Goal: Information Seeking & Learning: Learn about a topic

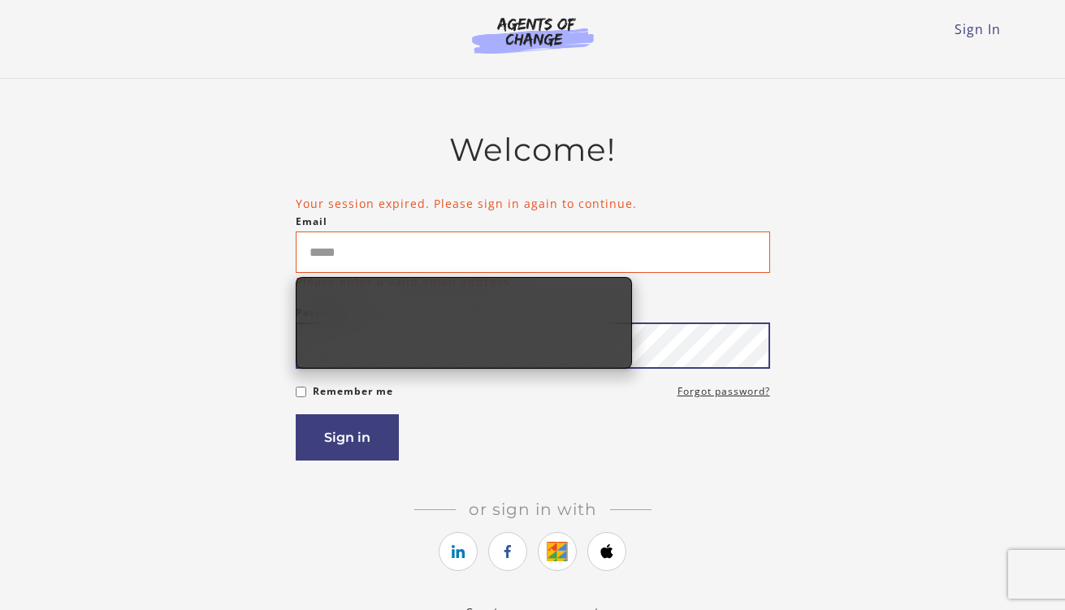
type input "**********"
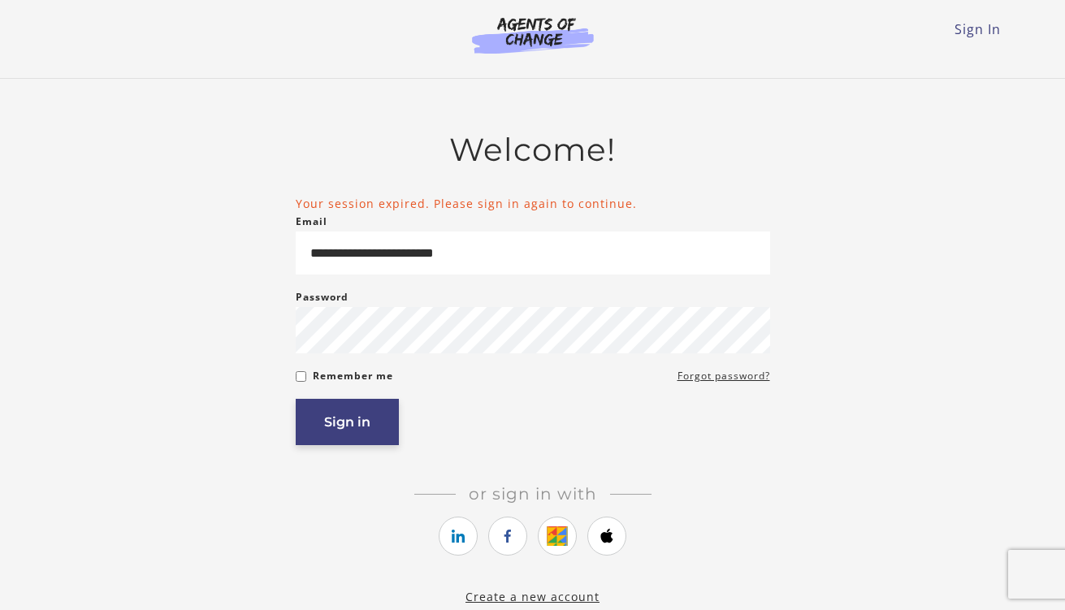
click at [332, 416] on button "Sign in" at bounding box center [347, 422] width 103 height 46
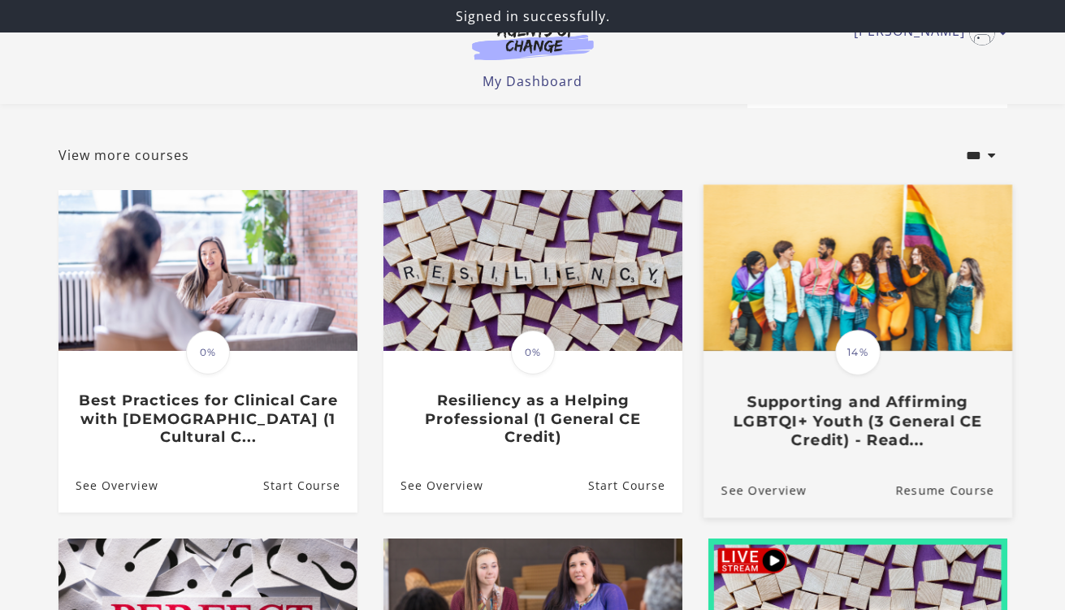
scroll to position [62, 0]
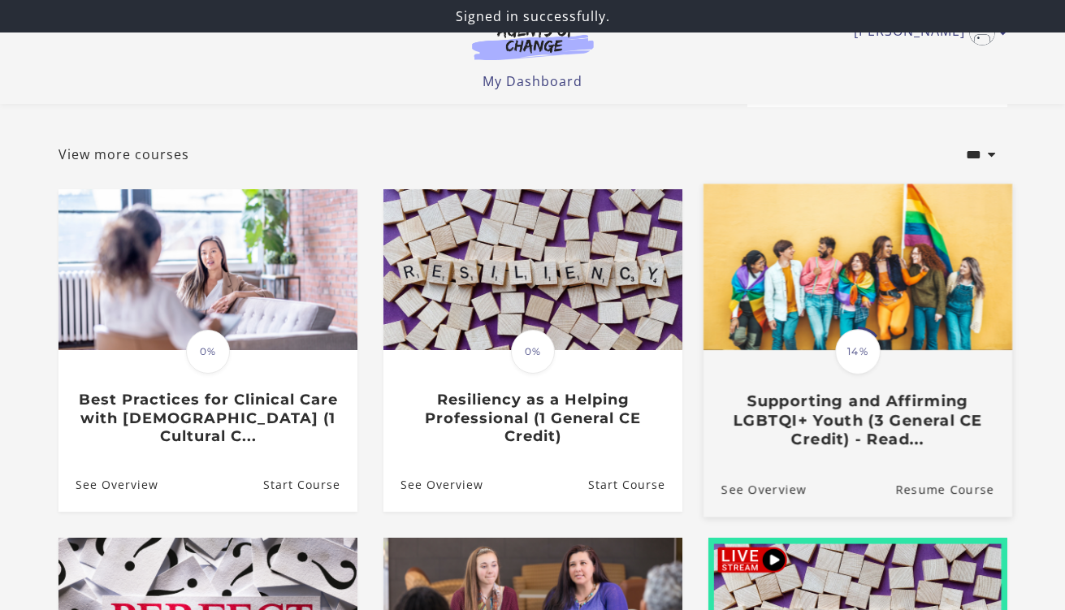
click at [861, 385] on div "Translation missing: en.liquid.partials.dashboard_course_card.progress_descript…" at bounding box center [857, 400] width 309 height 97
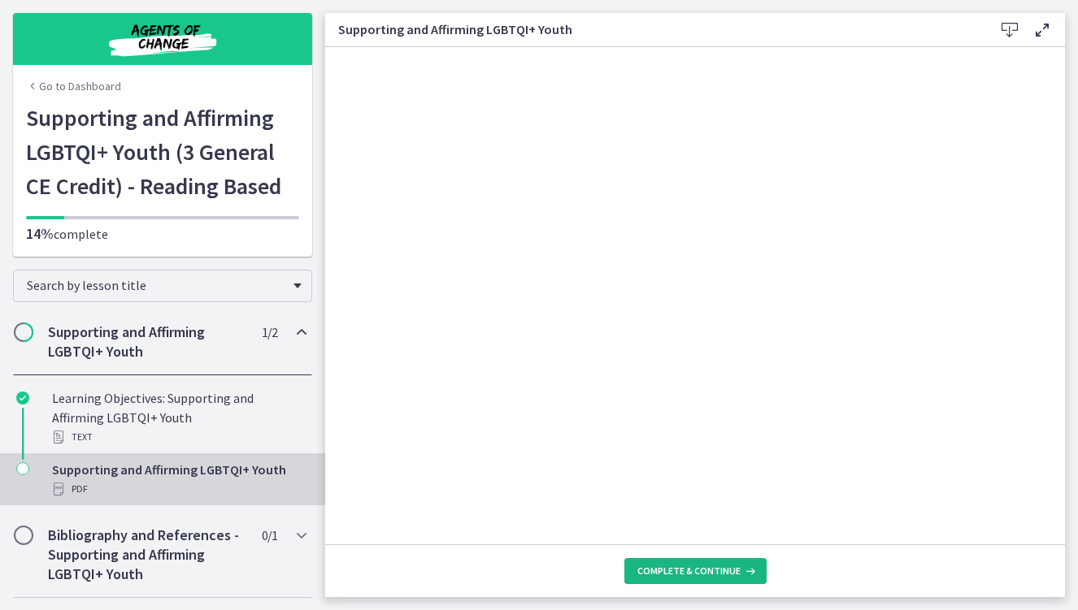
click at [700, 565] on span "Complete & continue" at bounding box center [688, 571] width 103 height 13
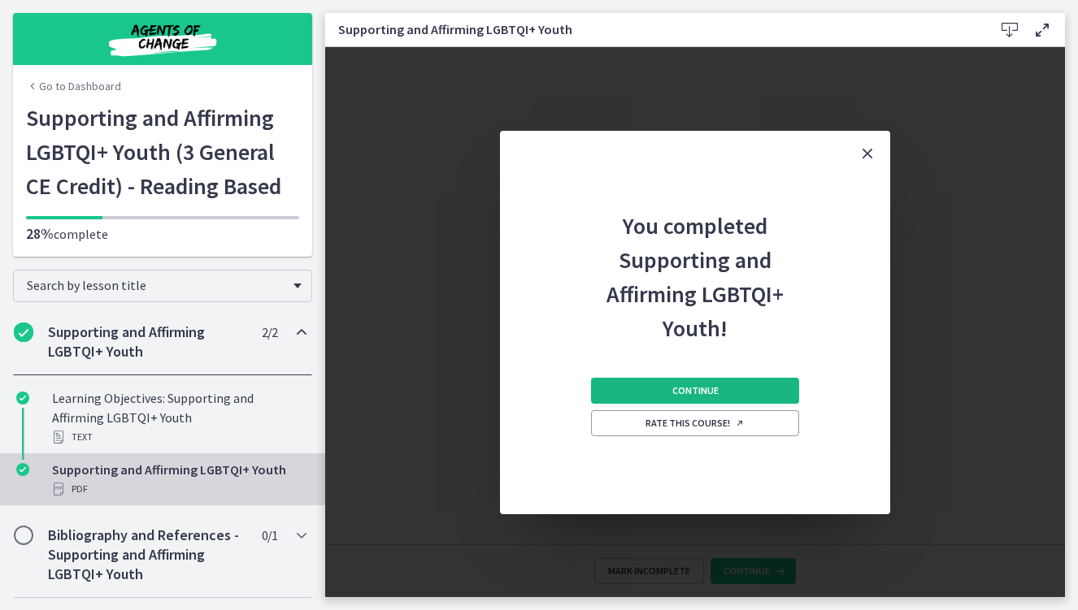
click at [712, 384] on span "Continue" at bounding box center [695, 390] width 46 height 13
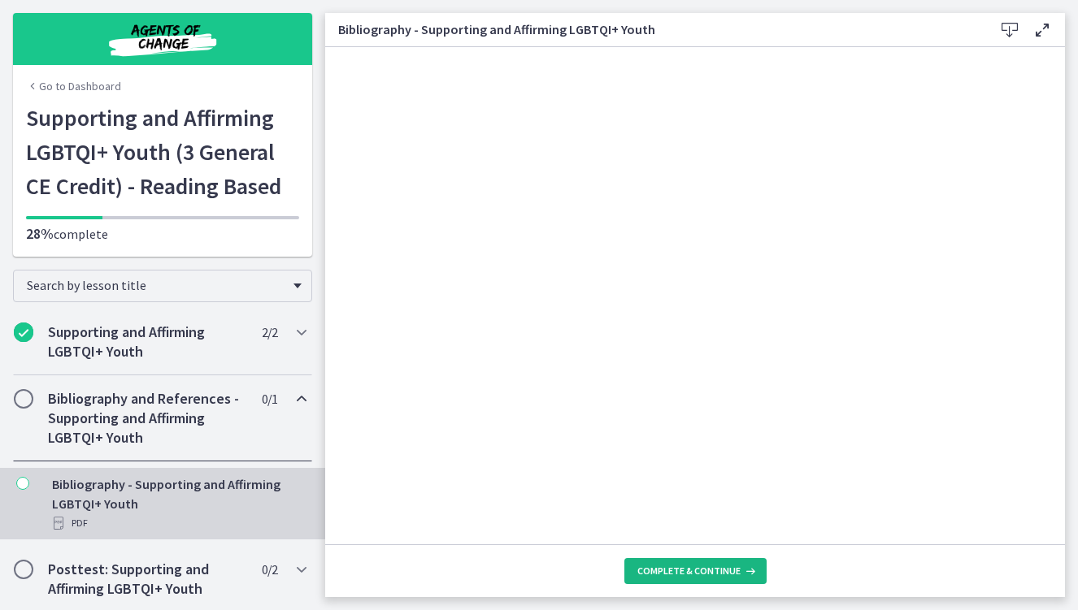
click at [703, 570] on span "Complete & continue" at bounding box center [688, 571] width 103 height 13
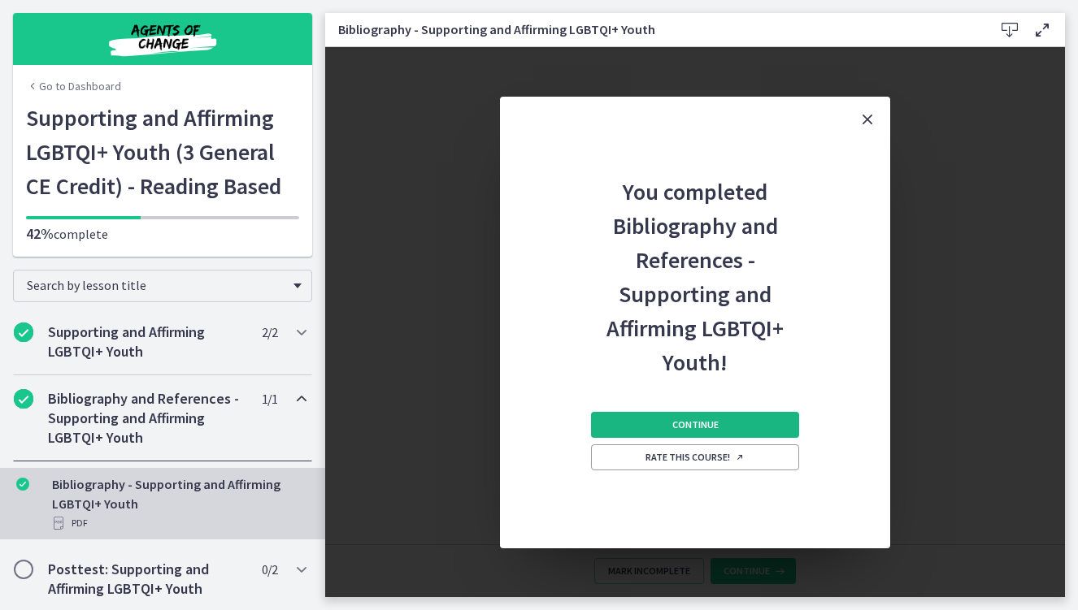
click at [695, 427] on span "Continue" at bounding box center [695, 425] width 46 height 13
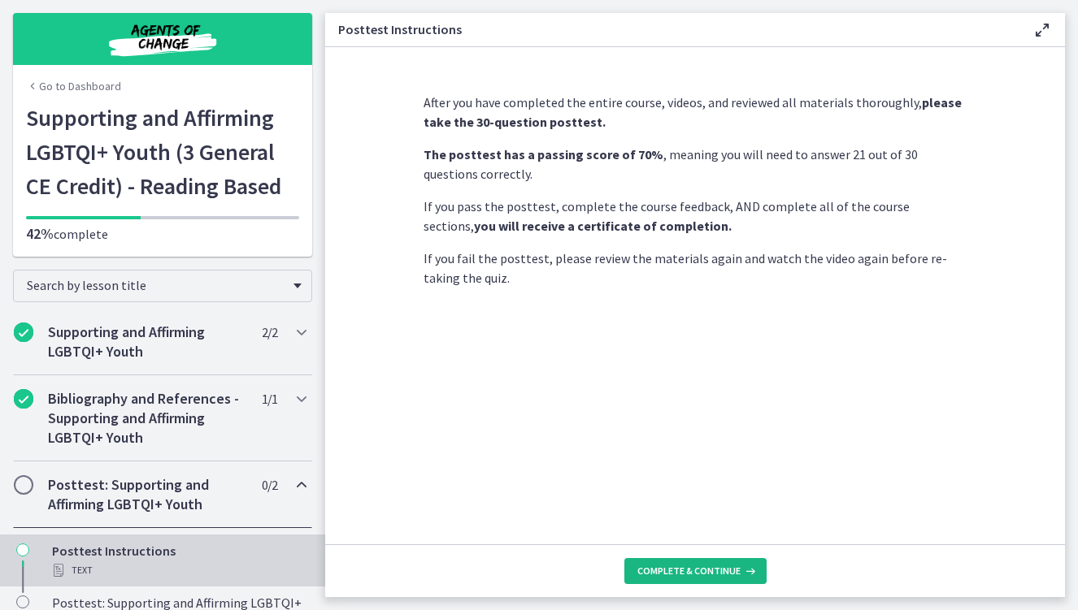
click at [694, 560] on button "Complete & continue" at bounding box center [695, 571] width 142 height 26
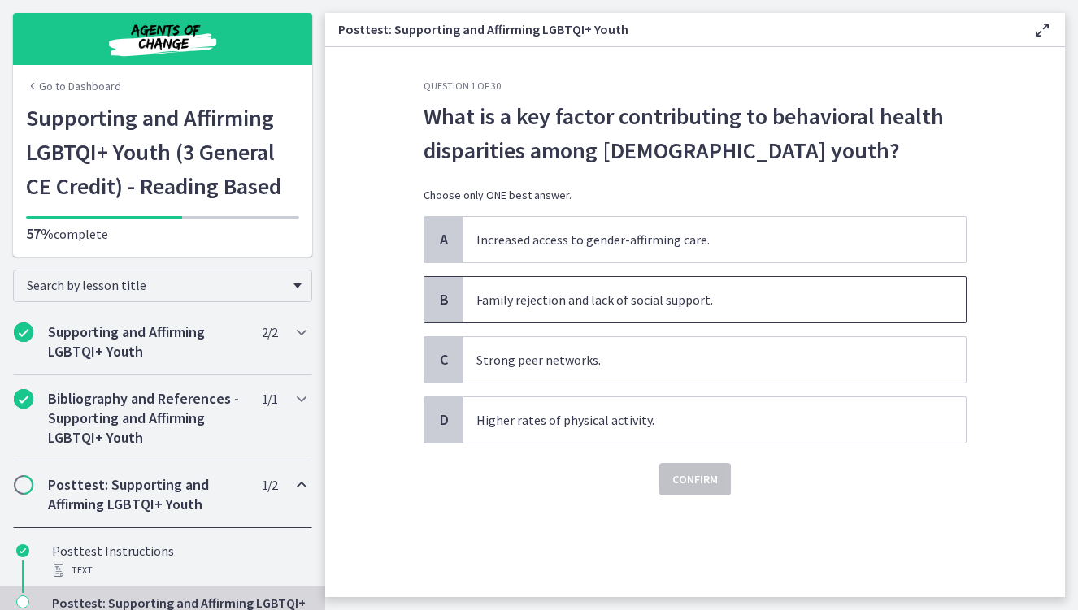
click at [519, 297] on span "Family rejection and lack of social support." at bounding box center [714, 300] width 502 height 46
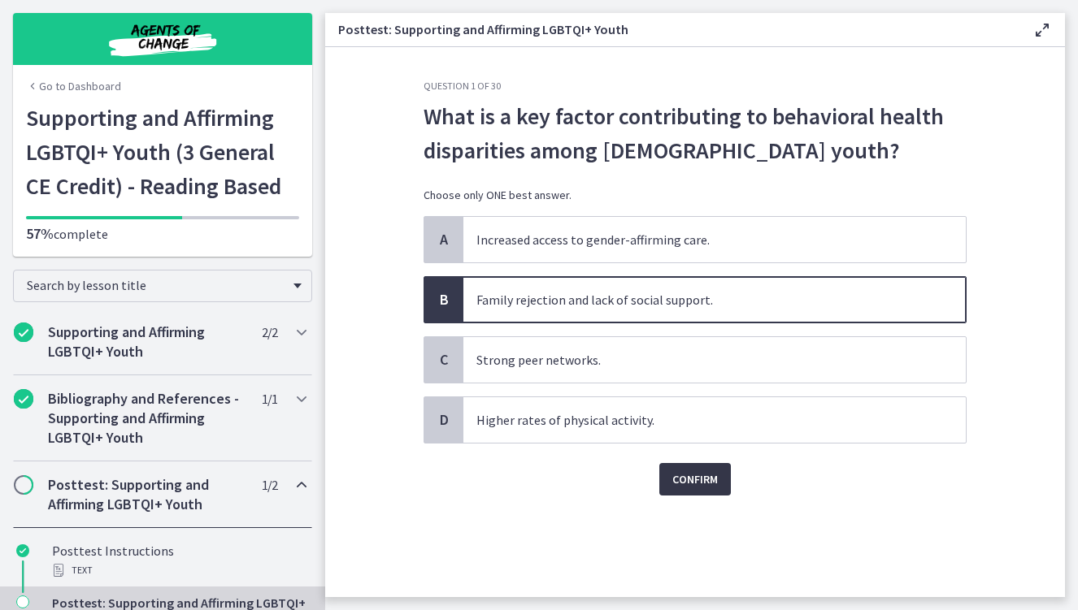
click at [699, 475] on span "Confirm" at bounding box center [695, 480] width 46 height 20
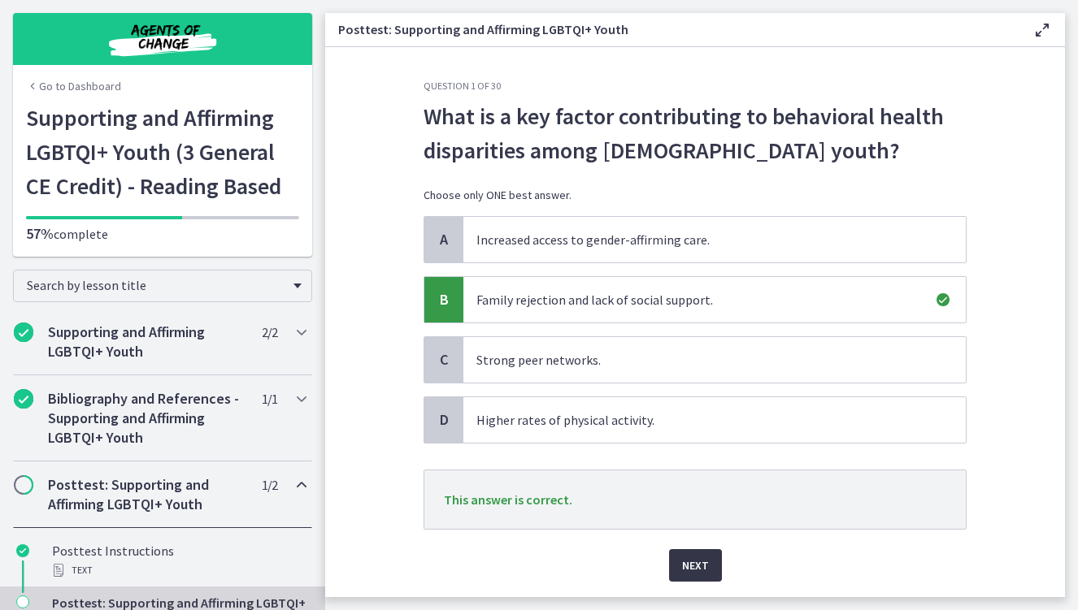
click at [689, 559] on span "Next" at bounding box center [695, 566] width 27 height 20
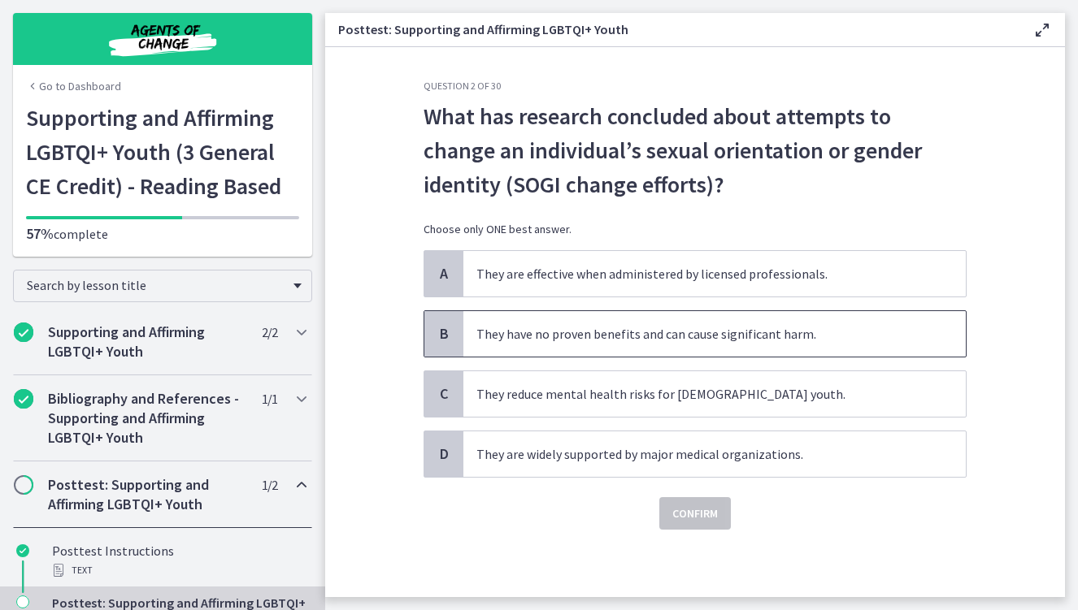
click at [586, 341] on span "They have no proven benefits and can cause significant harm." at bounding box center [714, 334] width 502 height 46
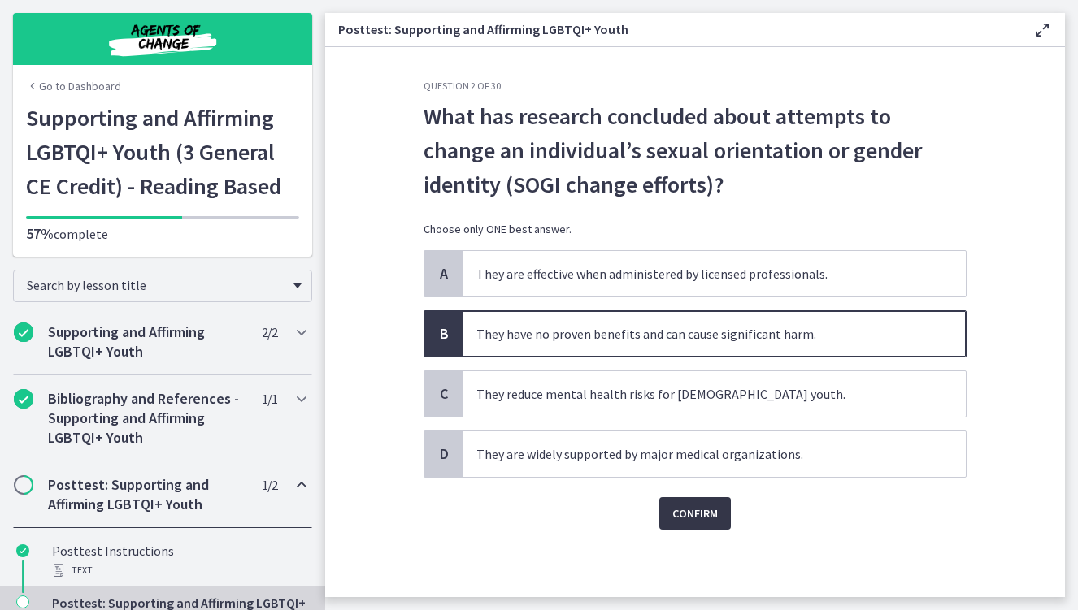
click at [707, 523] on button "Confirm" at bounding box center [695, 513] width 72 height 33
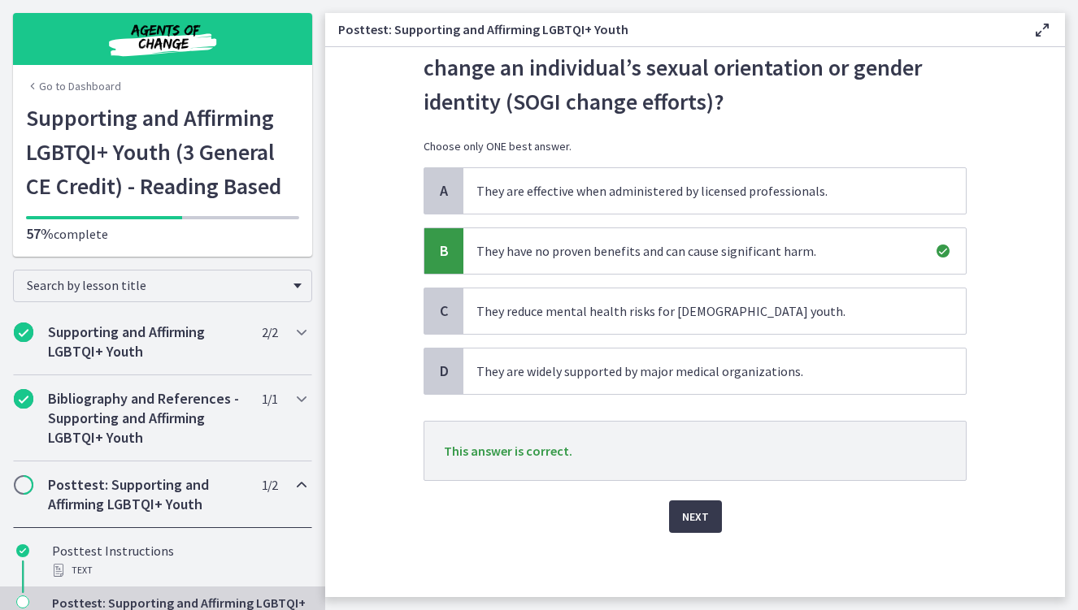
scroll to position [84, 0]
click at [687, 523] on span "Next" at bounding box center [695, 516] width 27 height 20
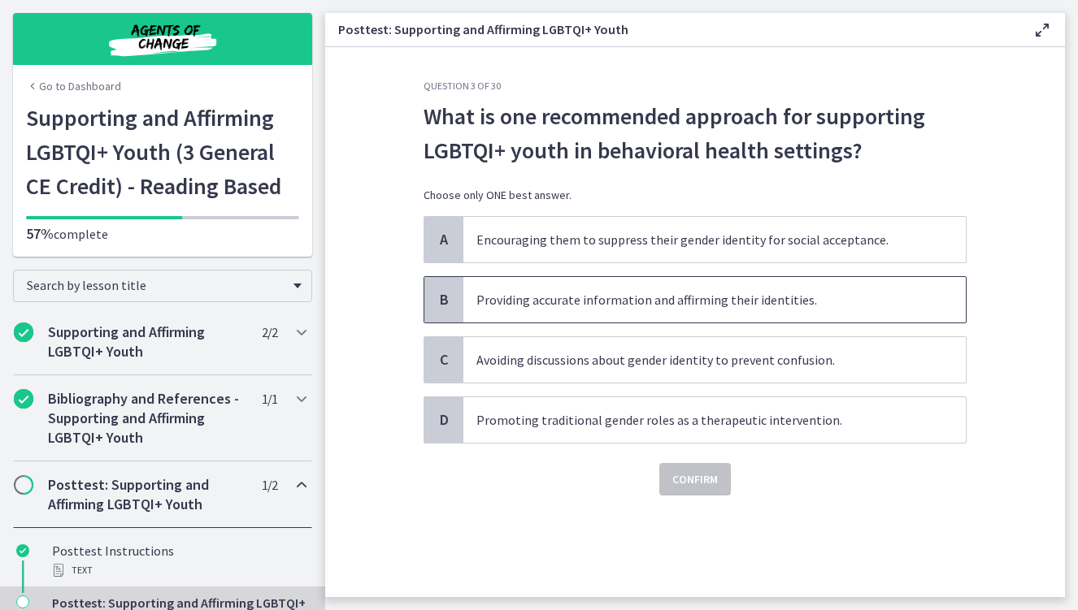
click at [600, 304] on span "Providing accurate information and affirming their identities." at bounding box center [714, 300] width 502 height 46
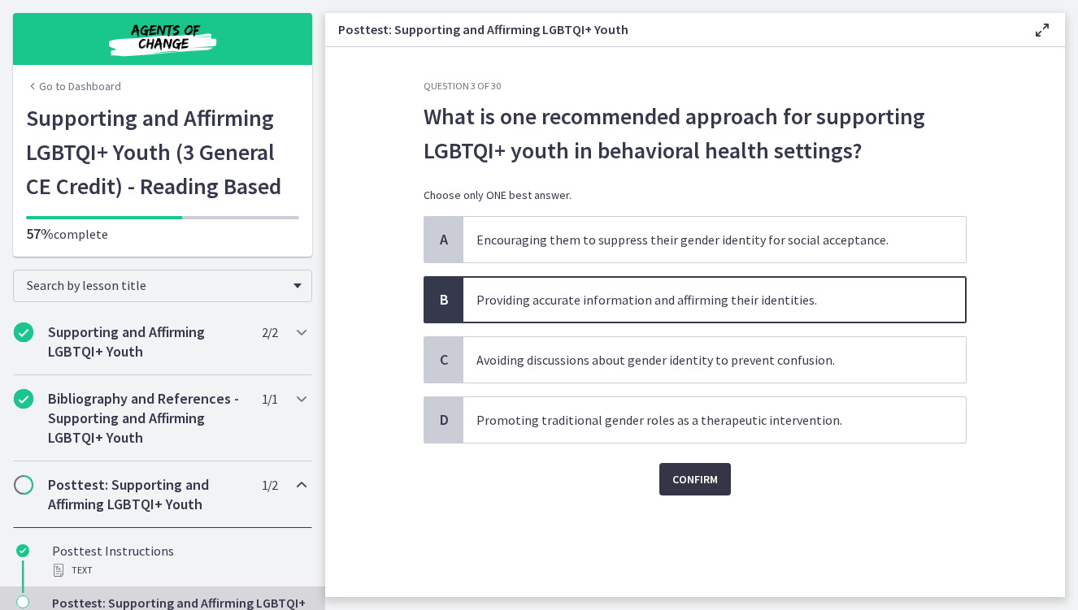
click at [680, 472] on span "Confirm" at bounding box center [695, 480] width 46 height 20
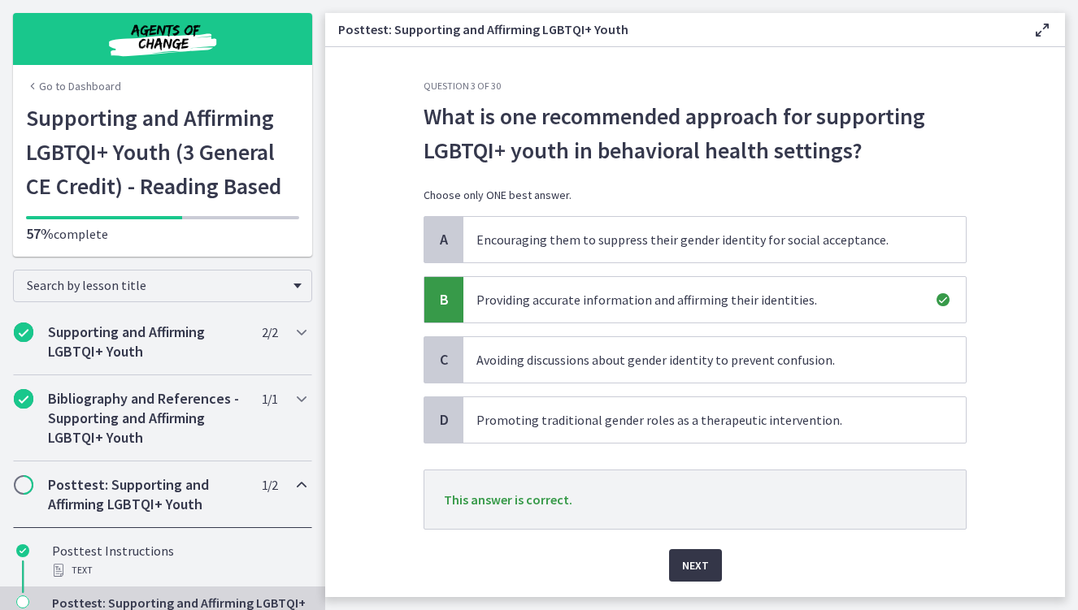
click at [704, 571] on button "Next" at bounding box center [695, 565] width 53 height 33
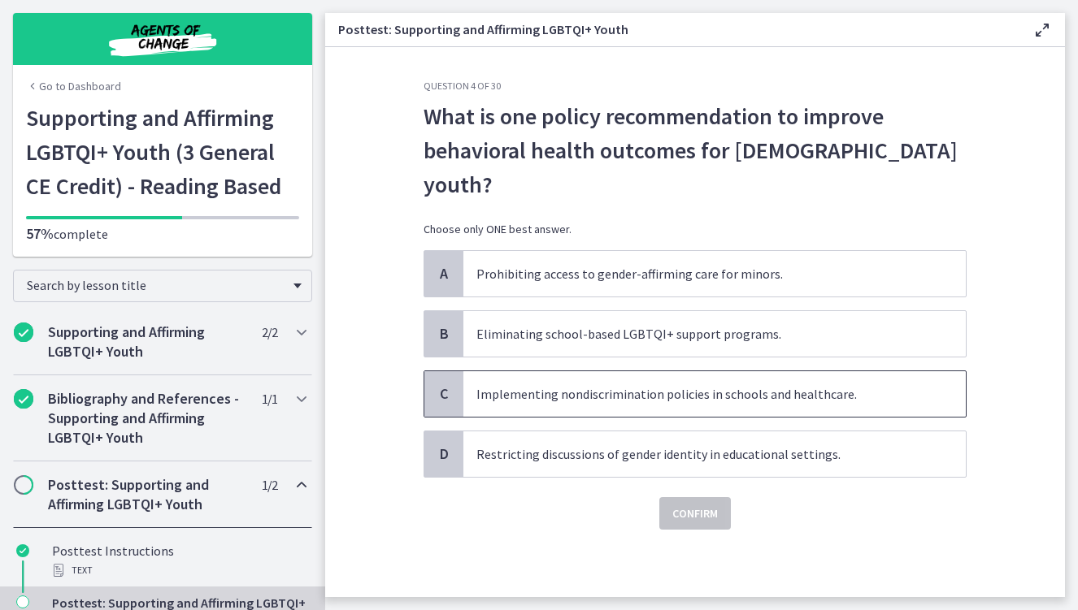
click at [609, 371] on span "Implementing nondiscrimination policies in schools and healthcare." at bounding box center [714, 394] width 502 height 46
click at [696, 504] on span "Confirm" at bounding box center [695, 514] width 46 height 20
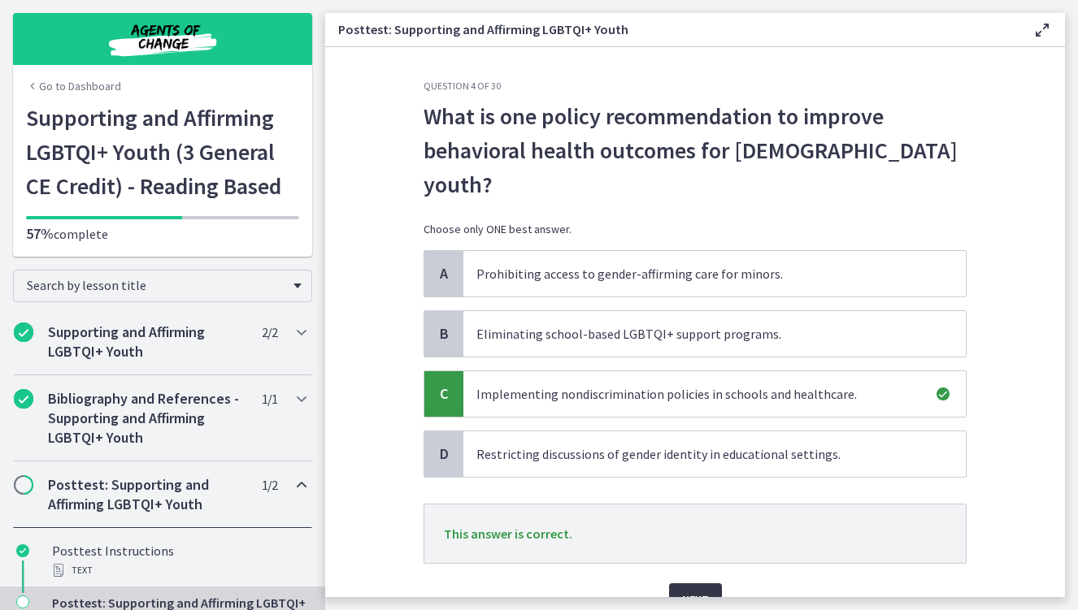
click at [682, 590] on span "Next" at bounding box center [695, 600] width 27 height 20
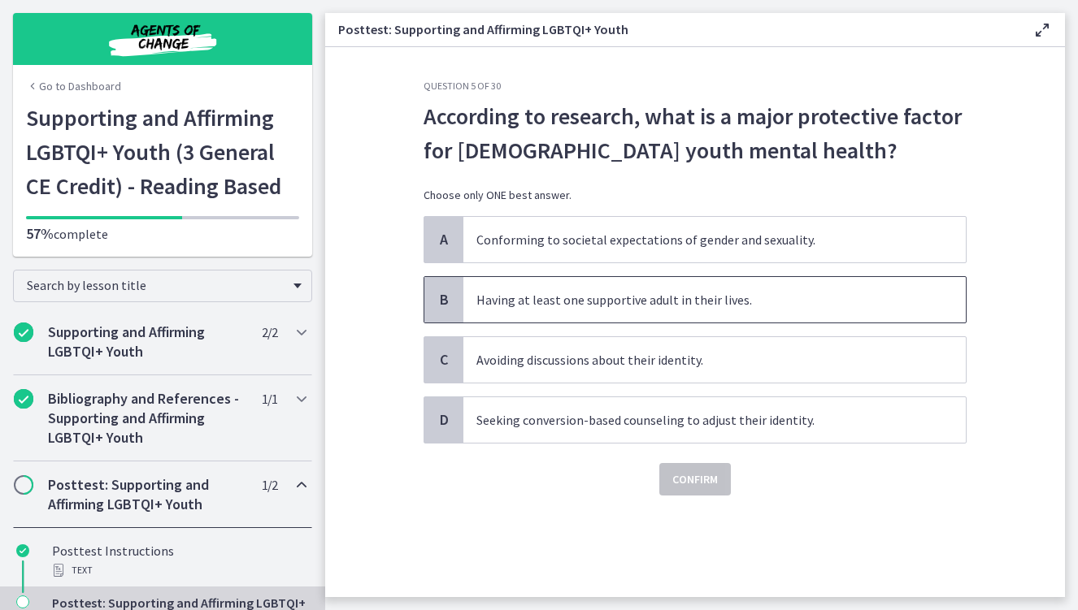
click at [619, 292] on span "Having at least one supportive adult in their lives." at bounding box center [714, 300] width 502 height 46
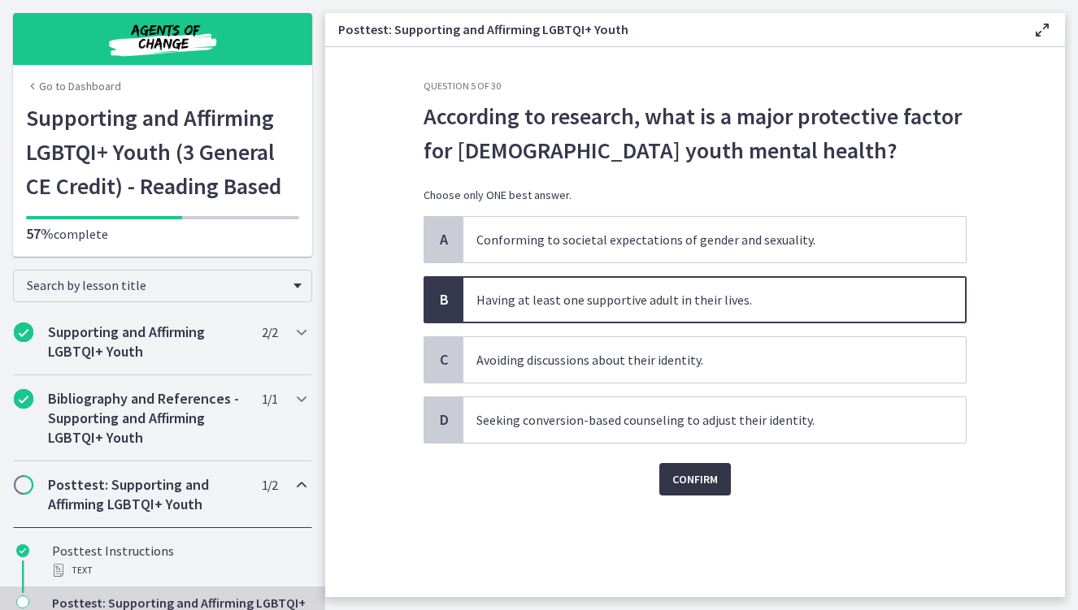
click at [695, 467] on button "Confirm" at bounding box center [695, 479] width 72 height 33
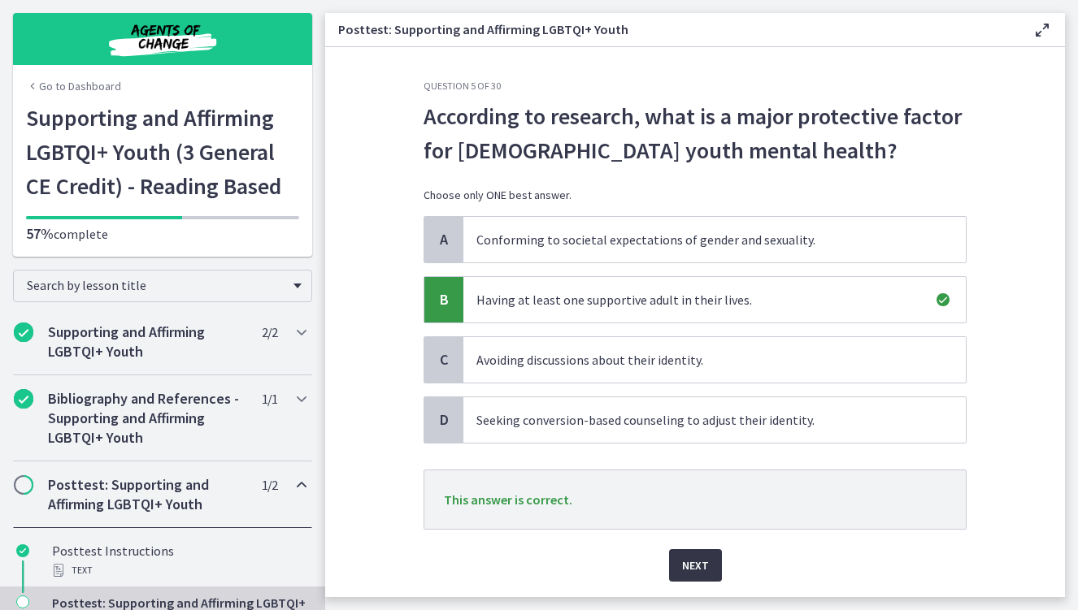
click at [682, 558] on span "Next" at bounding box center [695, 566] width 27 height 20
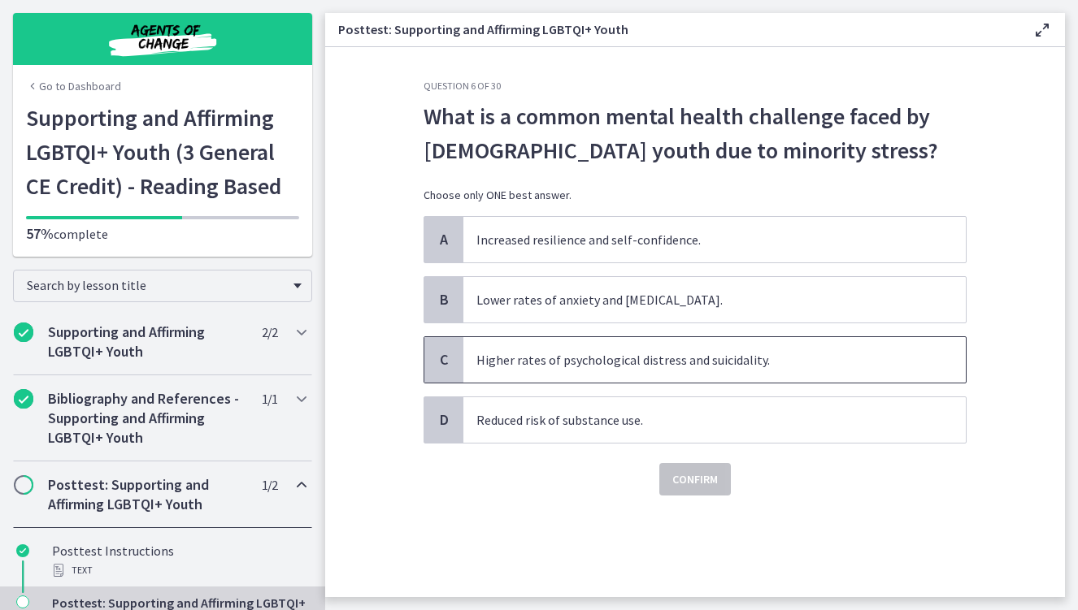
click at [725, 354] on span "Higher rates of psychological distress and suicidality." at bounding box center [714, 360] width 502 height 46
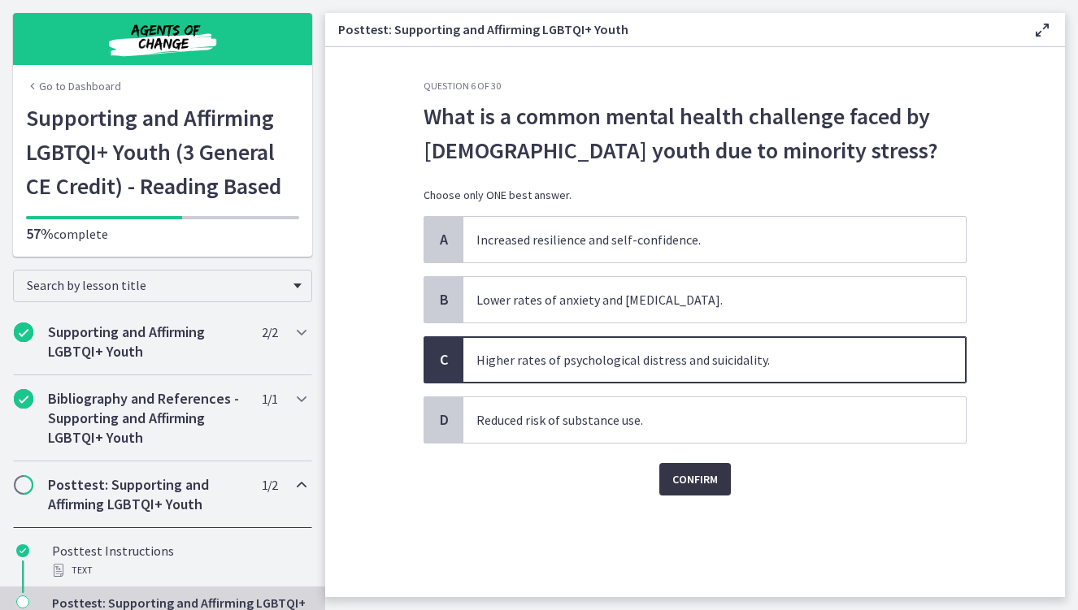
click at [692, 483] on span "Confirm" at bounding box center [695, 480] width 46 height 20
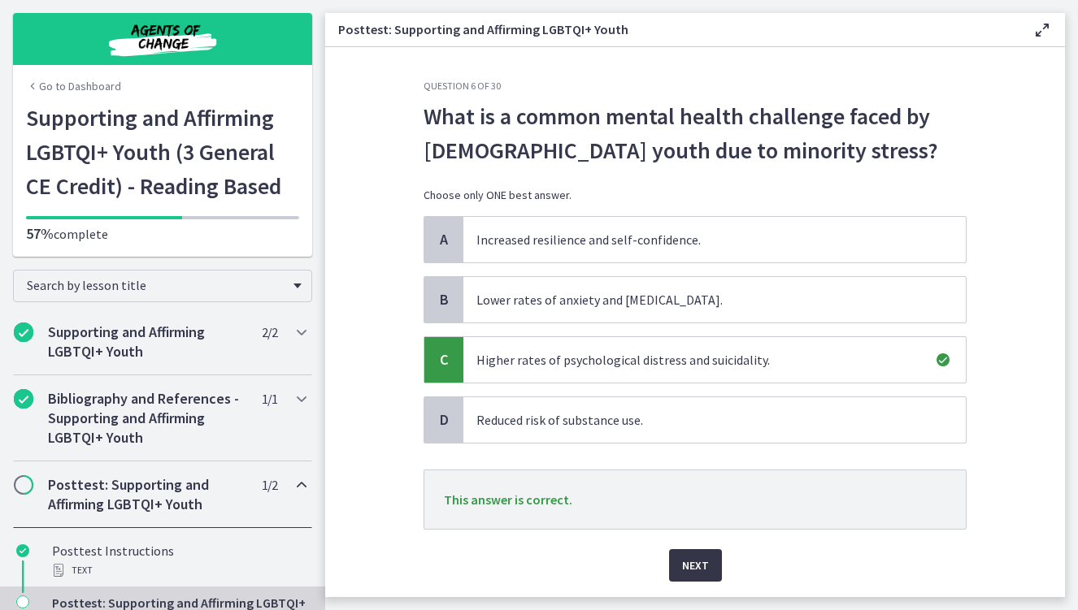
click at [675, 566] on button "Next" at bounding box center [695, 565] width 53 height 33
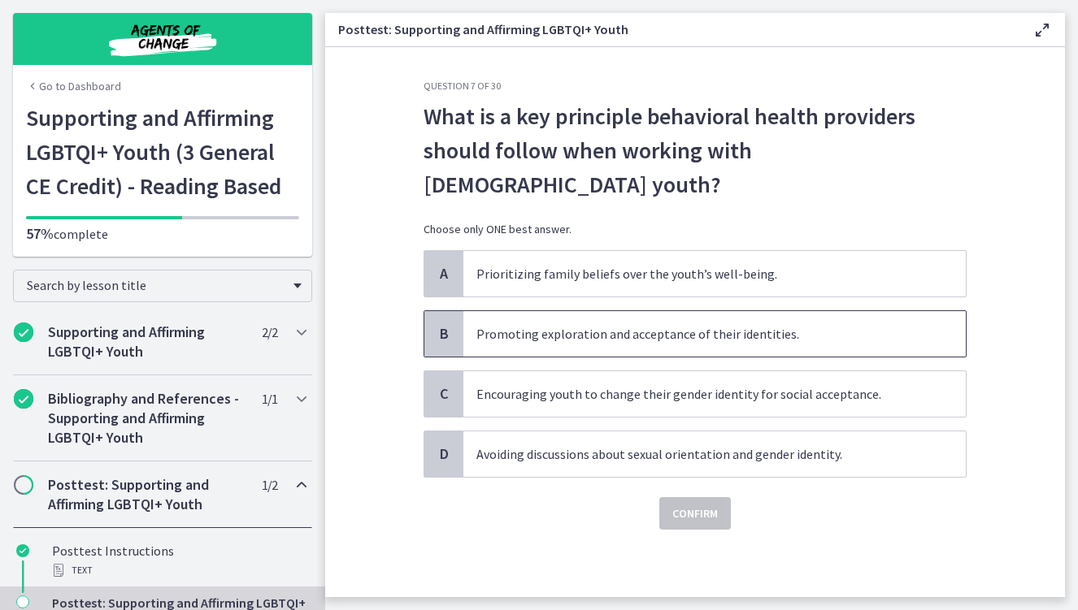
click at [569, 315] on span "Promoting exploration and acceptance of their identities." at bounding box center [714, 334] width 502 height 46
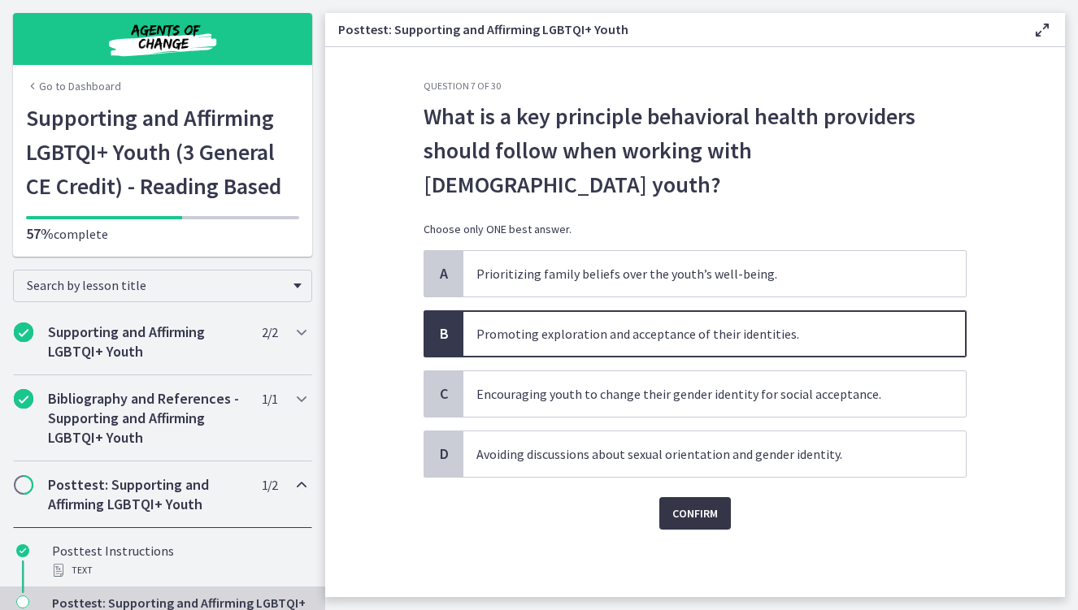
click at [676, 504] on span "Confirm" at bounding box center [695, 514] width 46 height 20
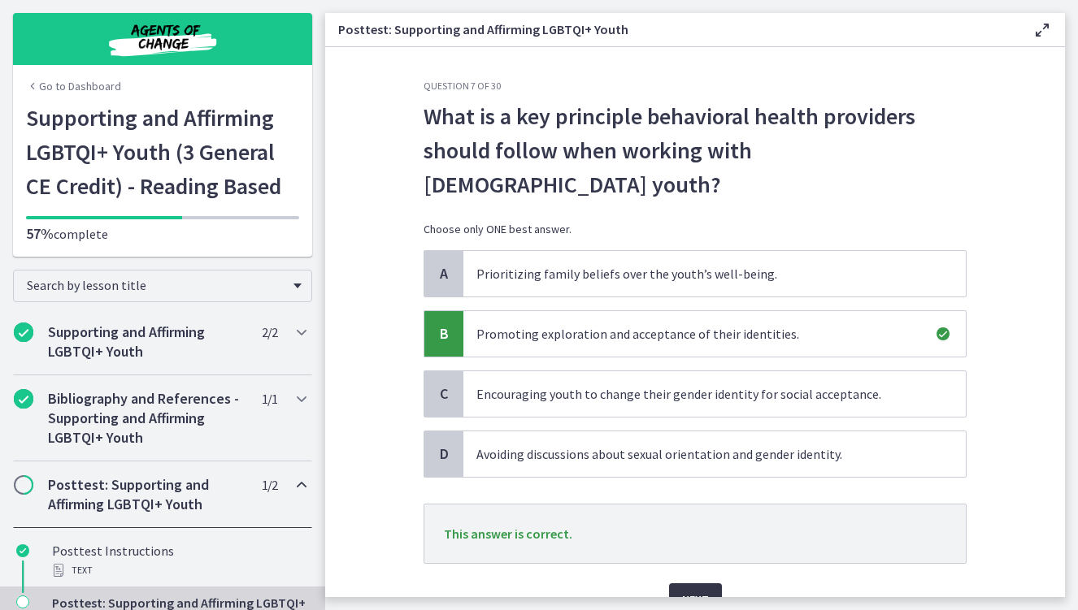
click at [704, 584] on button "Next" at bounding box center [695, 600] width 53 height 33
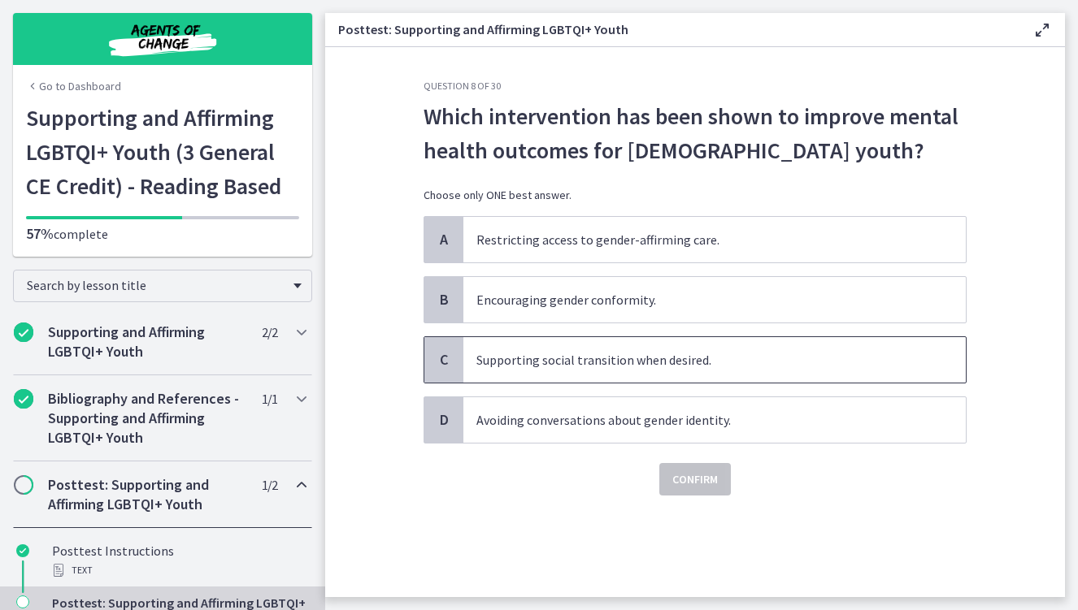
click at [475, 347] on span "Supporting social transition when desired." at bounding box center [714, 360] width 502 height 46
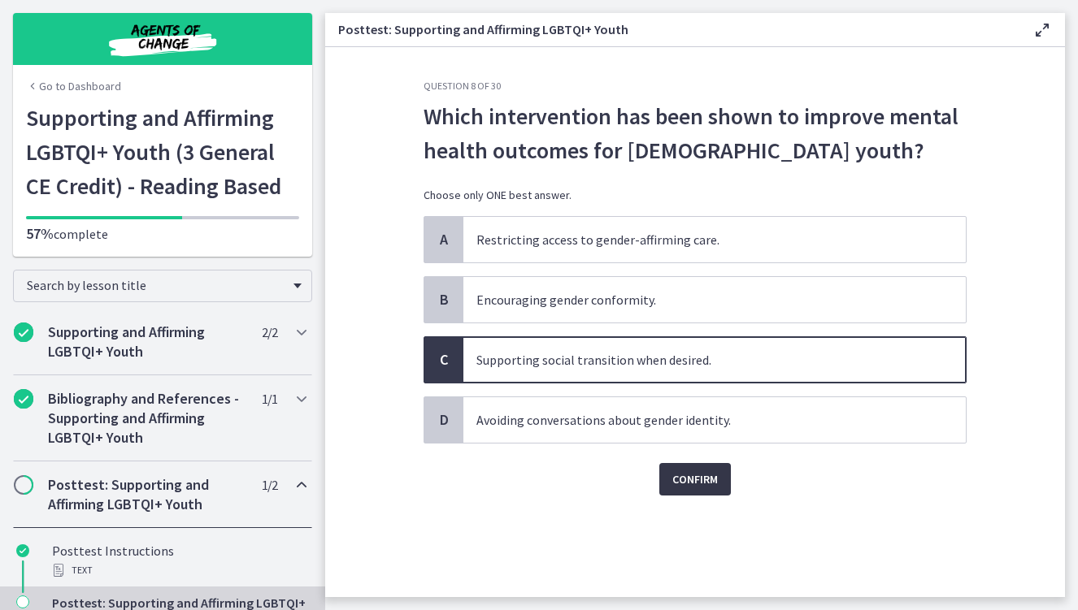
click at [705, 480] on span "Confirm" at bounding box center [695, 480] width 46 height 20
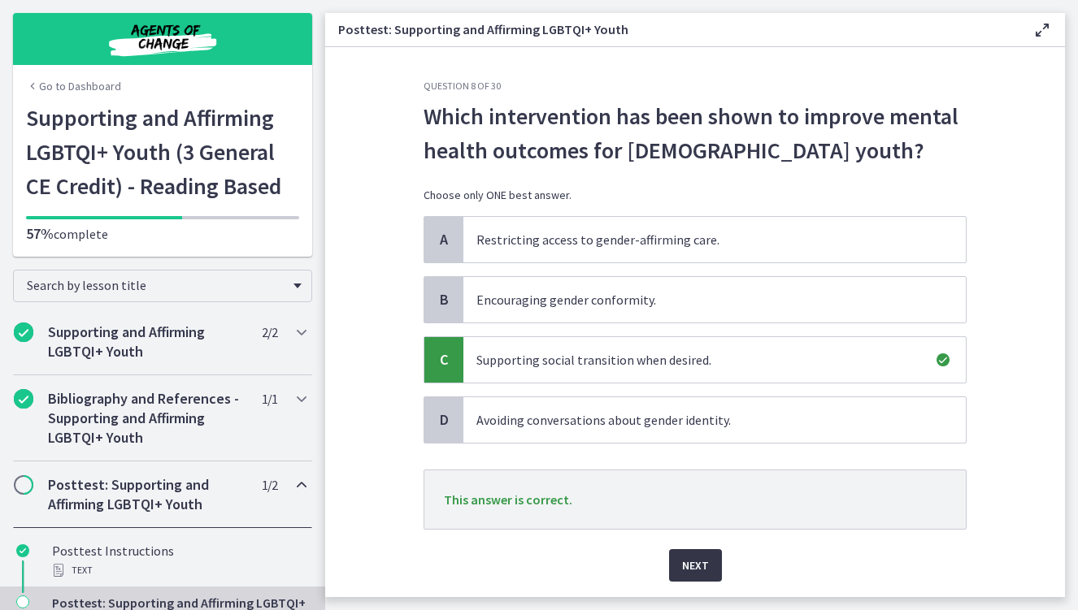
click at [698, 556] on span "Next" at bounding box center [695, 566] width 27 height 20
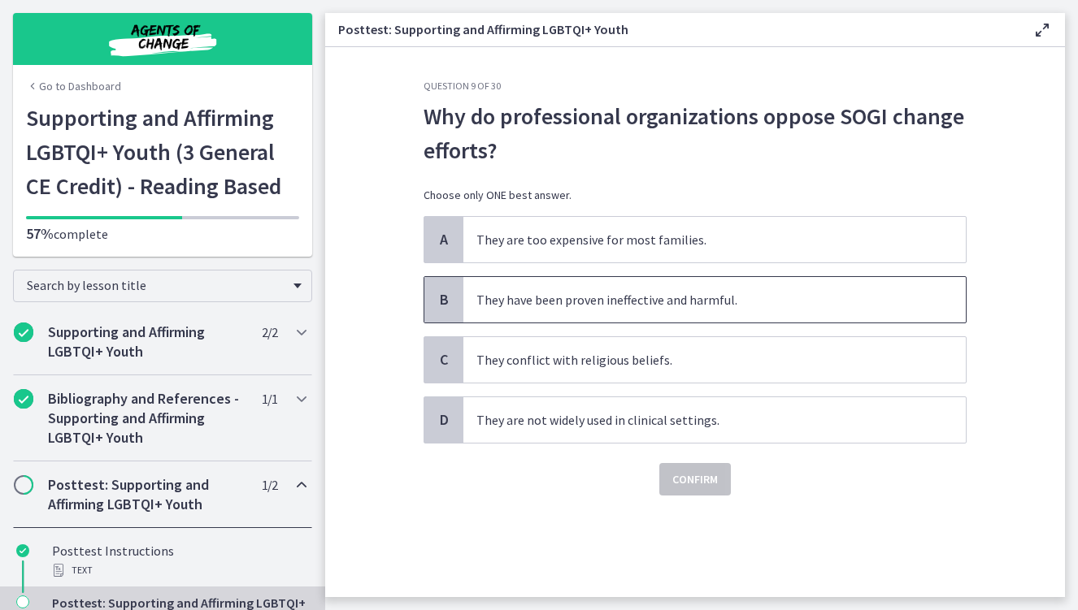
click at [515, 315] on span "They have been proven ineffective and harmful." at bounding box center [714, 300] width 502 height 46
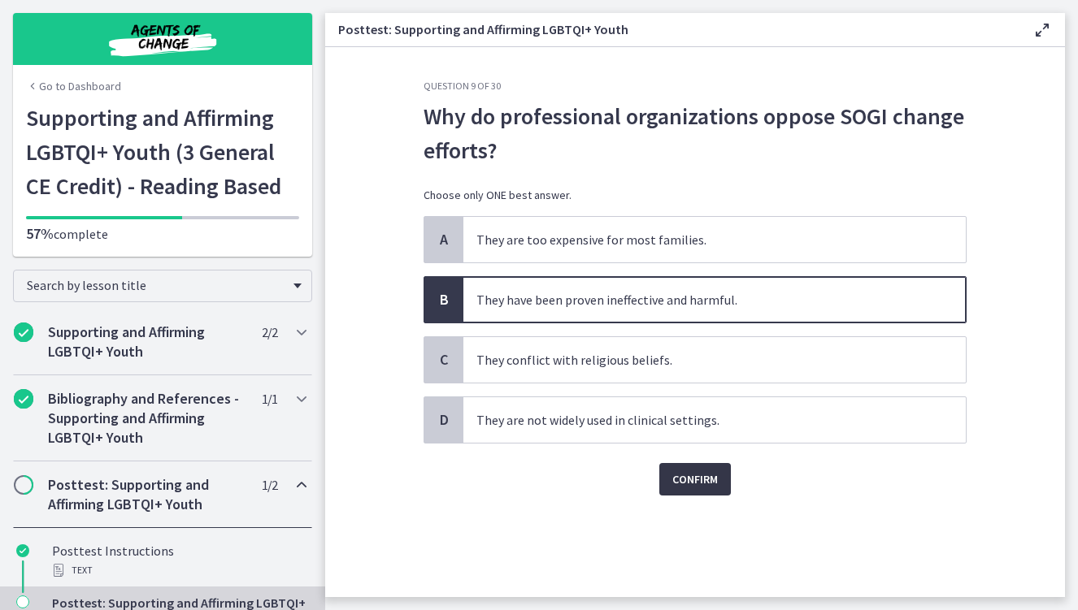
click at [698, 492] on button "Confirm" at bounding box center [695, 479] width 72 height 33
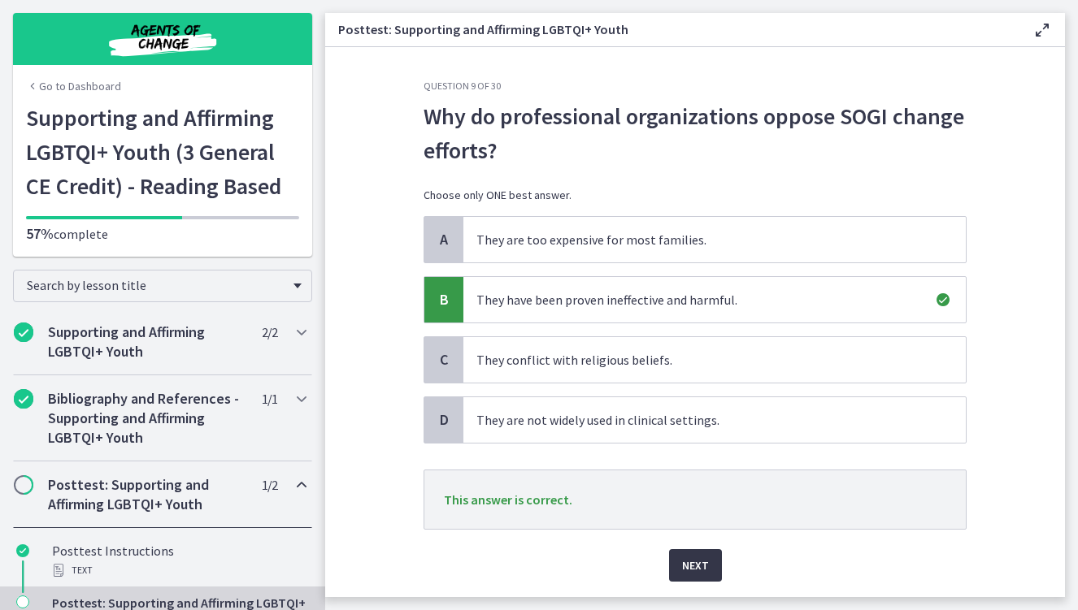
click at [682, 572] on span "Next" at bounding box center [695, 566] width 27 height 20
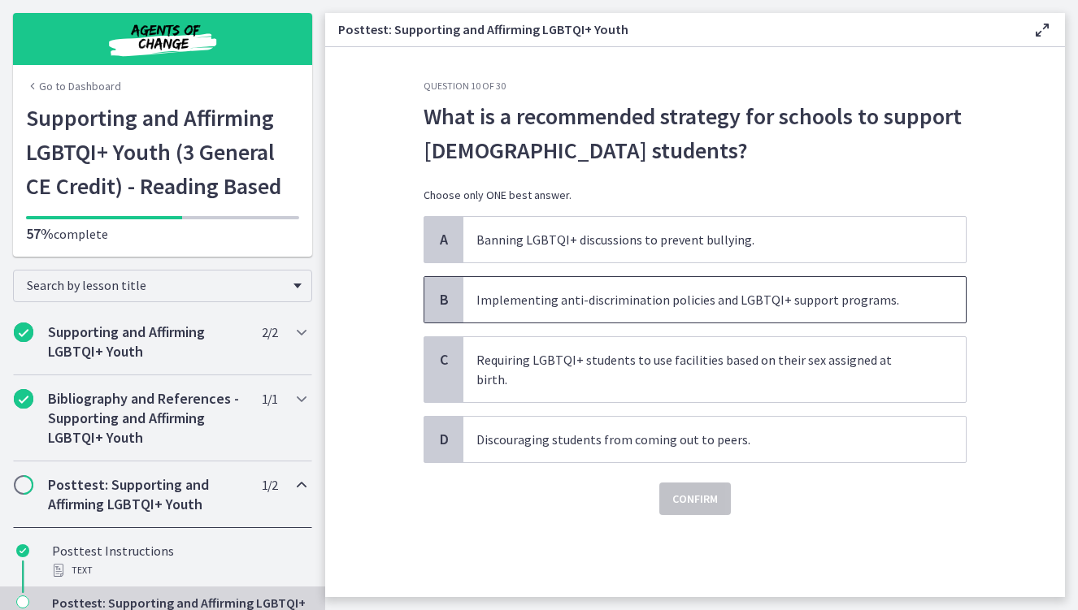
click at [613, 304] on span "Implementing anti-discrimination policies and LGBTQI+ support programs." at bounding box center [714, 300] width 502 height 46
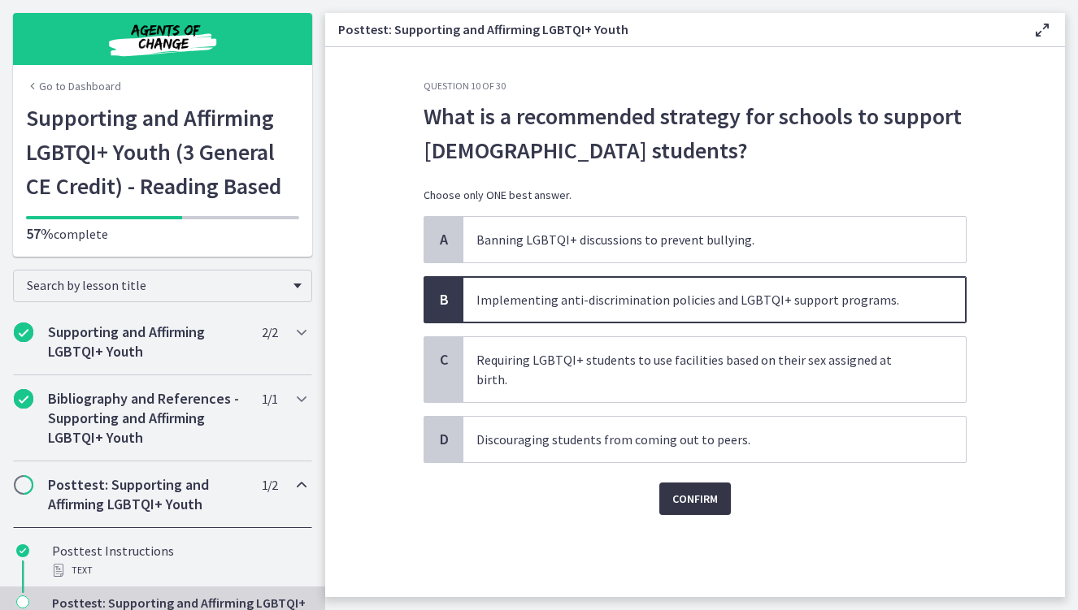
click at [700, 489] on span "Confirm" at bounding box center [695, 499] width 46 height 20
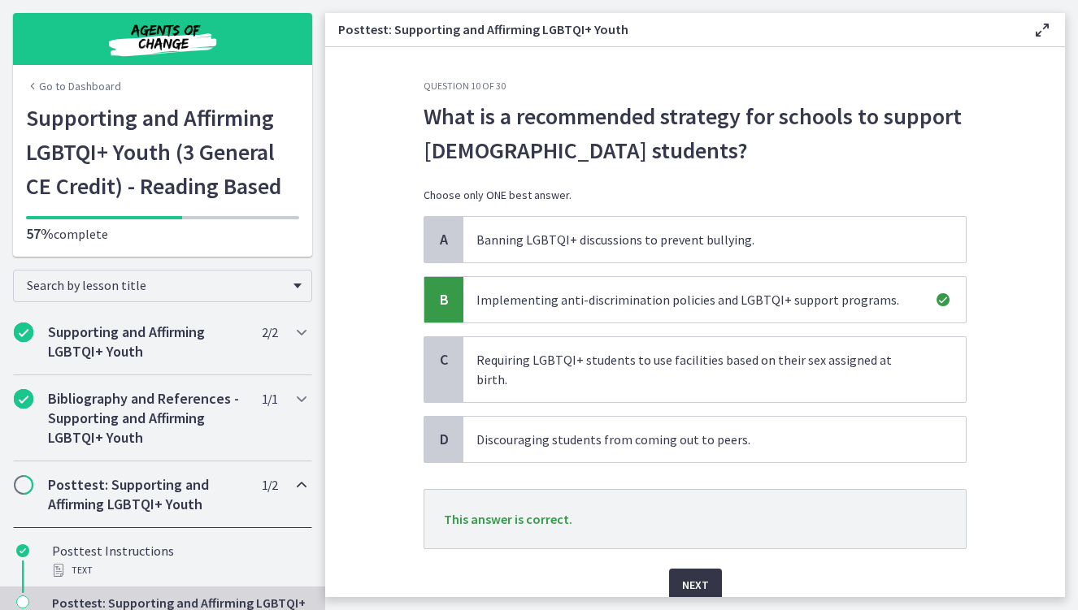
click at [689, 575] on span "Next" at bounding box center [695, 585] width 27 height 20
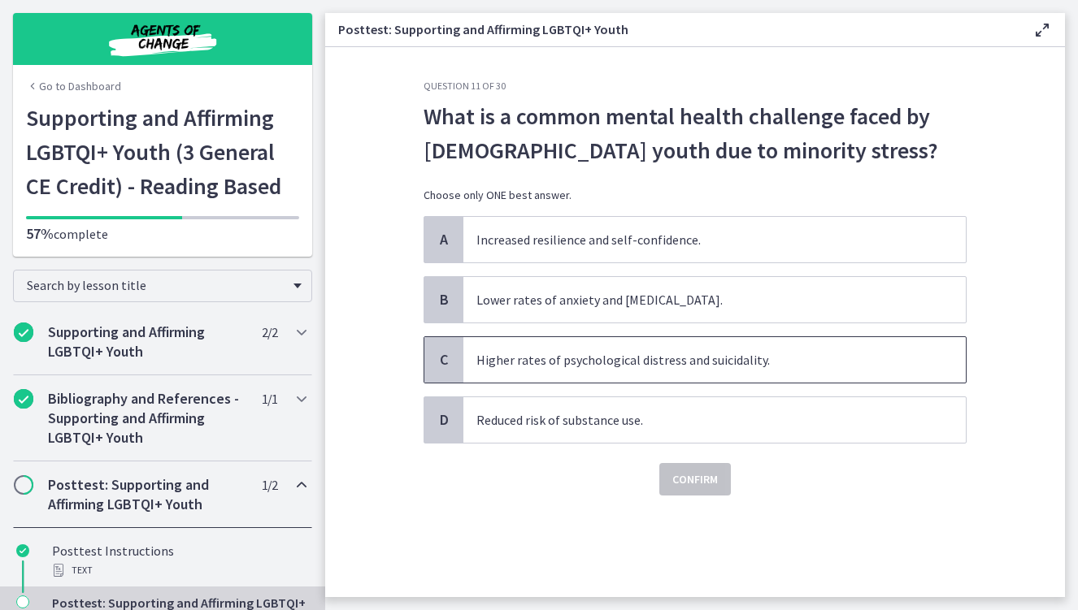
click at [650, 372] on span "Higher rates of psychological distress and suicidality." at bounding box center [714, 360] width 502 height 46
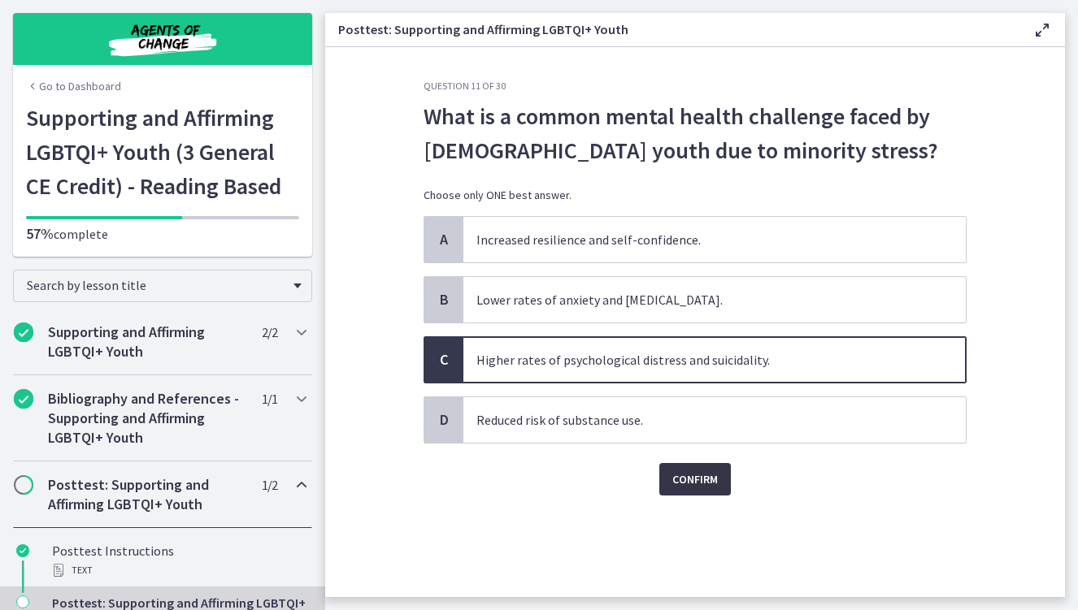
click at [691, 485] on span "Confirm" at bounding box center [695, 480] width 46 height 20
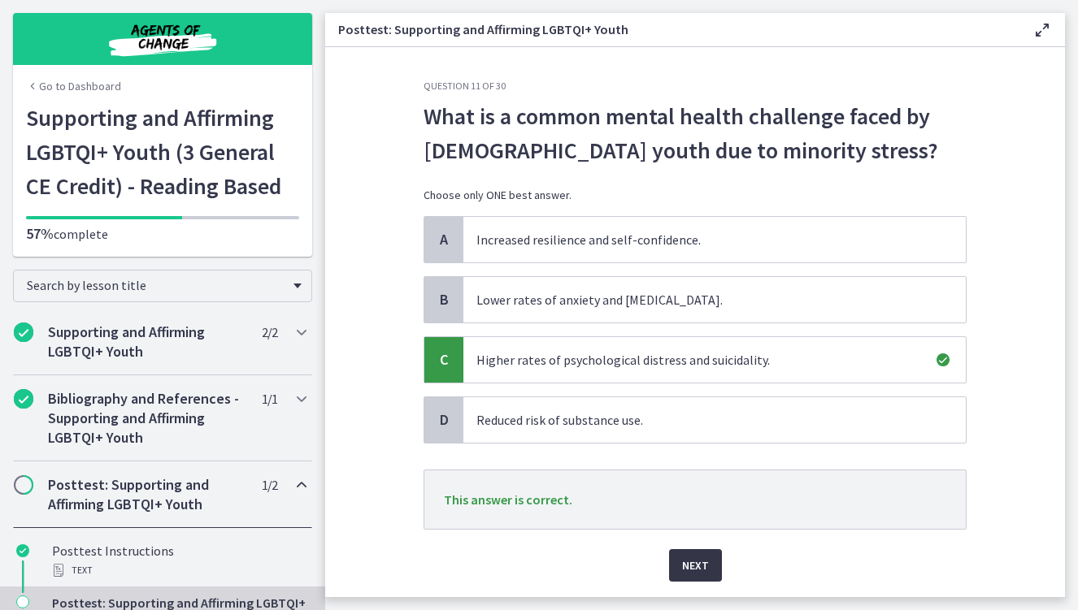
click at [697, 549] on button "Next" at bounding box center [695, 565] width 53 height 33
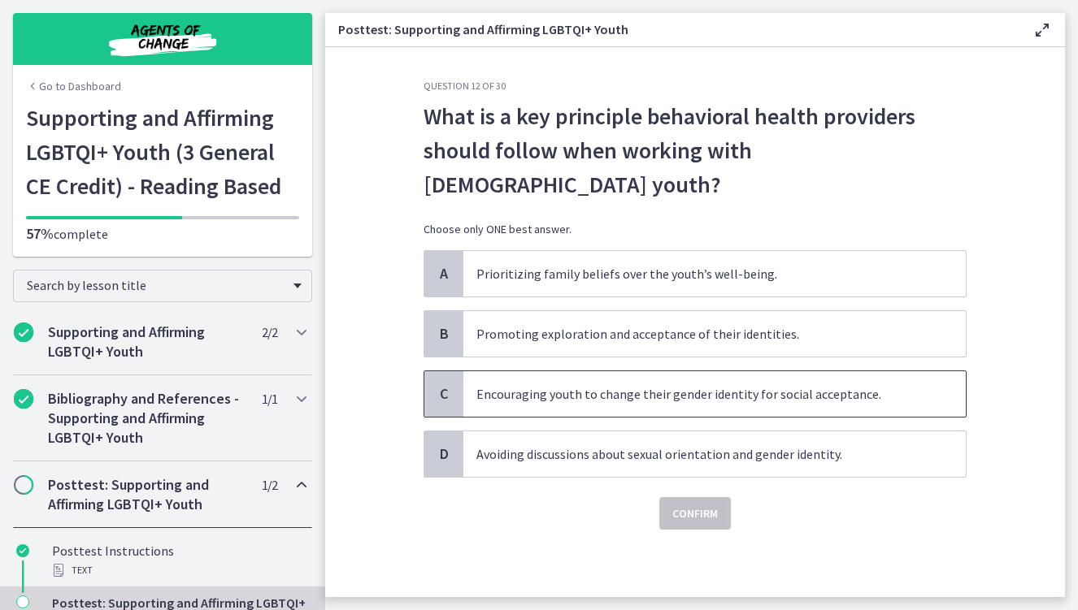
click at [555, 371] on span "Encouraging youth to change their gender identity for social acceptance." at bounding box center [714, 394] width 502 height 46
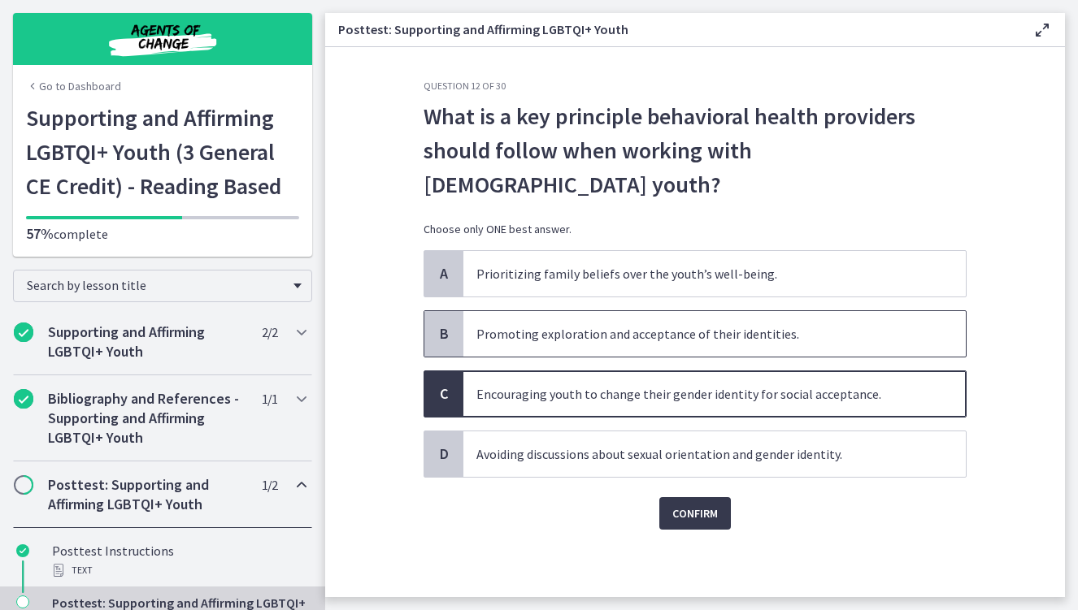
click at [571, 313] on span "Promoting exploration and acceptance of their identities." at bounding box center [714, 334] width 502 height 46
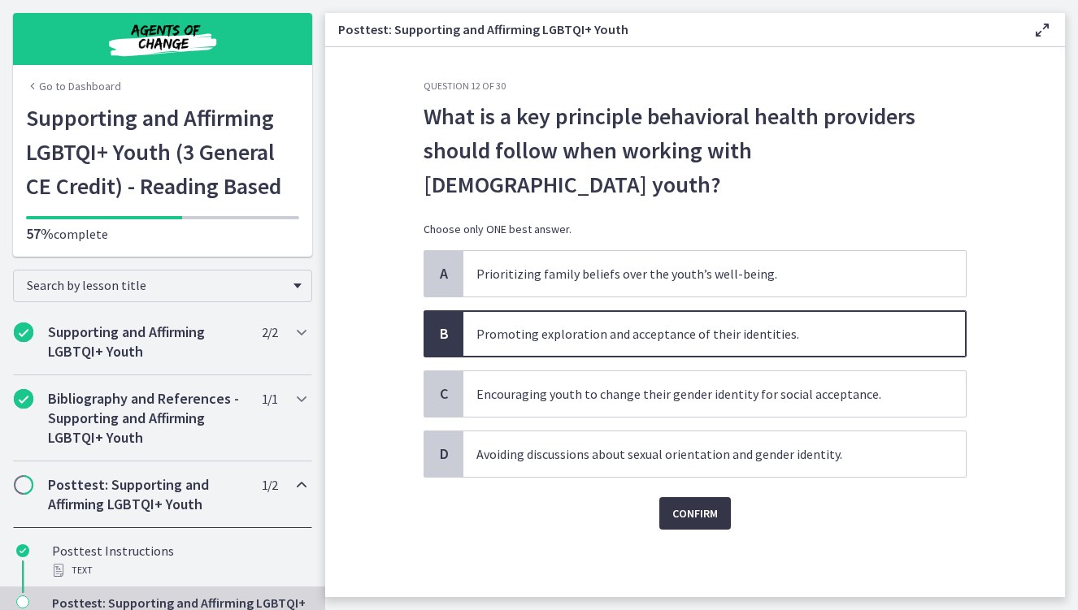
click at [683, 497] on button "Confirm" at bounding box center [695, 513] width 72 height 33
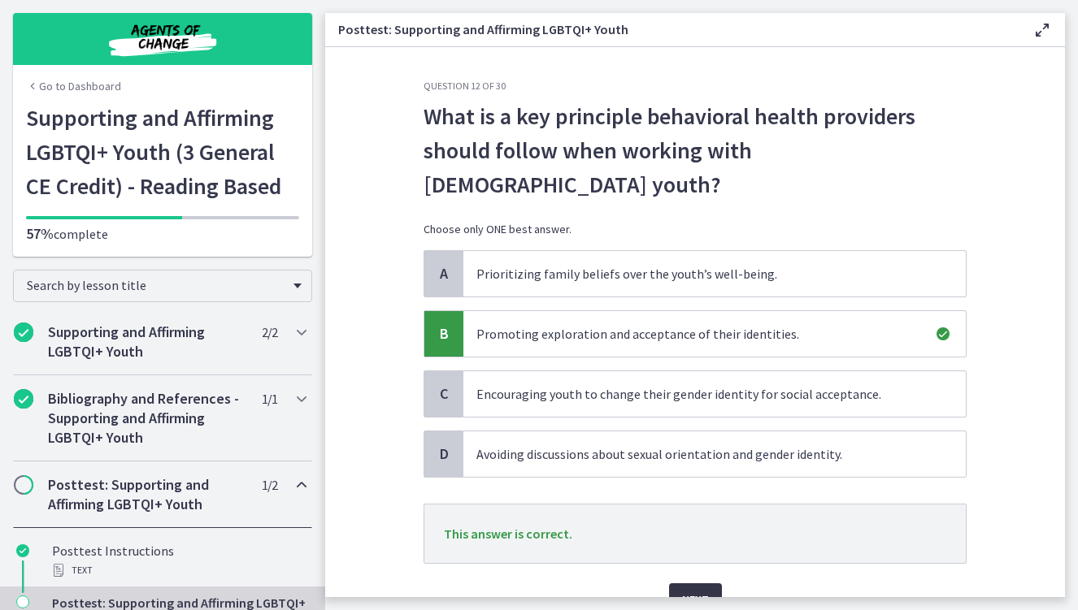
click at [688, 590] on span "Next" at bounding box center [695, 600] width 27 height 20
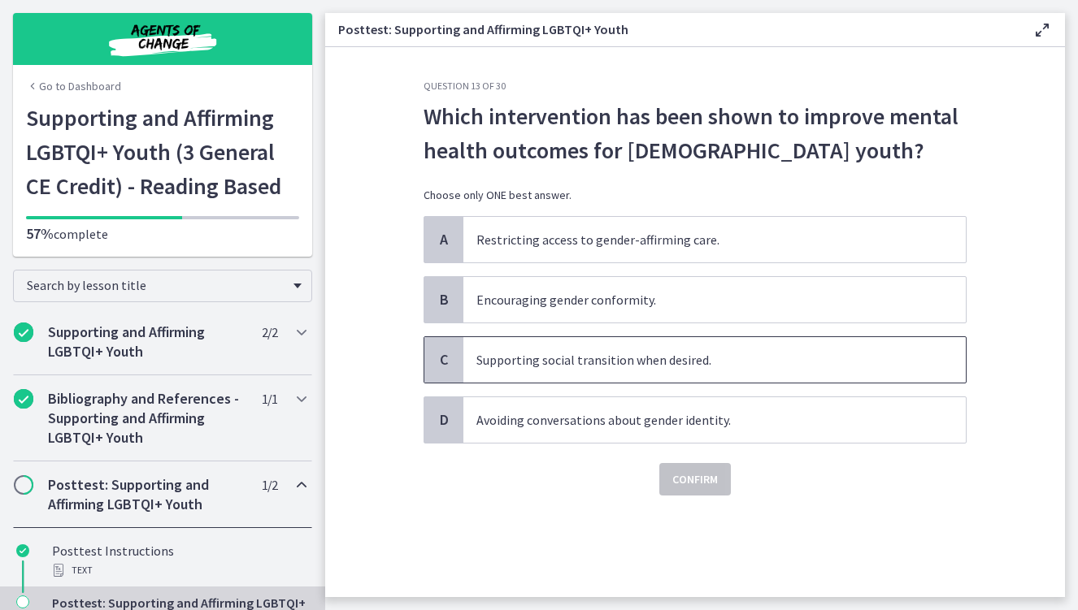
click at [638, 368] on span "Supporting social transition when desired." at bounding box center [714, 360] width 502 height 46
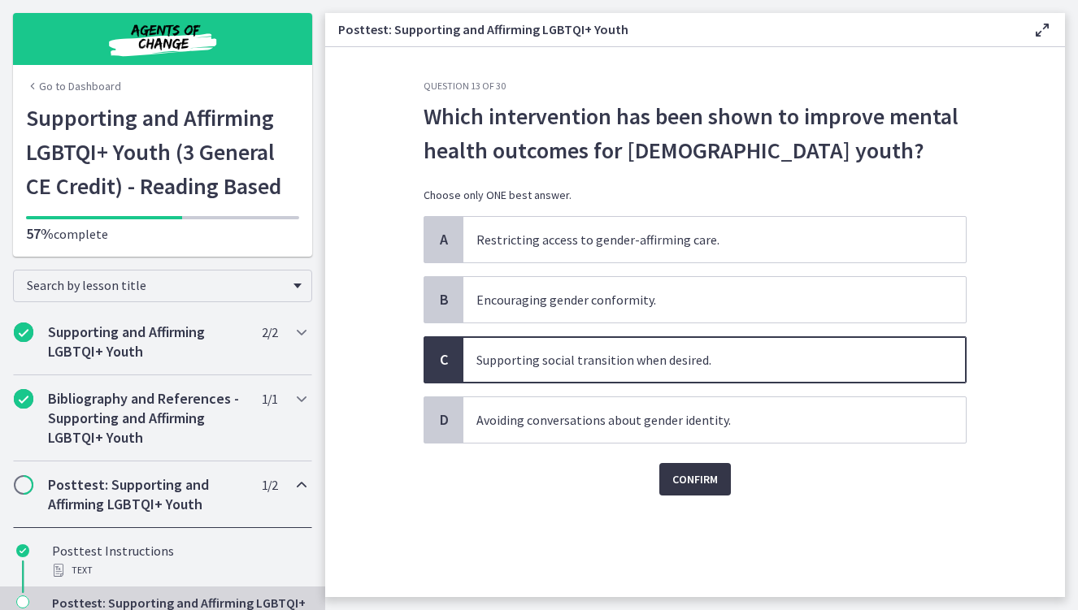
click at [688, 479] on span "Confirm" at bounding box center [695, 480] width 46 height 20
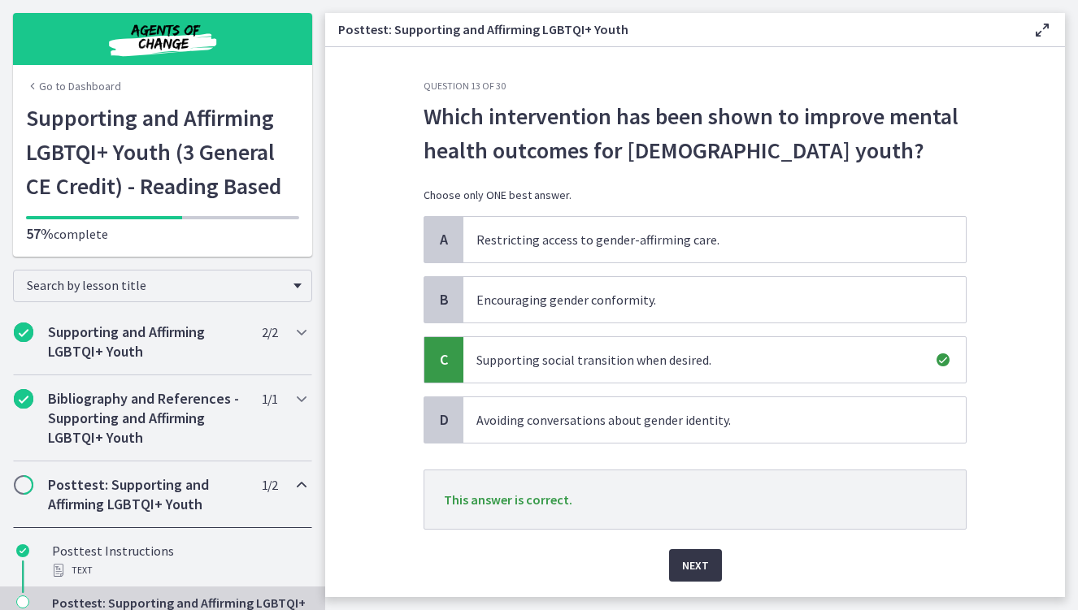
click at [702, 561] on button "Next" at bounding box center [695, 565] width 53 height 33
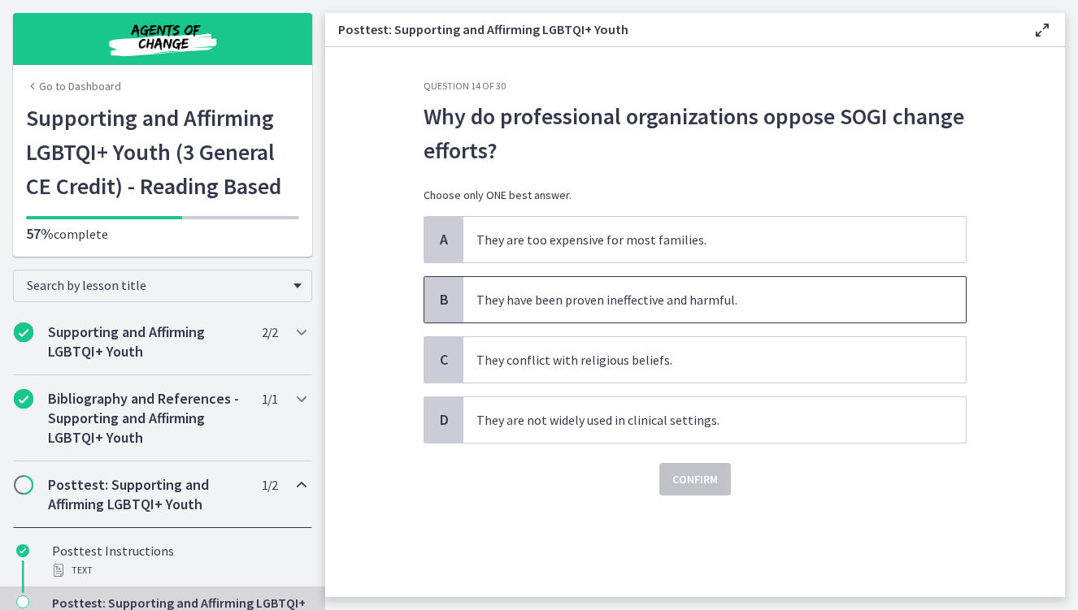
click at [603, 314] on span "They have been proven ineffective and harmful." at bounding box center [714, 300] width 502 height 46
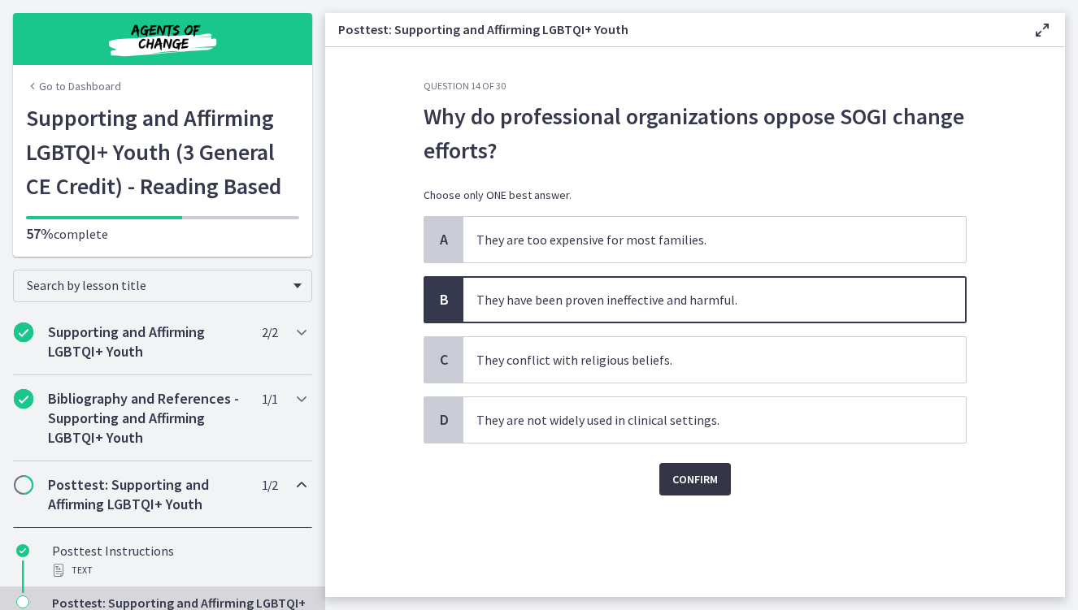
click at [715, 493] on button "Confirm" at bounding box center [695, 479] width 72 height 33
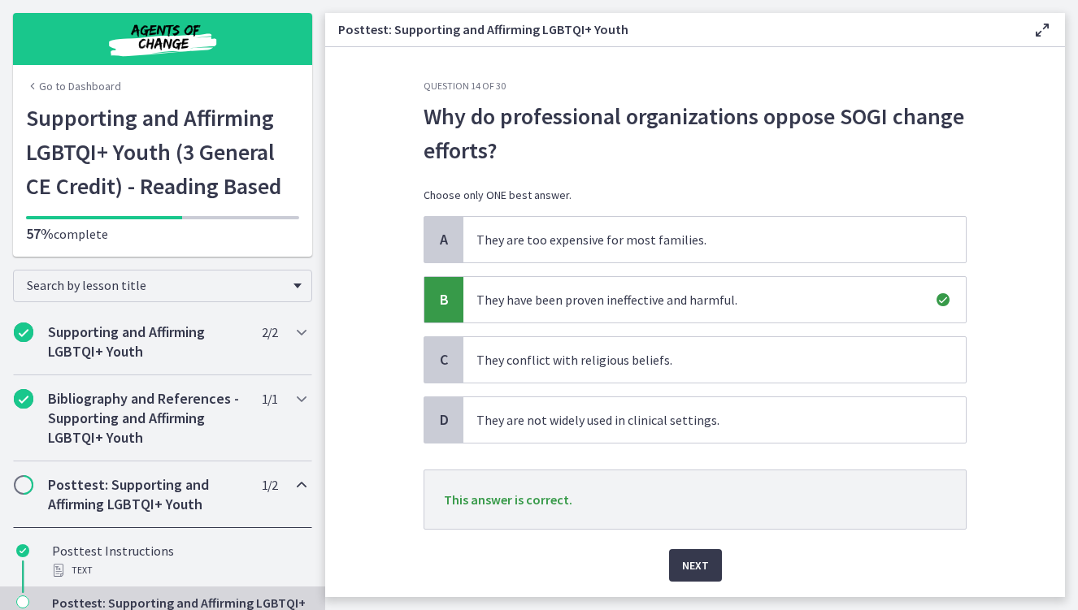
click at [695, 586] on div "Question 14 of 30 Why do professional organizations oppose SOGI change efforts?…" at bounding box center [694, 339] width 569 height 518
click at [688, 567] on span "Next" at bounding box center [695, 566] width 27 height 20
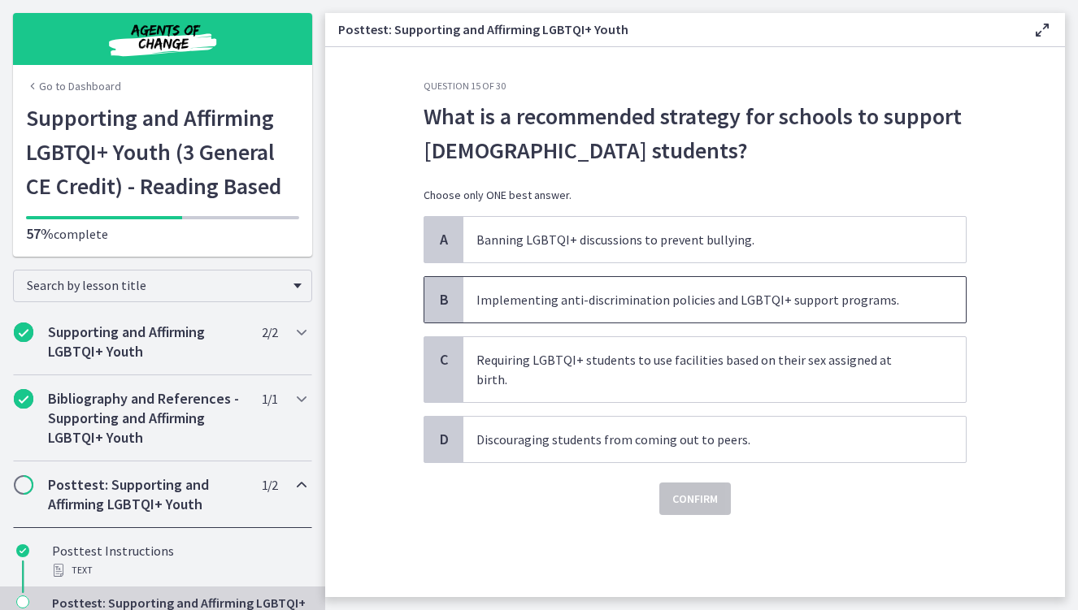
click at [589, 299] on span "Implementing anti-discrimination policies and LGBTQI+ support programs." at bounding box center [714, 300] width 502 height 46
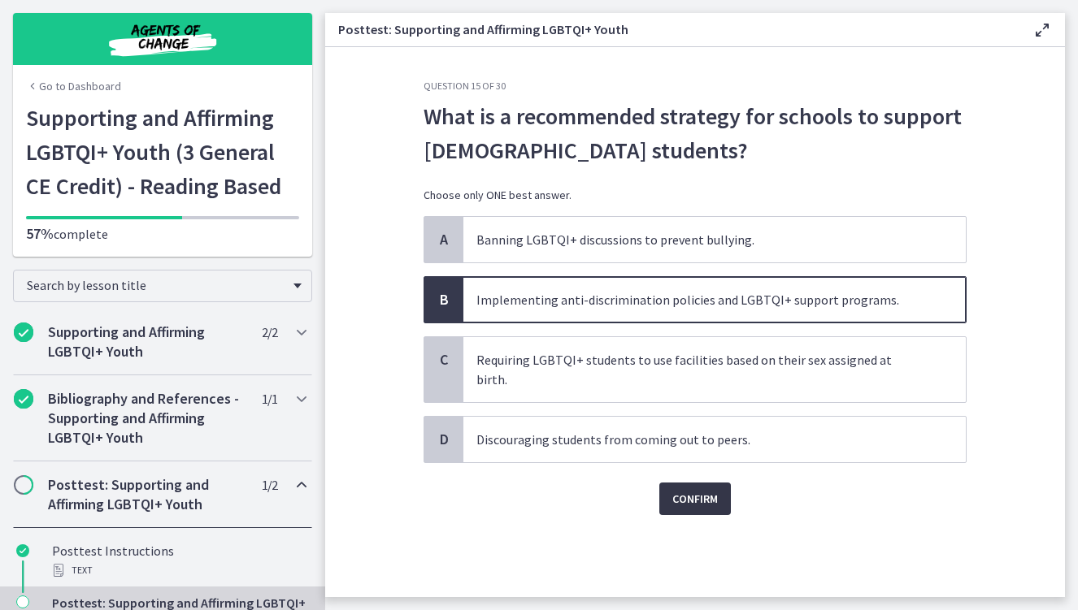
click at [709, 489] on button "Confirm" at bounding box center [695, 499] width 72 height 33
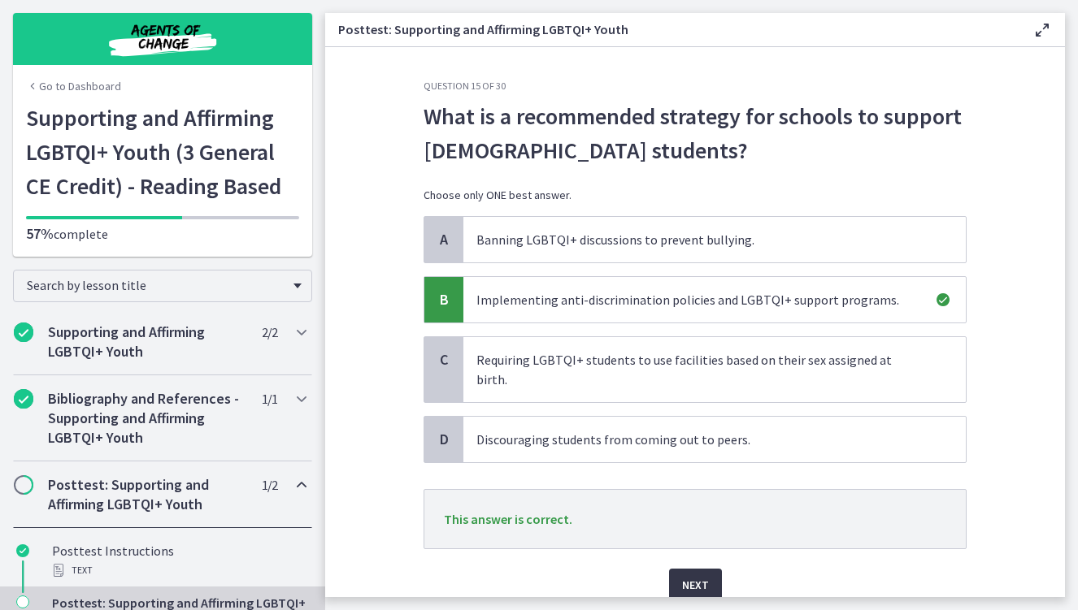
click at [682, 575] on span "Next" at bounding box center [695, 585] width 27 height 20
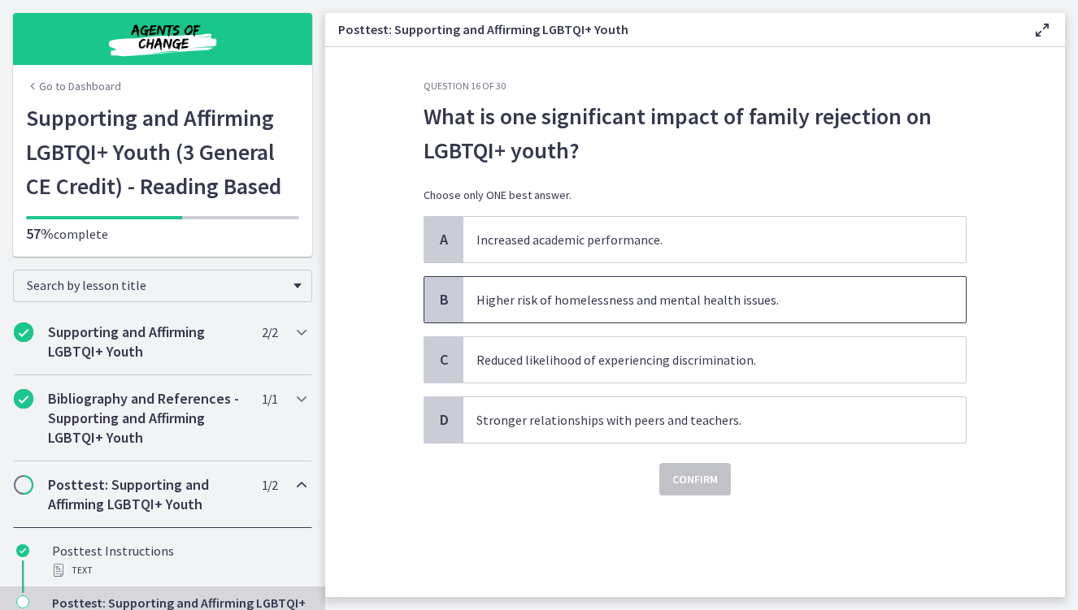
click at [685, 306] on span "Higher risk of homelessness and mental health issues." at bounding box center [714, 300] width 502 height 46
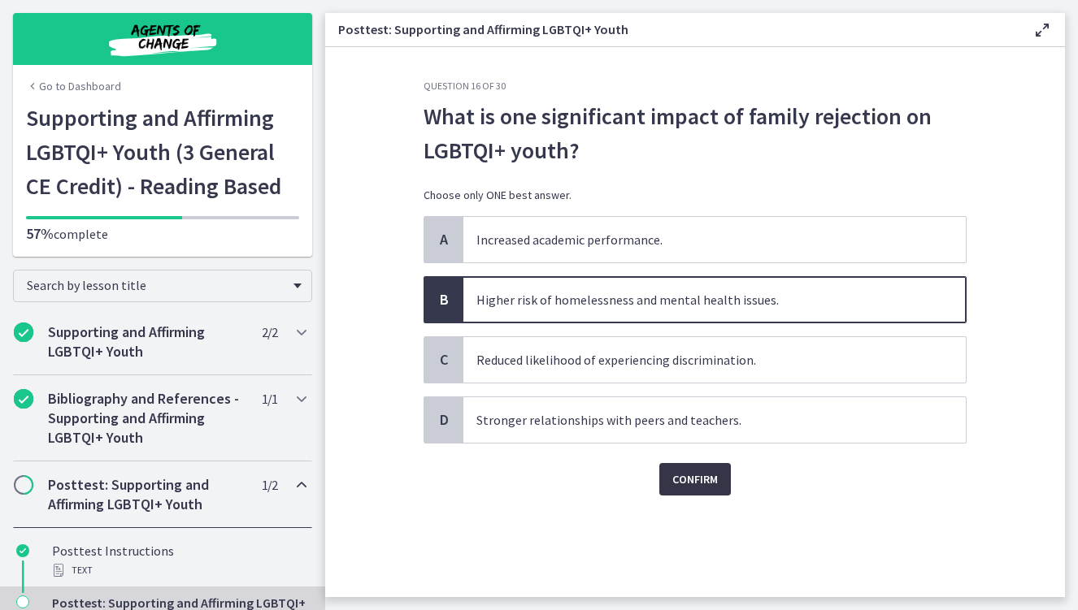
click at [715, 479] on span "Confirm" at bounding box center [695, 480] width 46 height 20
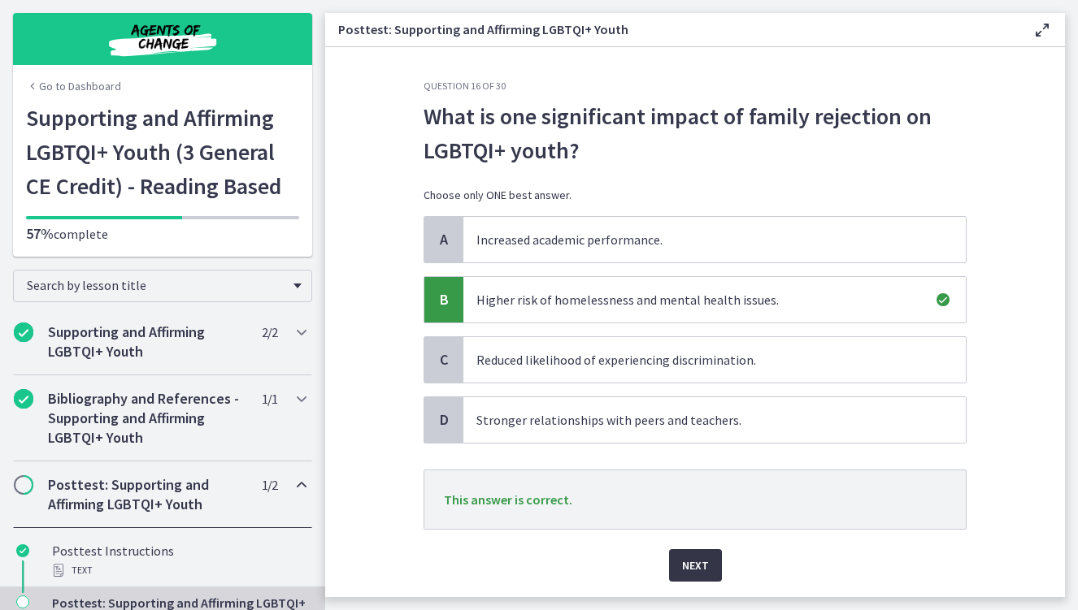
click at [683, 572] on span "Next" at bounding box center [695, 566] width 27 height 20
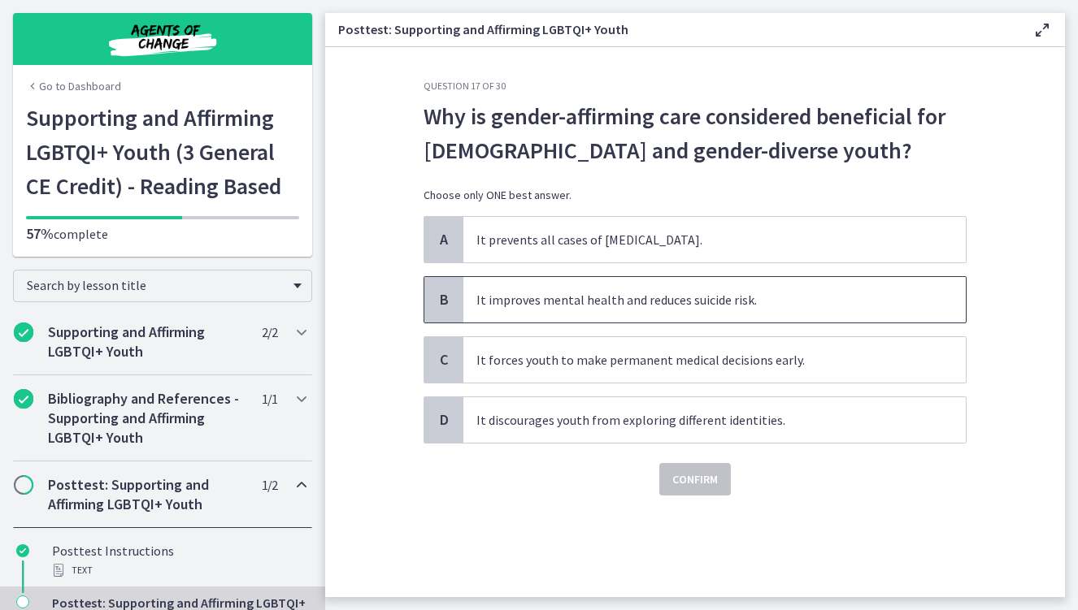
click at [731, 295] on span "It improves mental health and reduces suicide risk." at bounding box center [714, 300] width 502 height 46
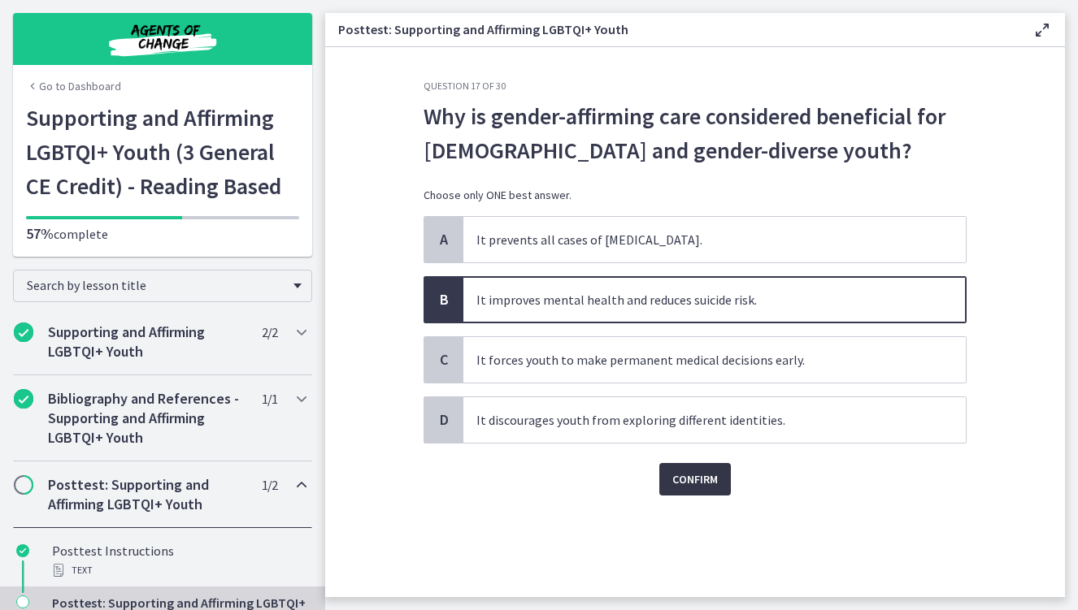
click at [715, 486] on span "Confirm" at bounding box center [695, 480] width 46 height 20
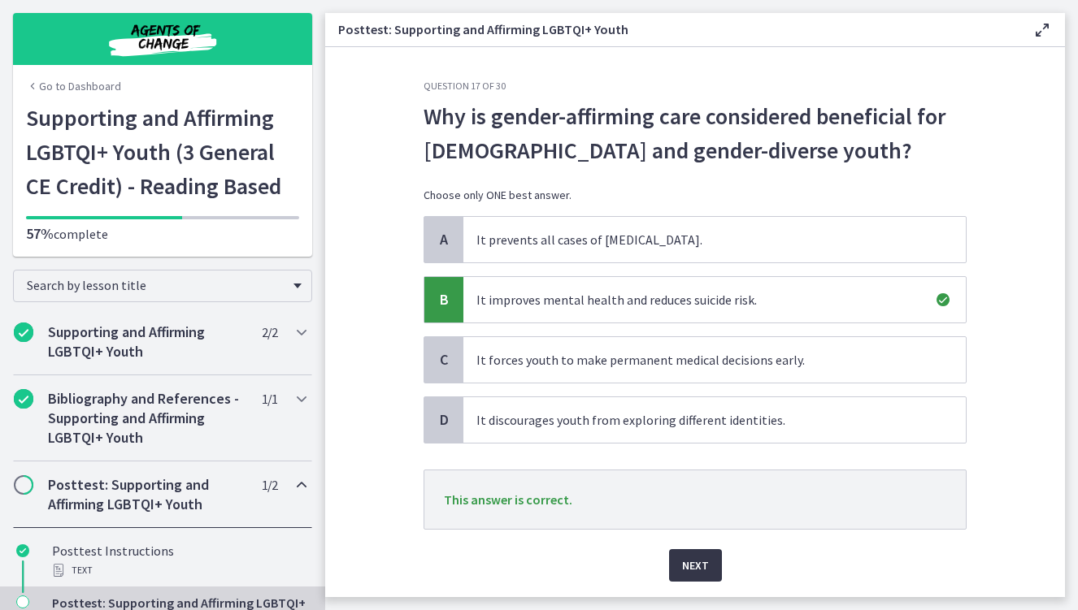
click at [692, 557] on span "Next" at bounding box center [695, 566] width 27 height 20
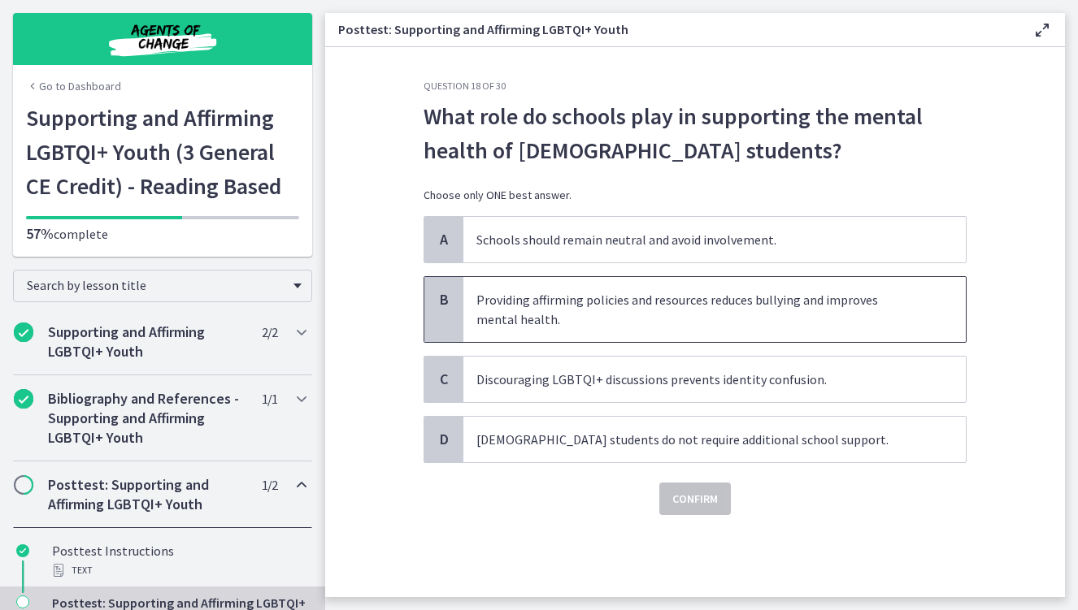
click at [618, 302] on span "Providing affirming policies and resources reduces bullying and improves mental…" at bounding box center [714, 309] width 502 height 65
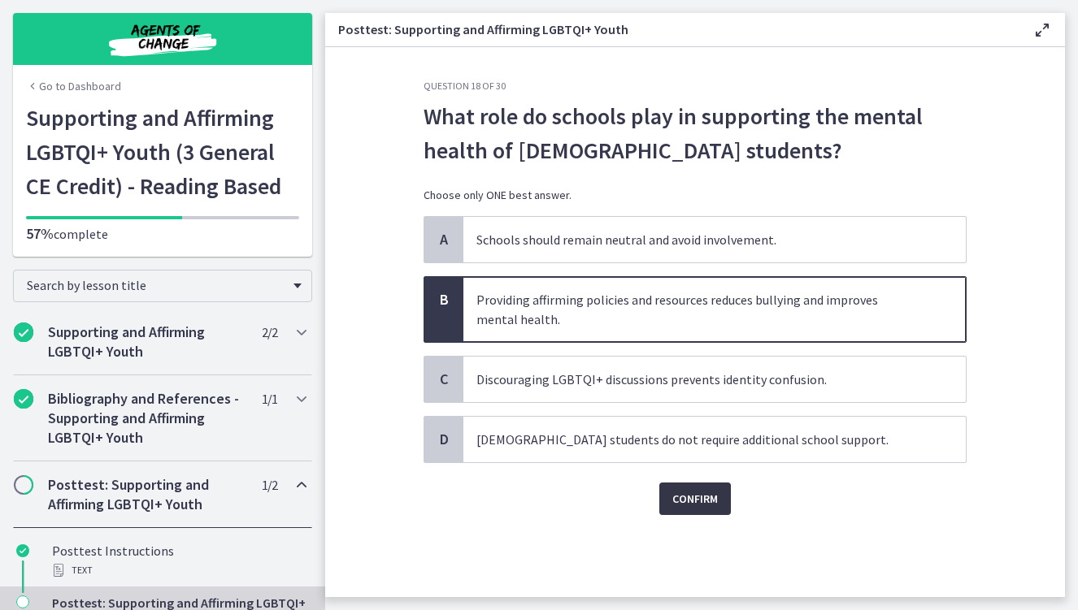
click at [682, 497] on span "Confirm" at bounding box center [695, 499] width 46 height 20
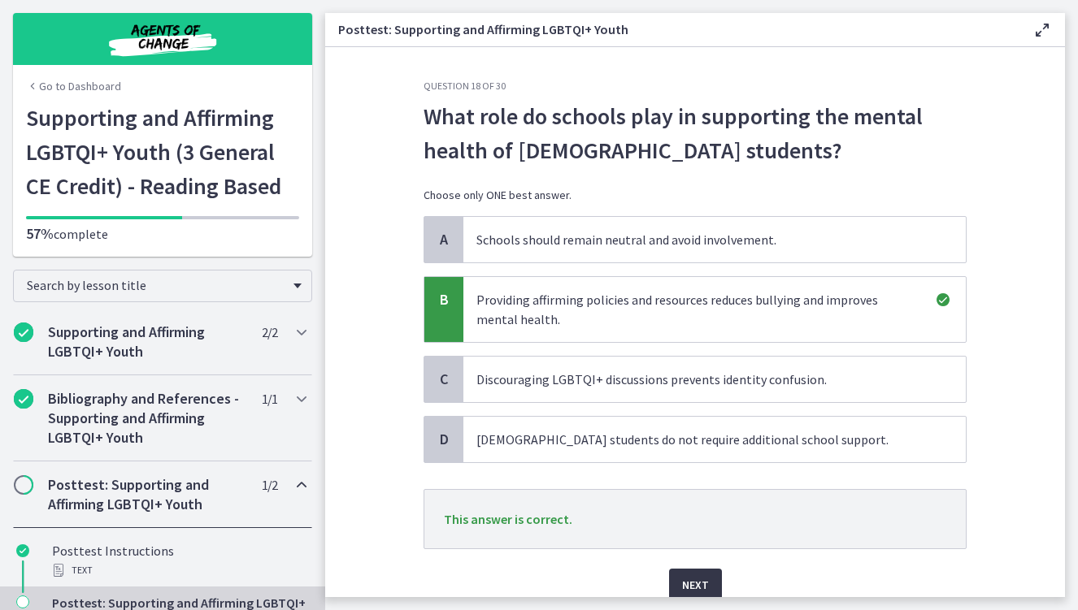
click at [701, 575] on button "Next" at bounding box center [695, 585] width 53 height 33
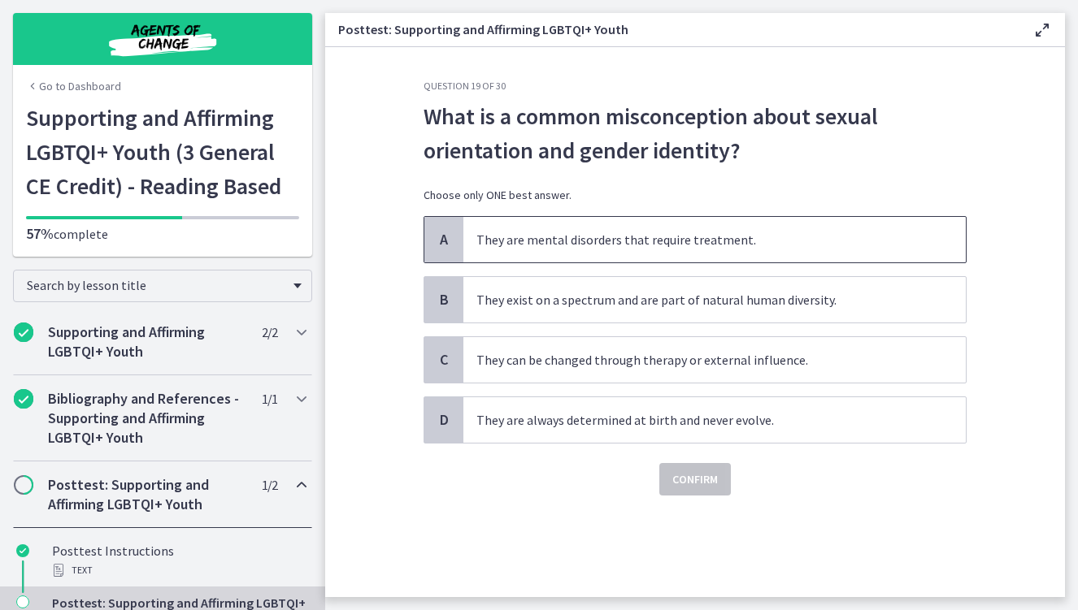
click at [705, 245] on span "They are mental disorders that require treatment." at bounding box center [714, 240] width 502 height 46
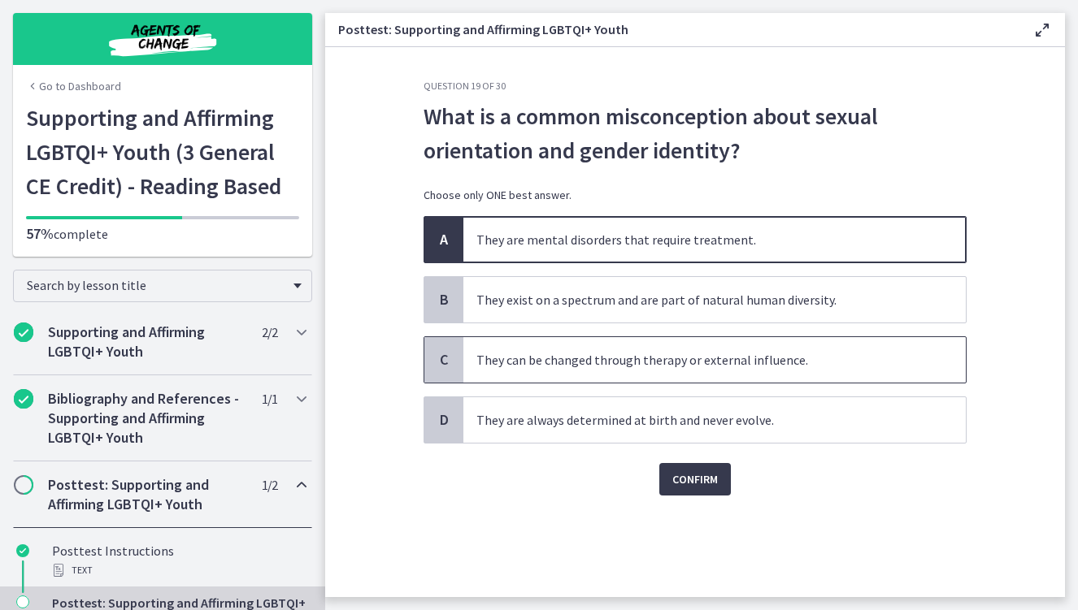
click at [665, 380] on span "They can be changed through therapy or external influence." at bounding box center [714, 360] width 502 height 46
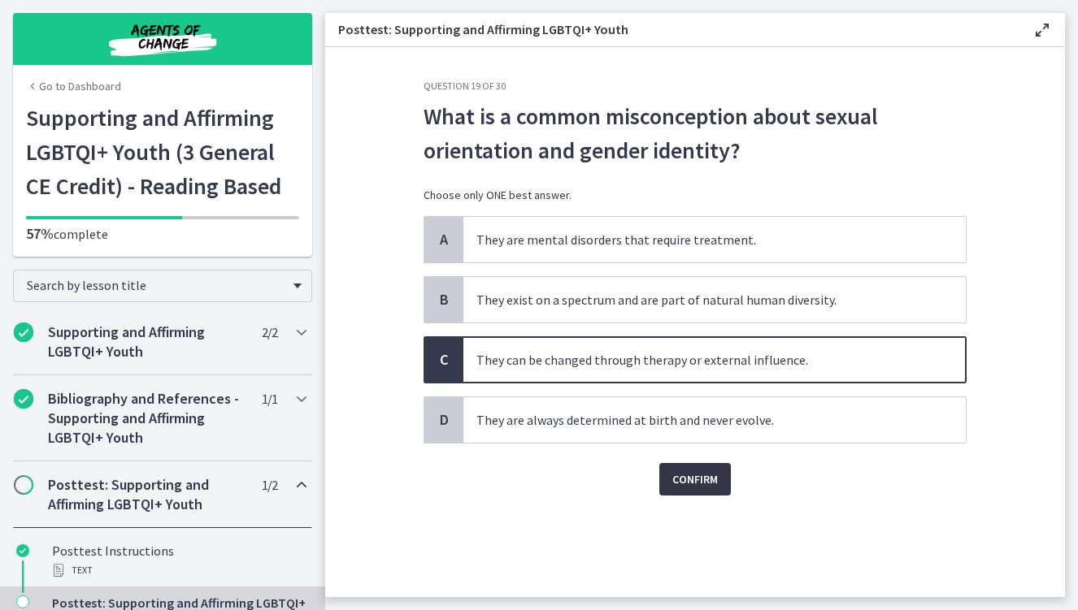
click at [687, 483] on span "Confirm" at bounding box center [695, 480] width 46 height 20
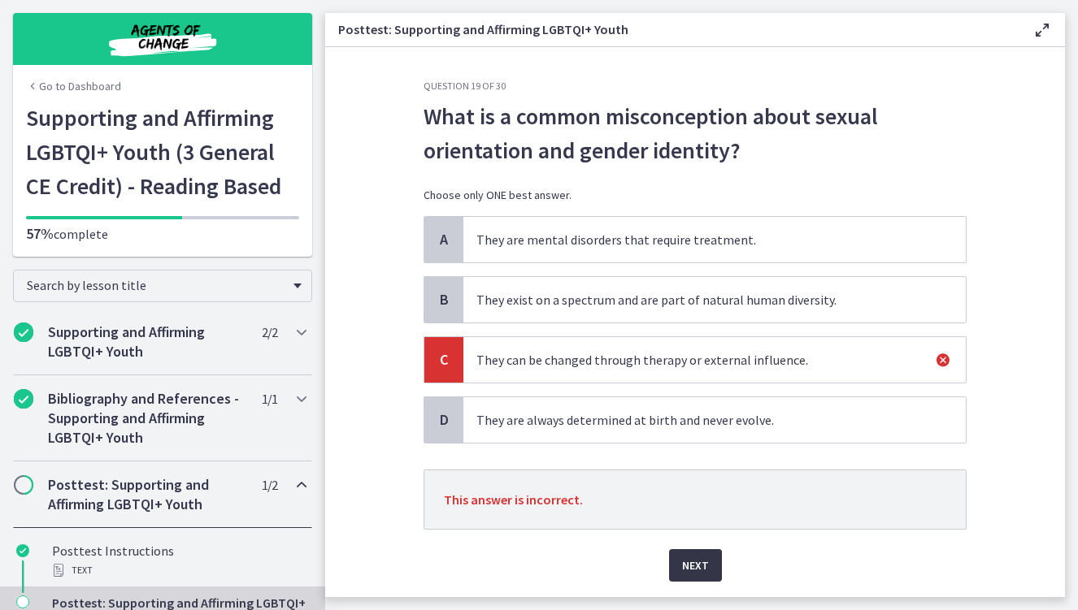
click at [697, 553] on button "Next" at bounding box center [695, 565] width 53 height 33
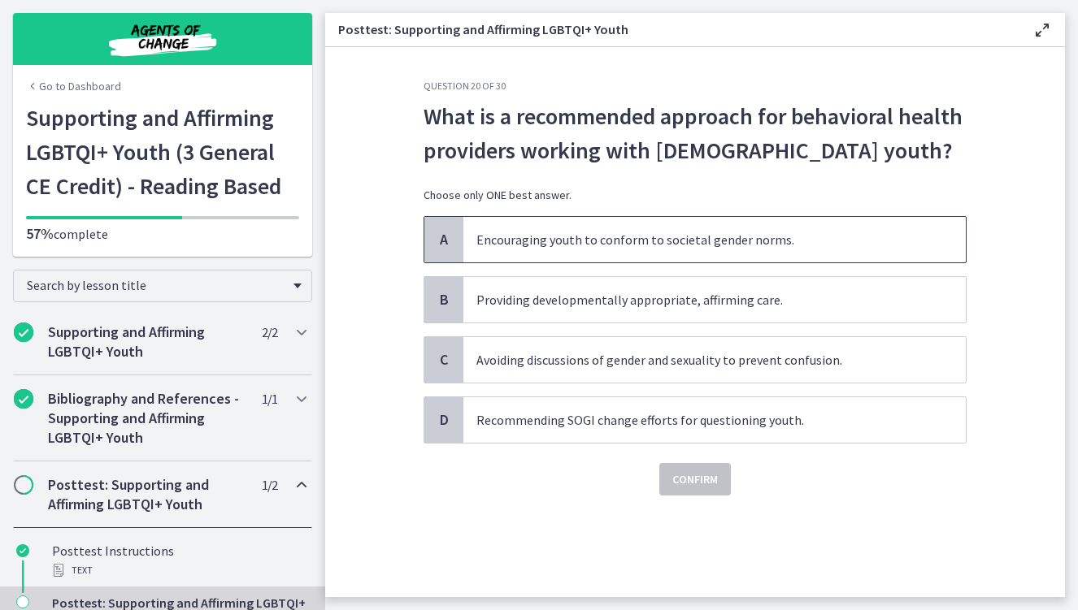
click at [536, 223] on span "Encouraging youth to conform to societal gender norms." at bounding box center [714, 240] width 502 height 46
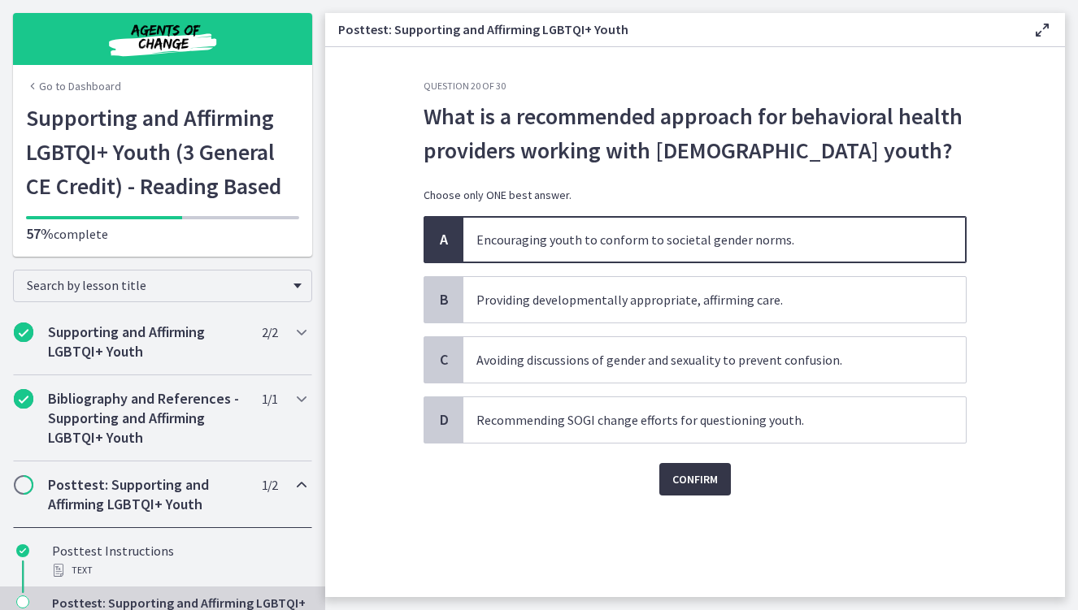
click at [688, 473] on span "Confirm" at bounding box center [695, 480] width 46 height 20
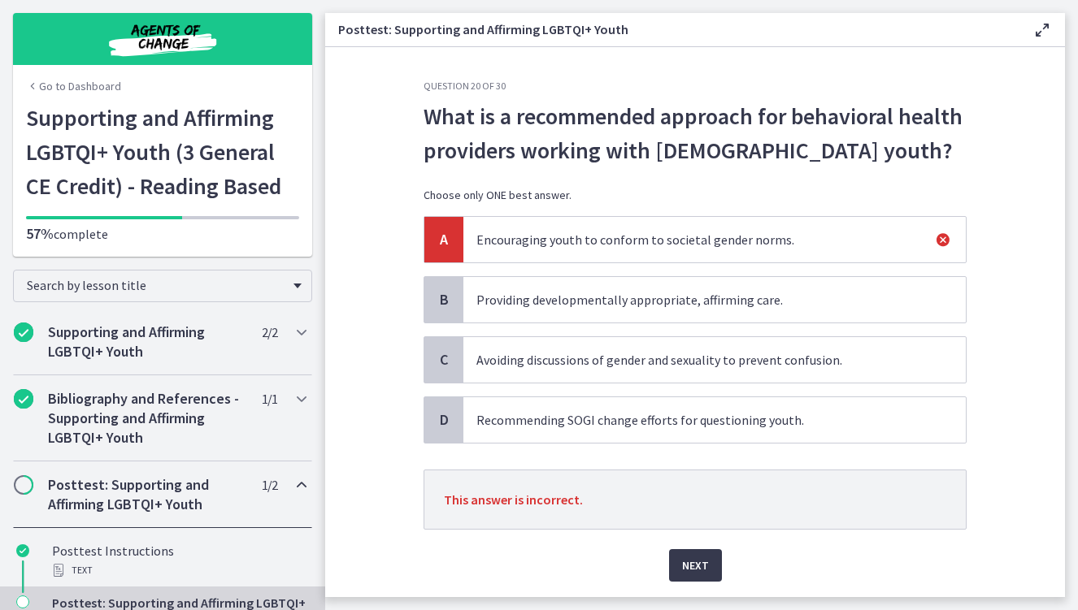
click at [694, 534] on div "Next" at bounding box center [694, 556] width 543 height 52
click at [690, 571] on span "Next" at bounding box center [695, 566] width 27 height 20
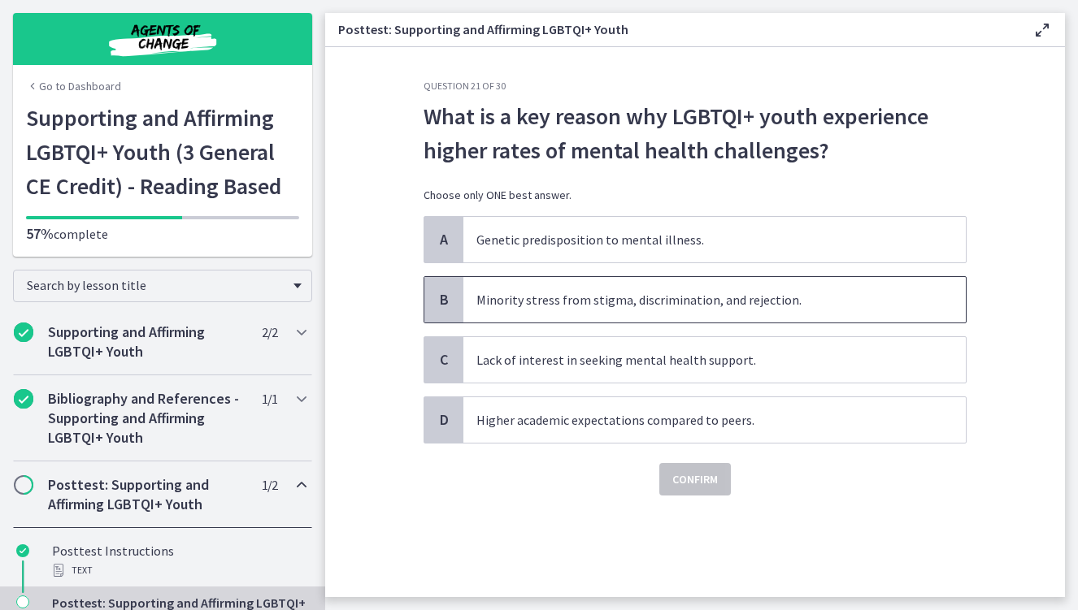
click at [559, 299] on span "Minority stress from stigma, discrimination, and rejection." at bounding box center [714, 300] width 502 height 46
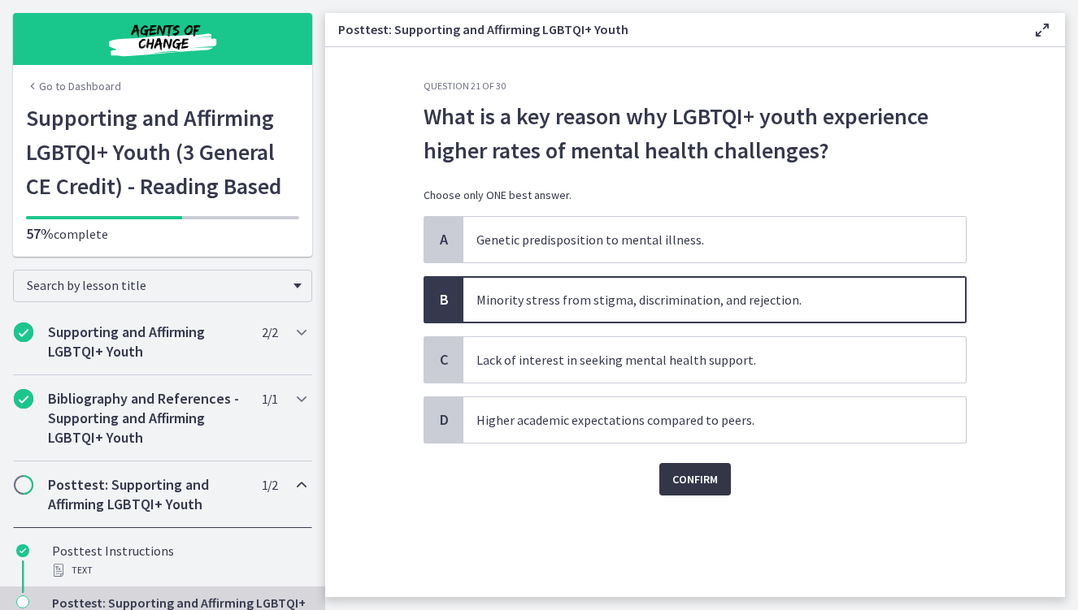
click at [679, 477] on span "Confirm" at bounding box center [695, 480] width 46 height 20
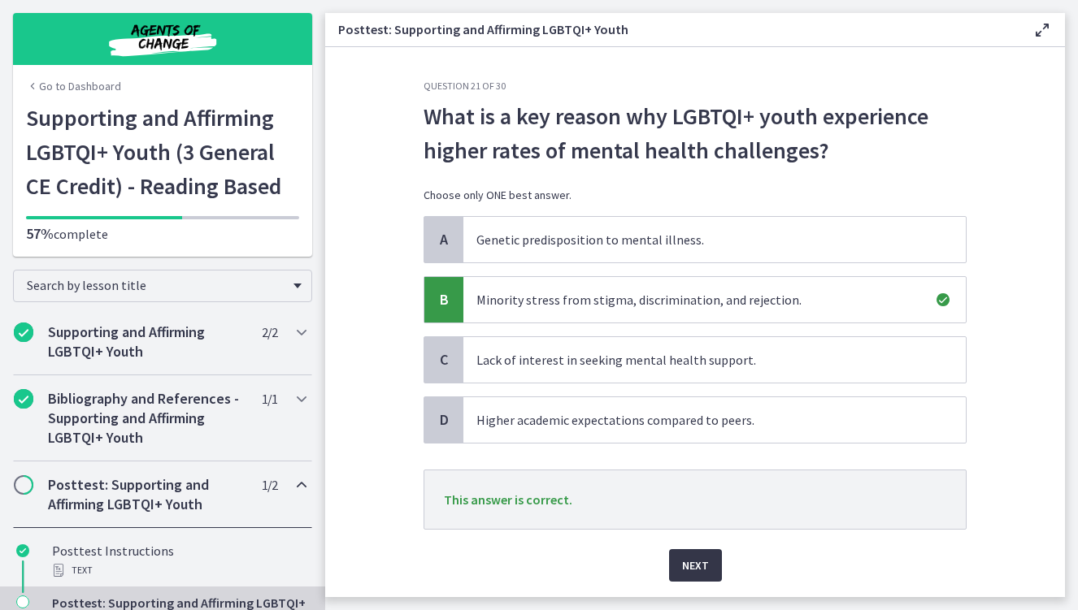
click at [685, 561] on span "Next" at bounding box center [695, 566] width 27 height 20
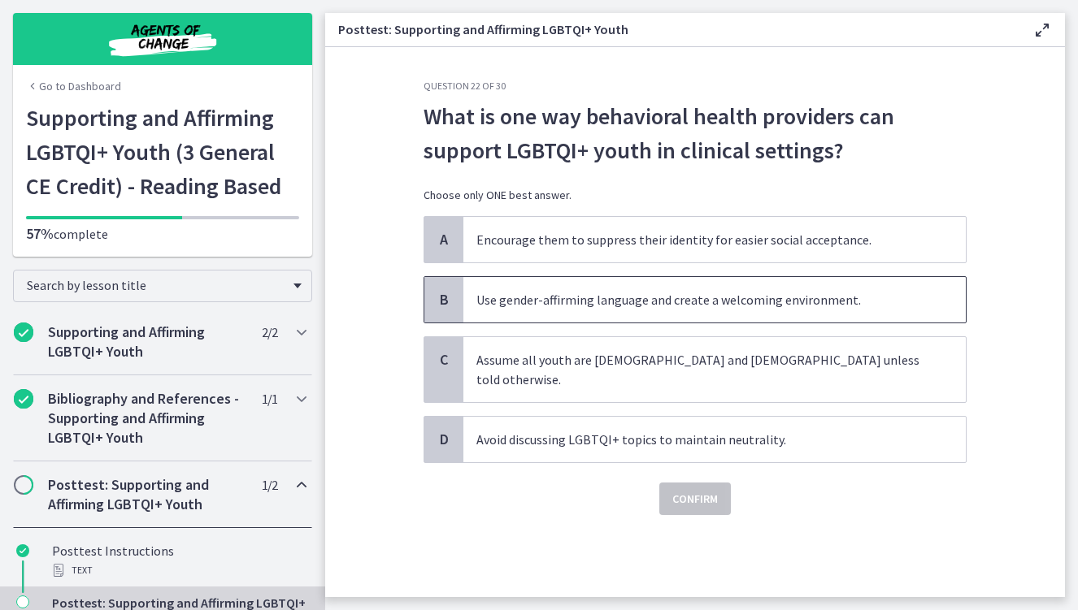
click at [597, 306] on span "Use gender-affirming language and create a welcoming environment." at bounding box center [714, 300] width 502 height 46
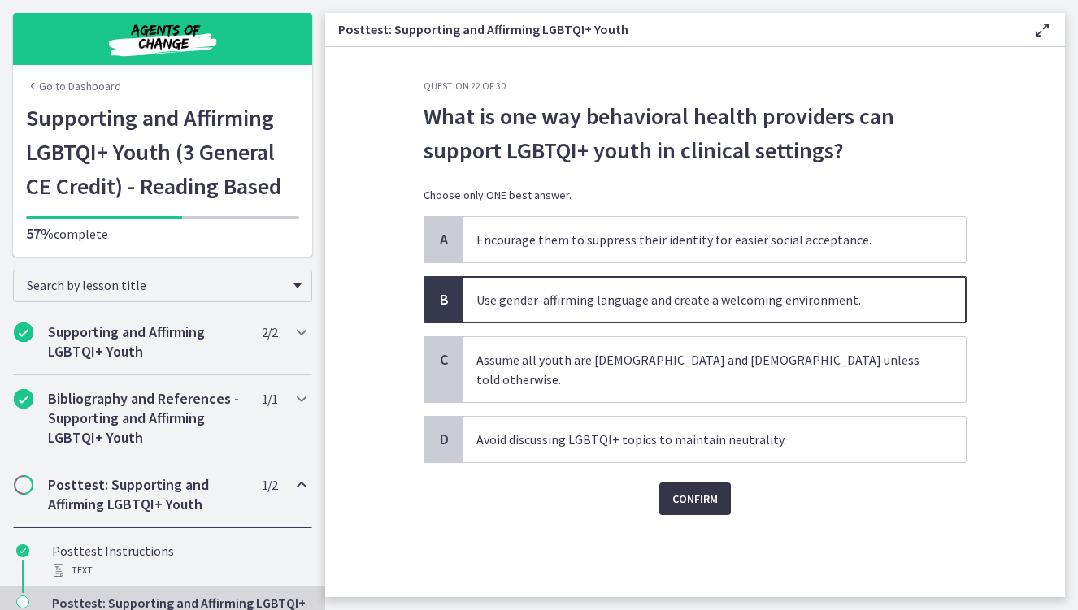
click at [674, 489] on span "Confirm" at bounding box center [695, 499] width 46 height 20
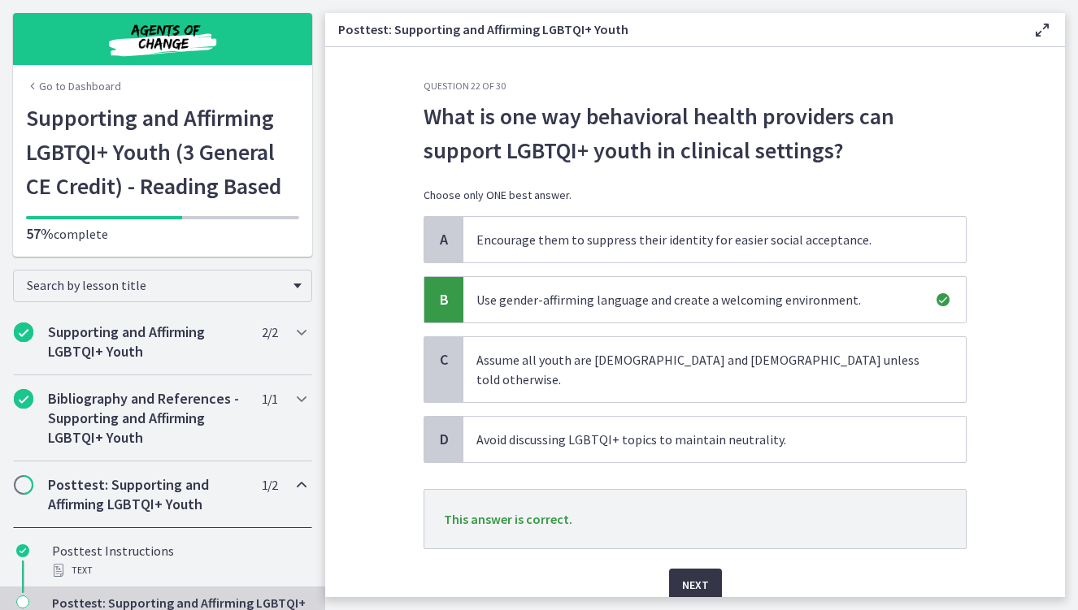
click at [707, 569] on button "Next" at bounding box center [695, 585] width 53 height 33
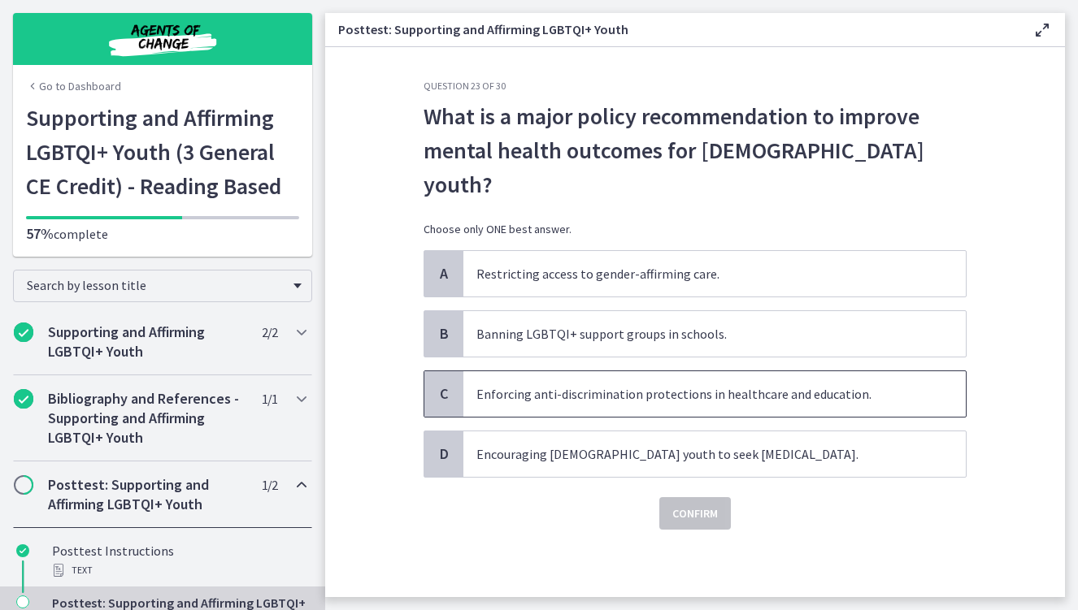
click at [568, 371] on span "Enforcing anti-discrimination protections in healthcare and education." at bounding box center [714, 394] width 502 height 46
click at [688, 497] on button "Confirm" at bounding box center [695, 513] width 72 height 33
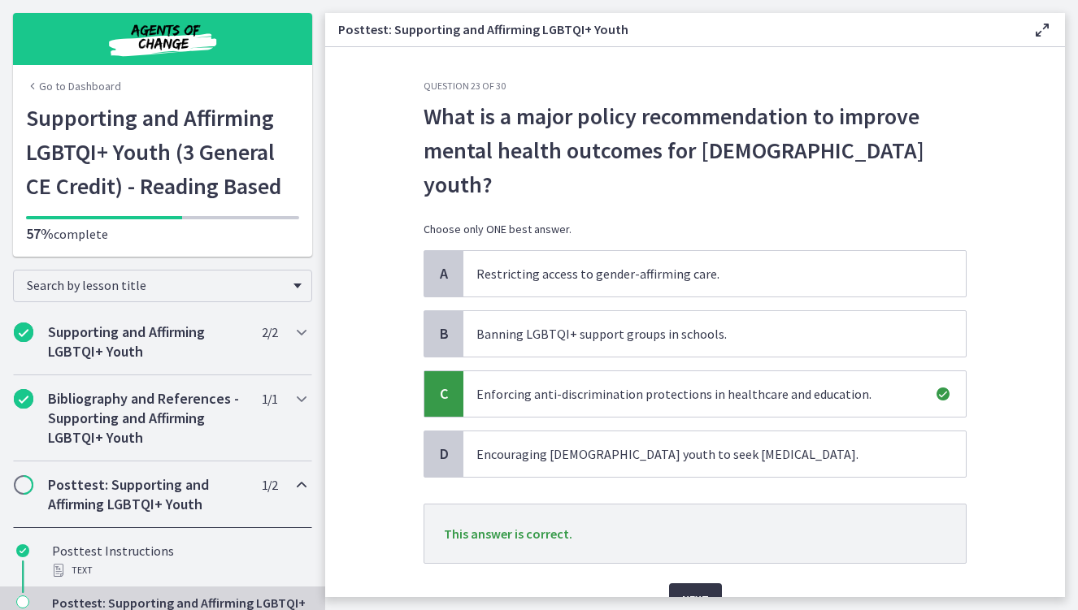
click at [687, 590] on span "Next" at bounding box center [695, 600] width 27 height 20
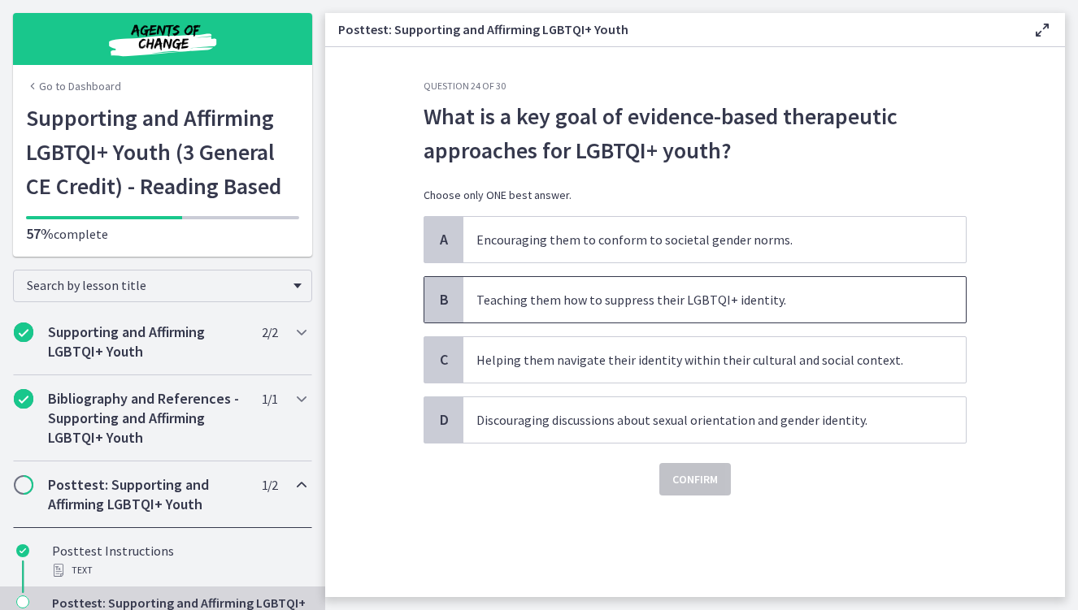
click at [519, 310] on span "Teaching them how to suppress their LGBTQI+ identity." at bounding box center [714, 300] width 502 height 46
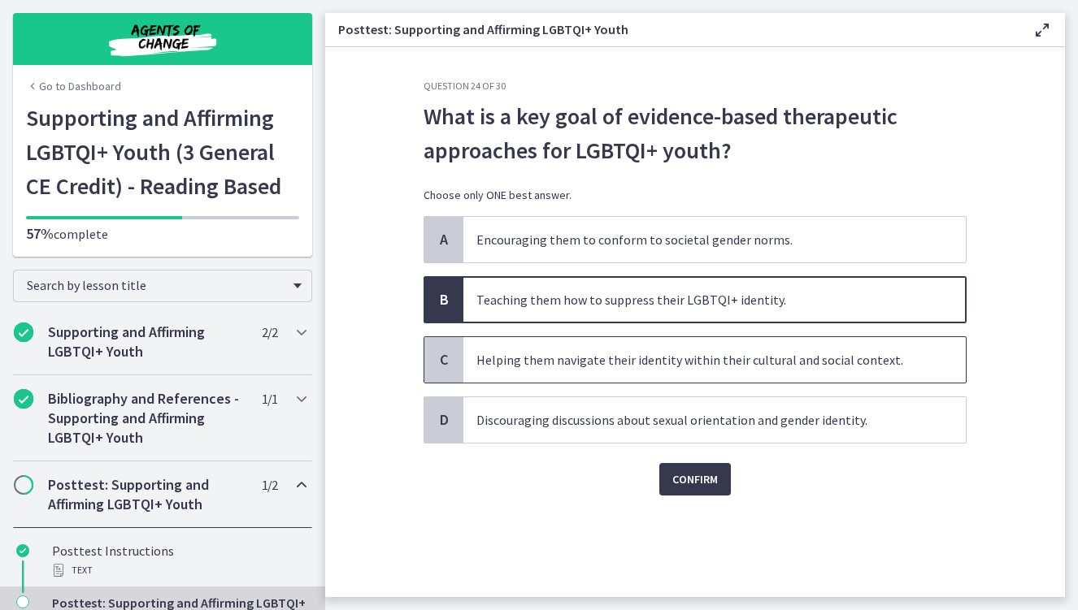
click at [609, 372] on span "Helping them navigate their identity within their cultural and social context." at bounding box center [714, 360] width 502 height 46
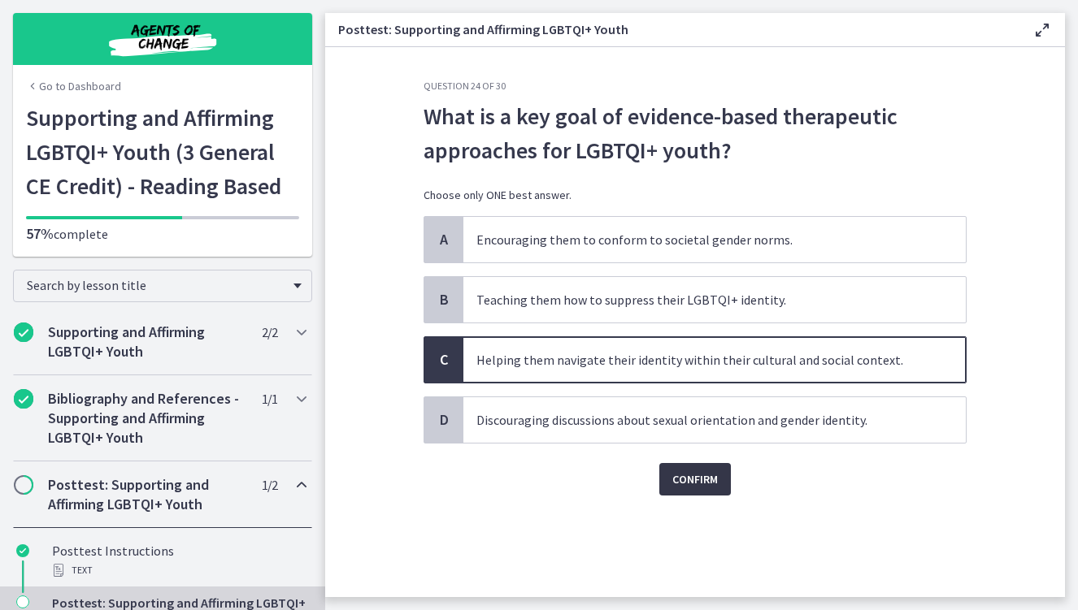
click at [694, 479] on span "Confirm" at bounding box center [695, 480] width 46 height 20
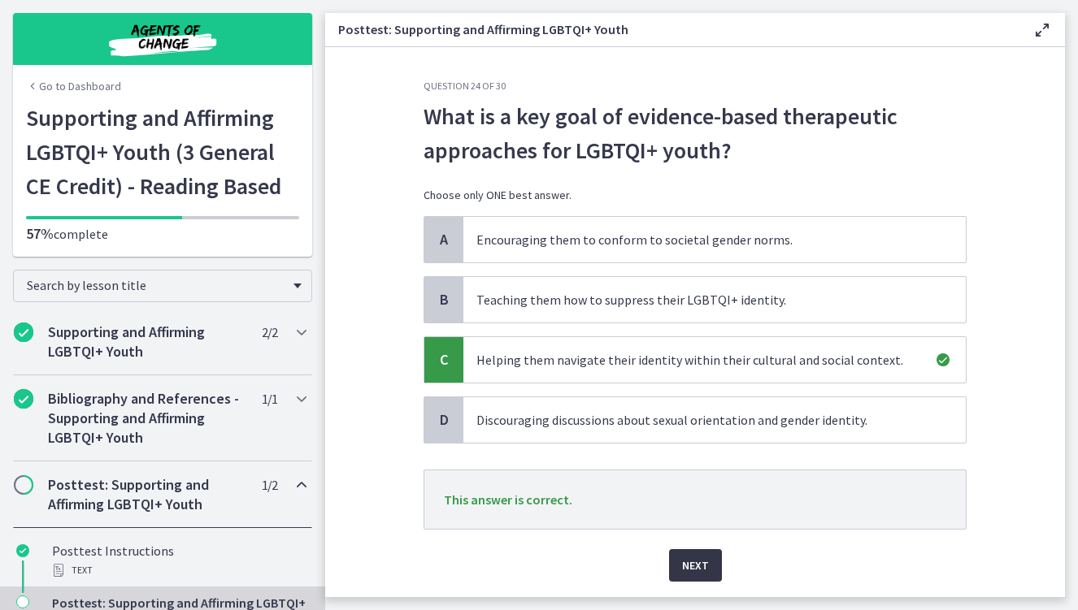
click at [697, 558] on span "Next" at bounding box center [695, 566] width 27 height 20
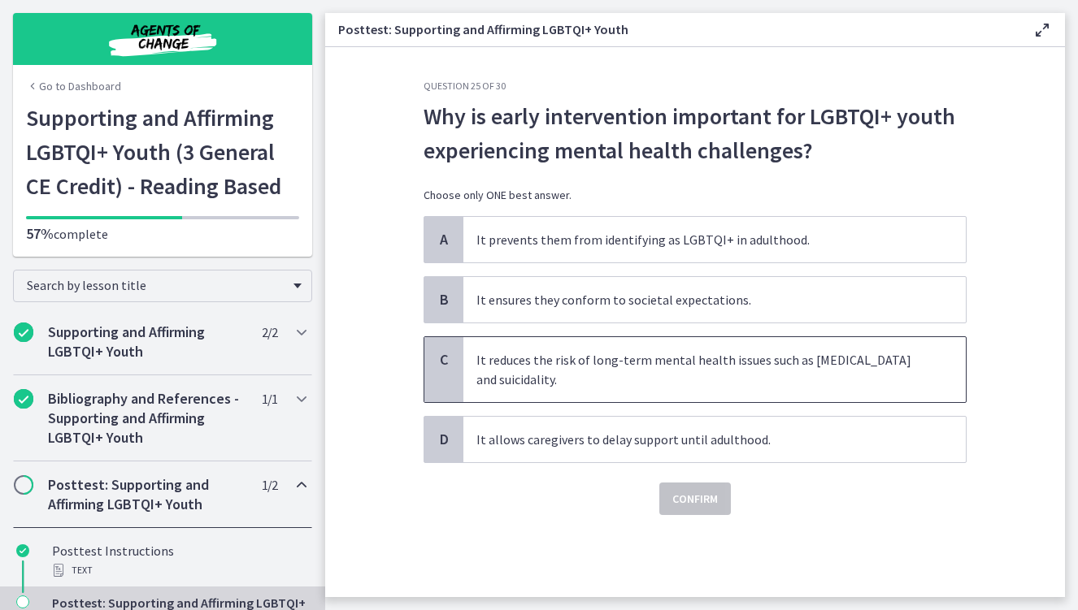
click at [579, 385] on span "It reduces the risk of long-term mental health issues such as depression and su…" at bounding box center [714, 369] width 502 height 65
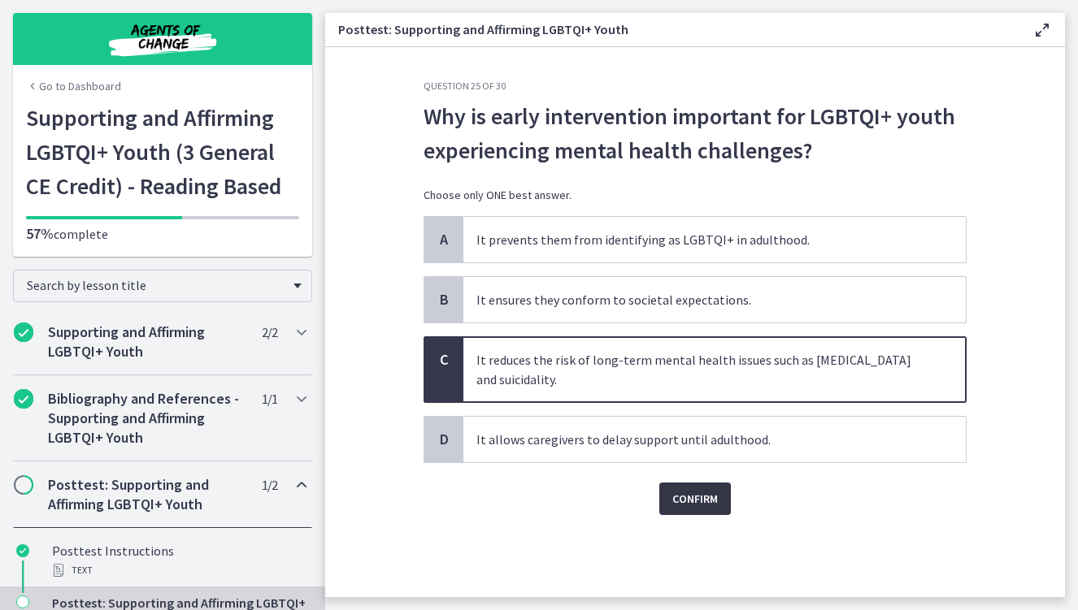
click at [681, 501] on span "Confirm" at bounding box center [695, 499] width 46 height 20
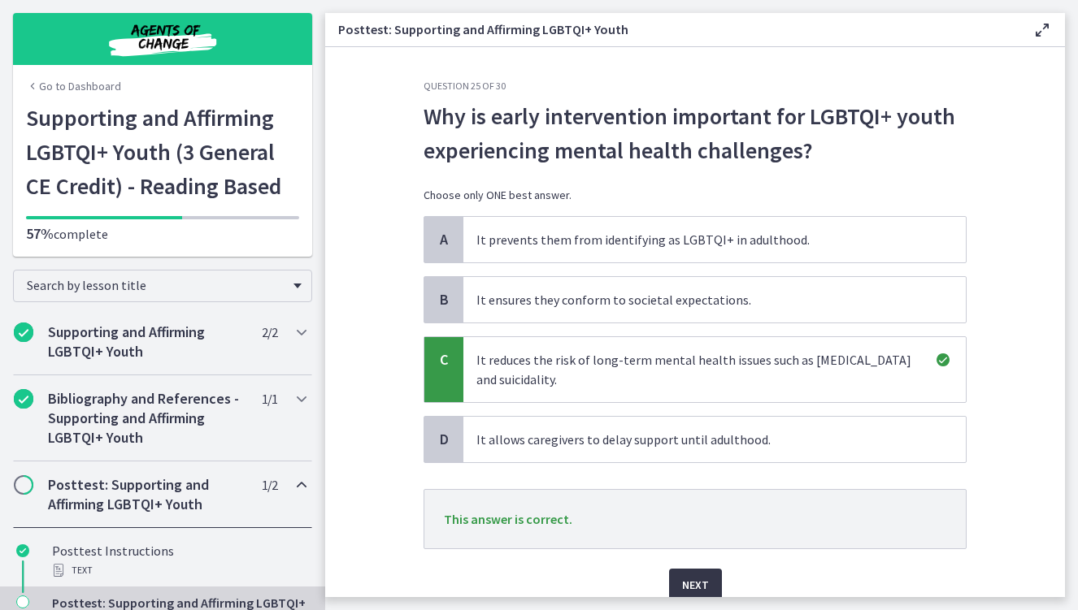
click at [674, 572] on button "Next" at bounding box center [695, 585] width 53 height 33
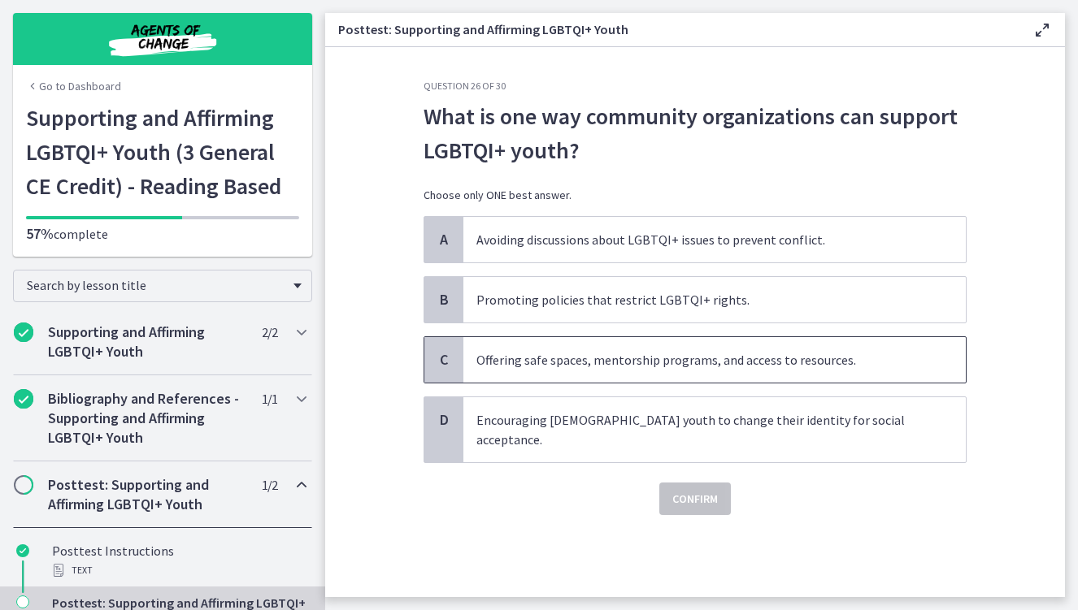
click at [514, 376] on span "Offering safe spaces, mentorship programs, and access to resources." at bounding box center [714, 360] width 502 height 46
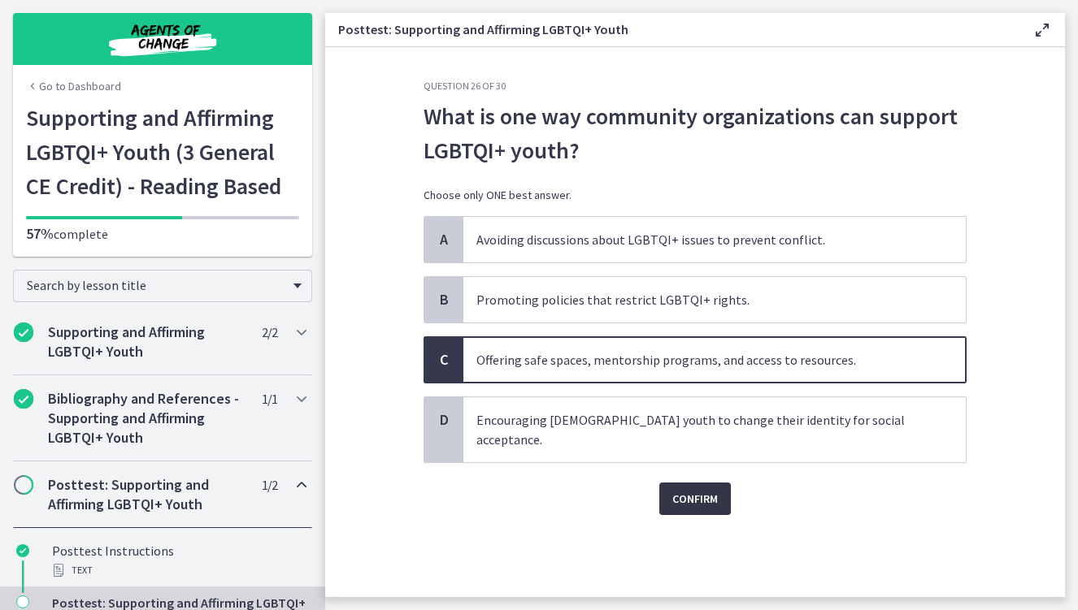
click at [690, 489] on span "Confirm" at bounding box center [695, 499] width 46 height 20
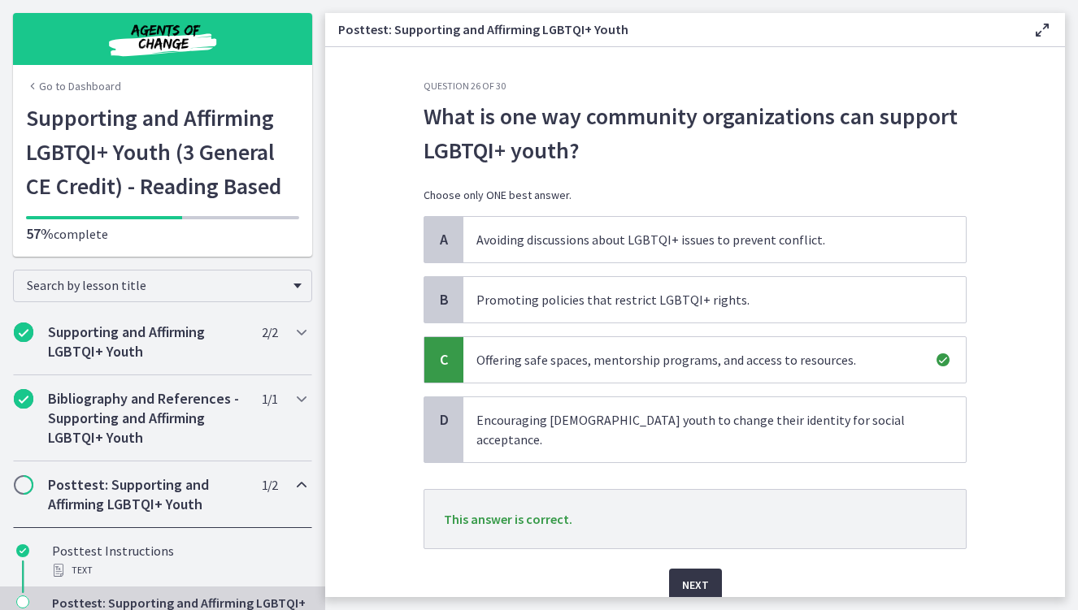
click at [682, 575] on span "Next" at bounding box center [695, 585] width 27 height 20
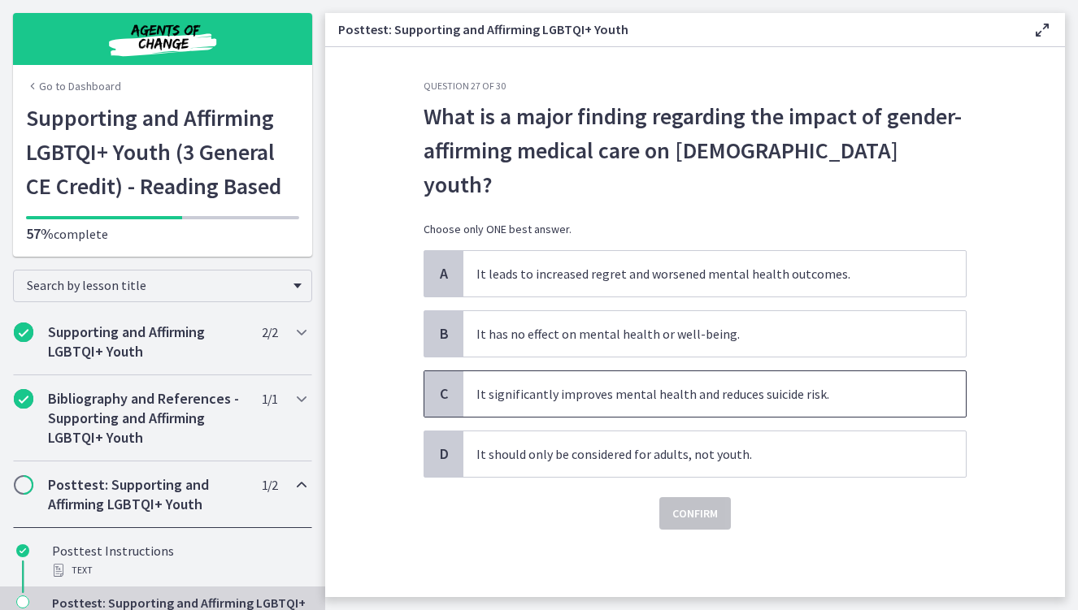
click at [695, 375] on span "It significantly improves mental health and reduces suicide risk." at bounding box center [714, 394] width 502 height 46
click at [693, 504] on span "Confirm" at bounding box center [695, 514] width 46 height 20
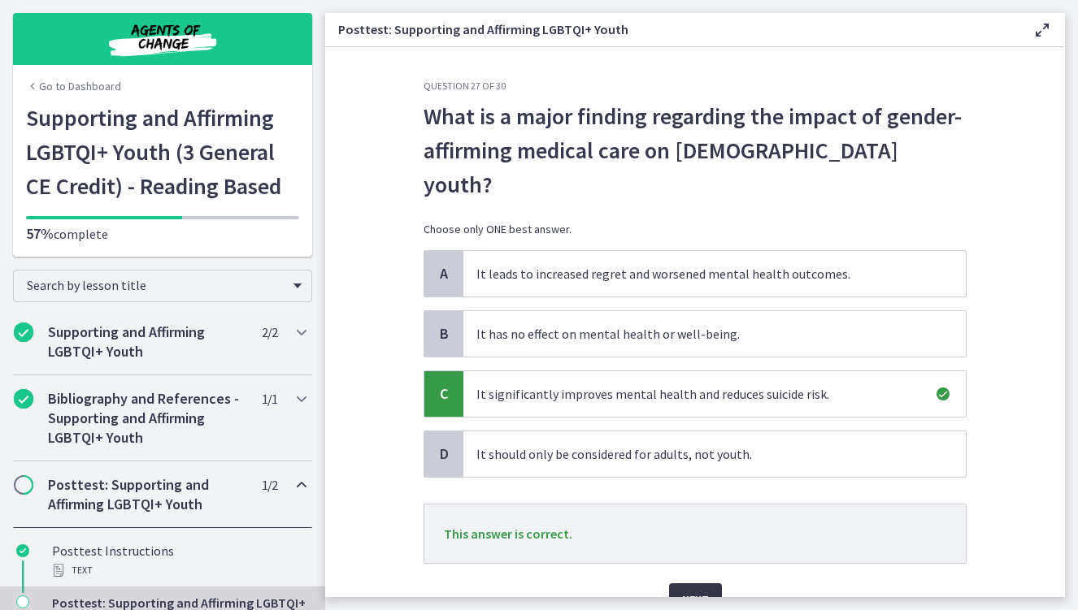
click at [682, 584] on button "Next" at bounding box center [695, 600] width 53 height 33
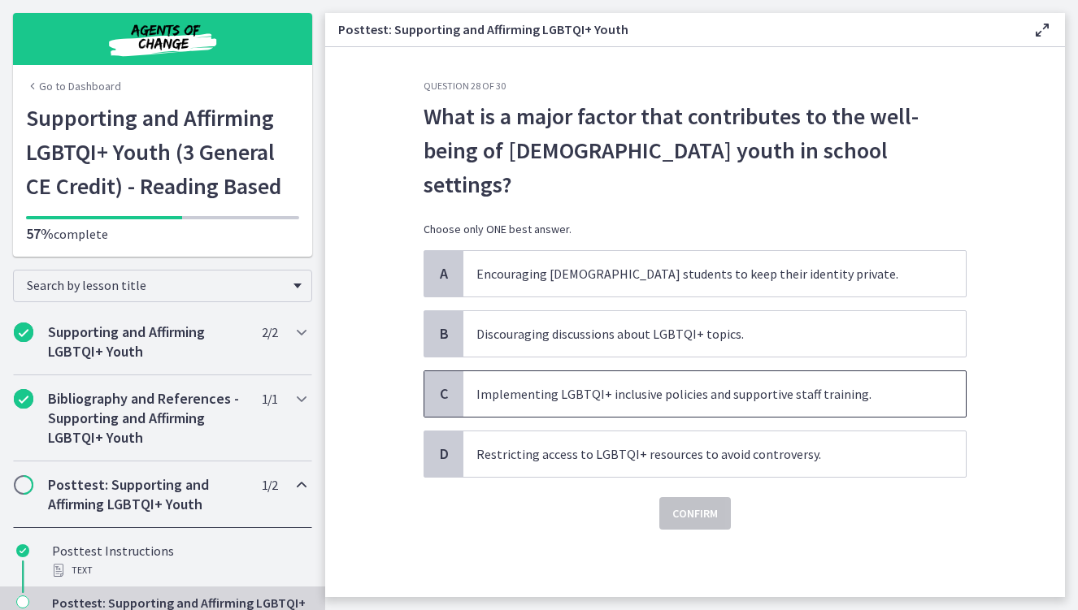
click at [597, 371] on span "Implementing LGBTQI+ inclusive policies and supportive staff training." at bounding box center [714, 394] width 502 height 46
click at [705, 504] on span "Confirm" at bounding box center [695, 514] width 46 height 20
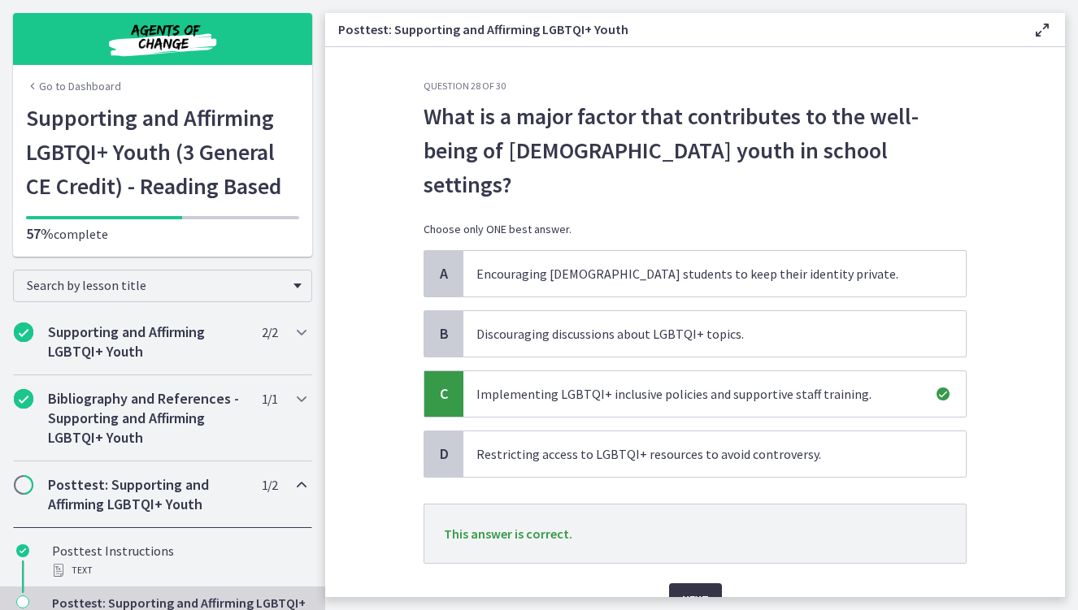
click at [695, 584] on button "Next" at bounding box center [695, 600] width 53 height 33
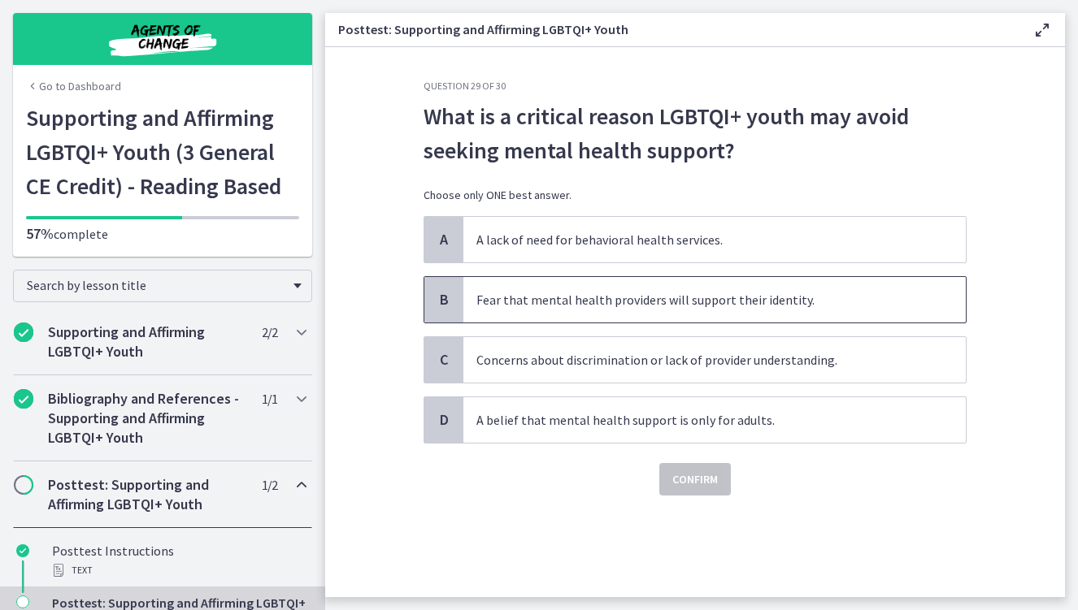
click at [558, 315] on span "Fear that mental health providers will support their identity." at bounding box center [714, 300] width 502 height 46
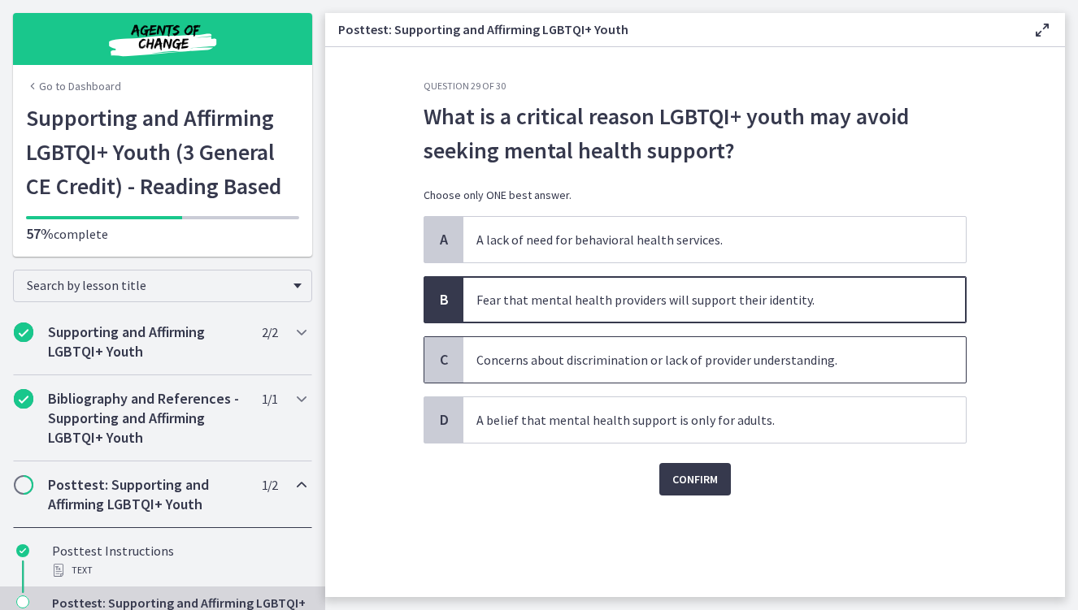
click at [625, 364] on span "Concerns about discrimination or lack of provider understanding." at bounding box center [714, 360] width 502 height 46
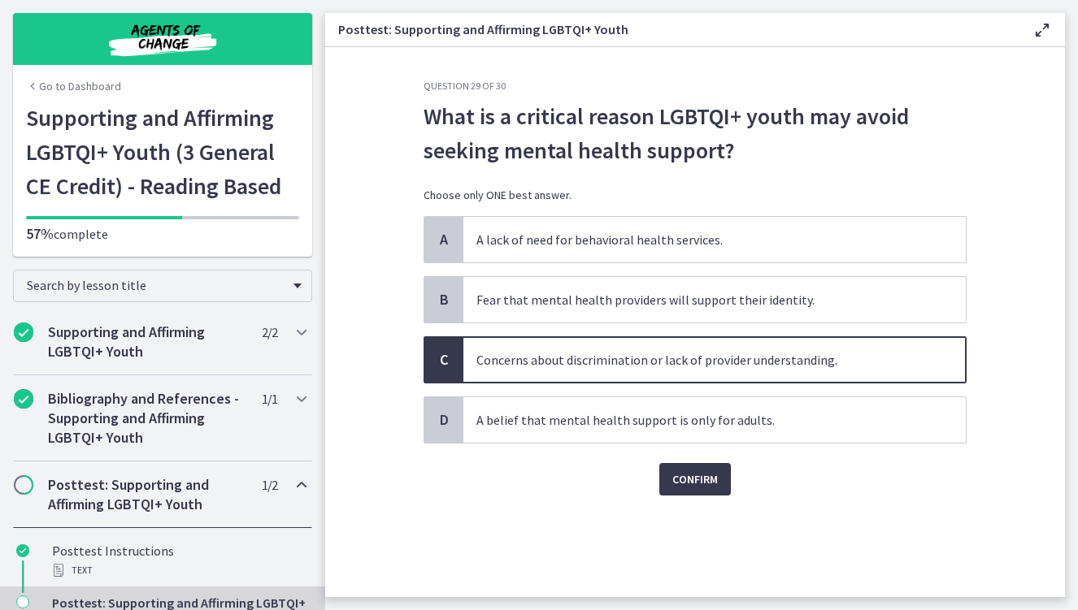
click at [666, 497] on div "Question 29 of 30 What is a critical reason LGBTQI+ youth may avoid seeking men…" at bounding box center [694, 339] width 569 height 518
click at [677, 492] on button "Confirm" at bounding box center [695, 479] width 72 height 33
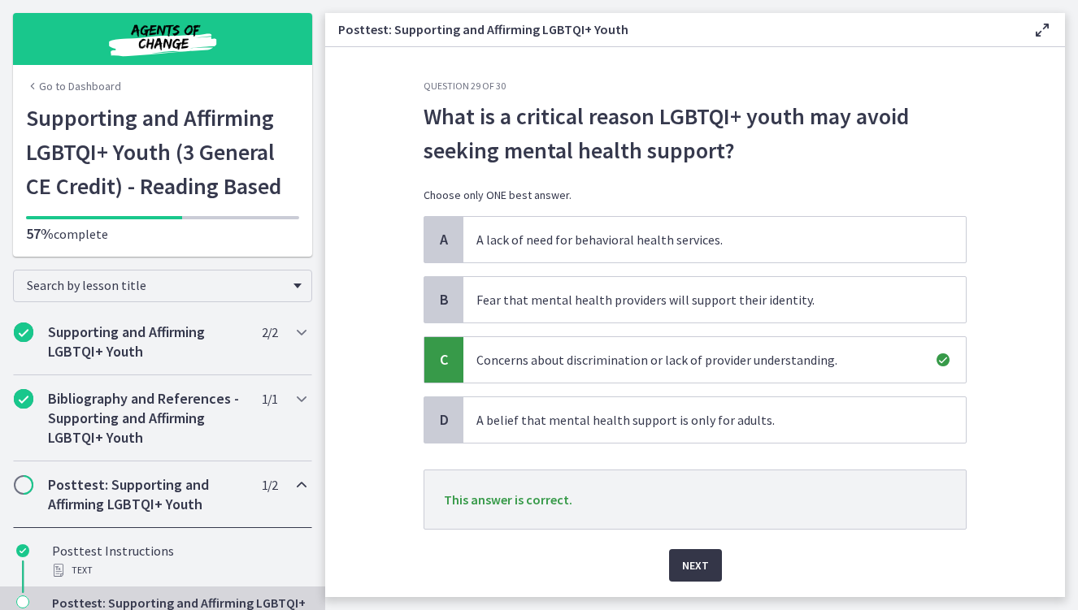
click at [683, 563] on span "Next" at bounding box center [695, 566] width 27 height 20
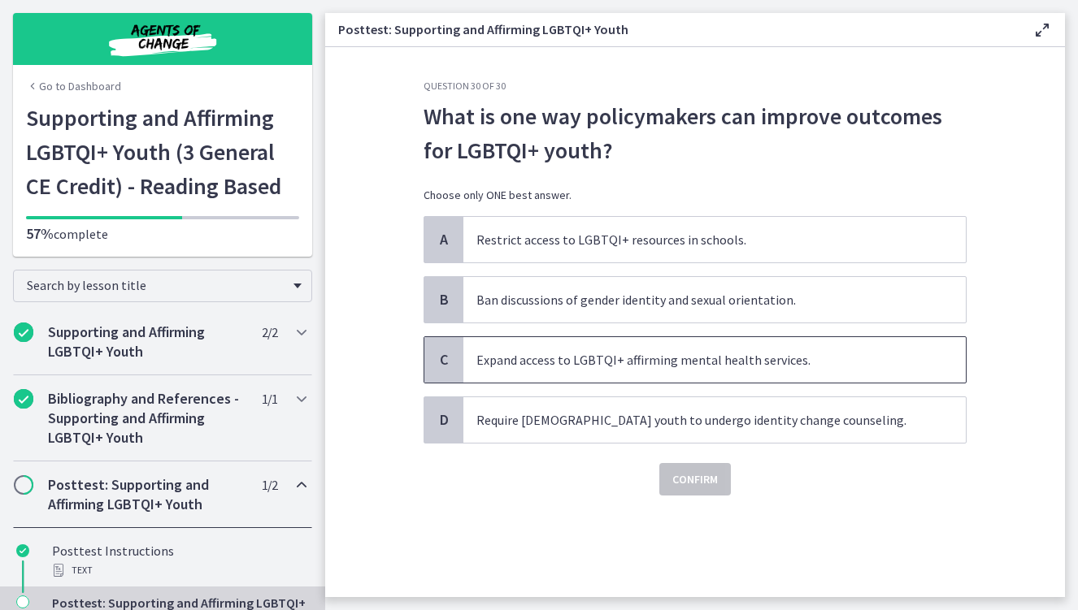
click at [579, 368] on span "Expand access to LGBTQI+ affirming mental health services." at bounding box center [714, 360] width 502 height 46
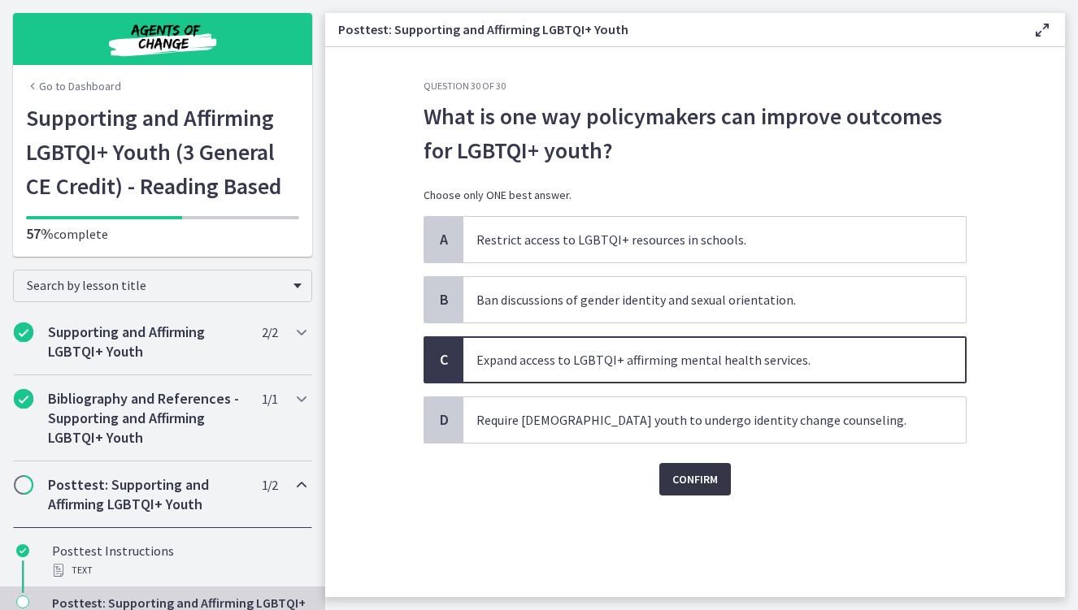
click at [681, 483] on span "Confirm" at bounding box center [695, 480] width 46 height 20
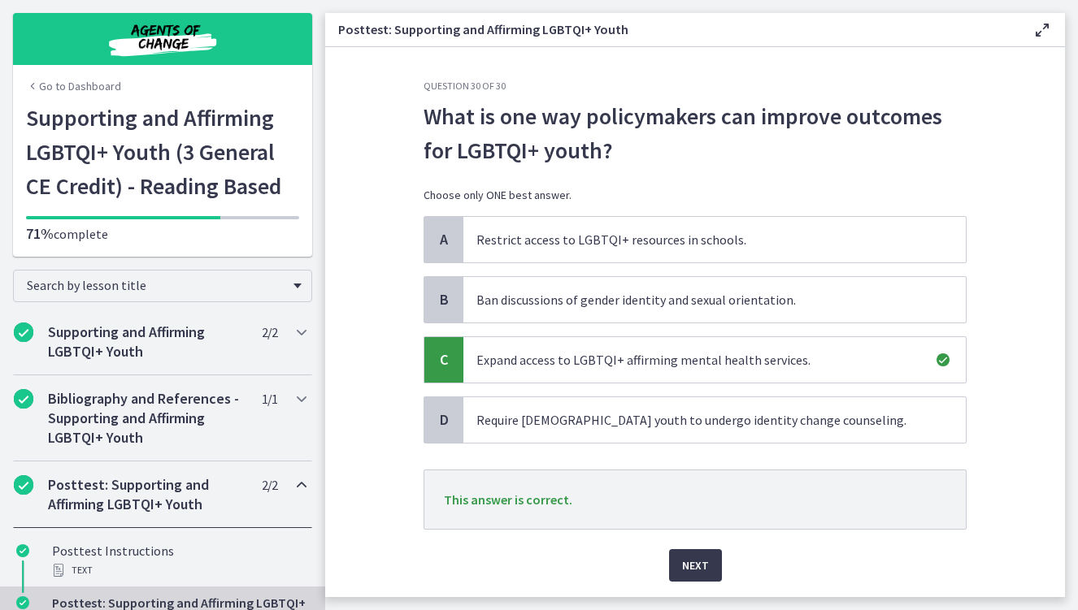
click at [684, 548] on div "Next" at bounding box center [694, 556] width 543 height 52
click at [688, 562] on span "Next" at bounding box center [695, 566] width 27 height 20
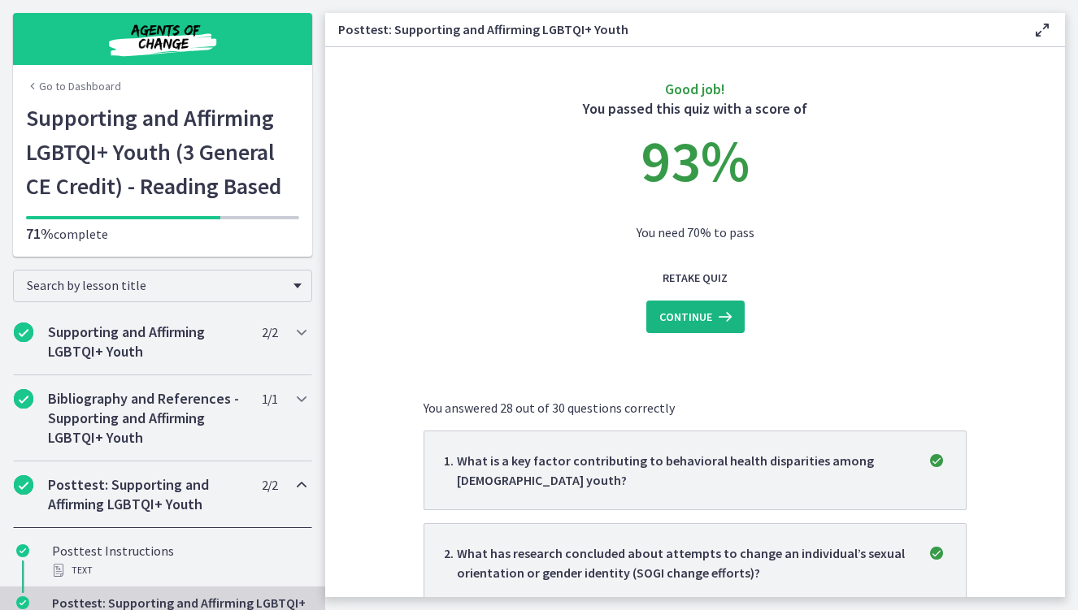
click at [662, 330] on button "Continue" at bounding box center [695, 317] width 98 height 33
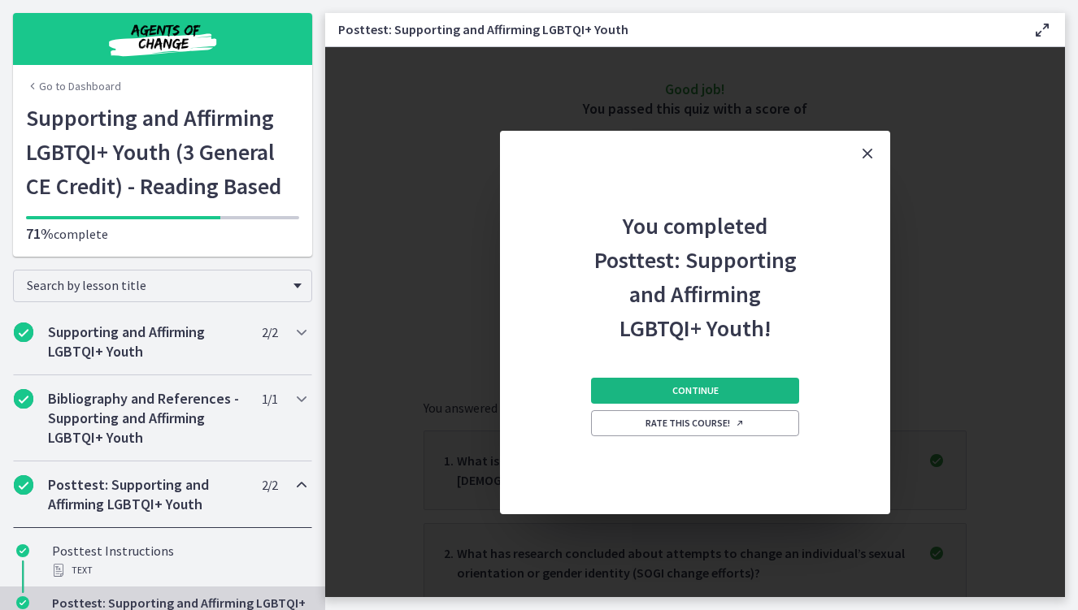
click at [695, 401] on button "Continue" at bounding box center [695, 391] width 208 height 26
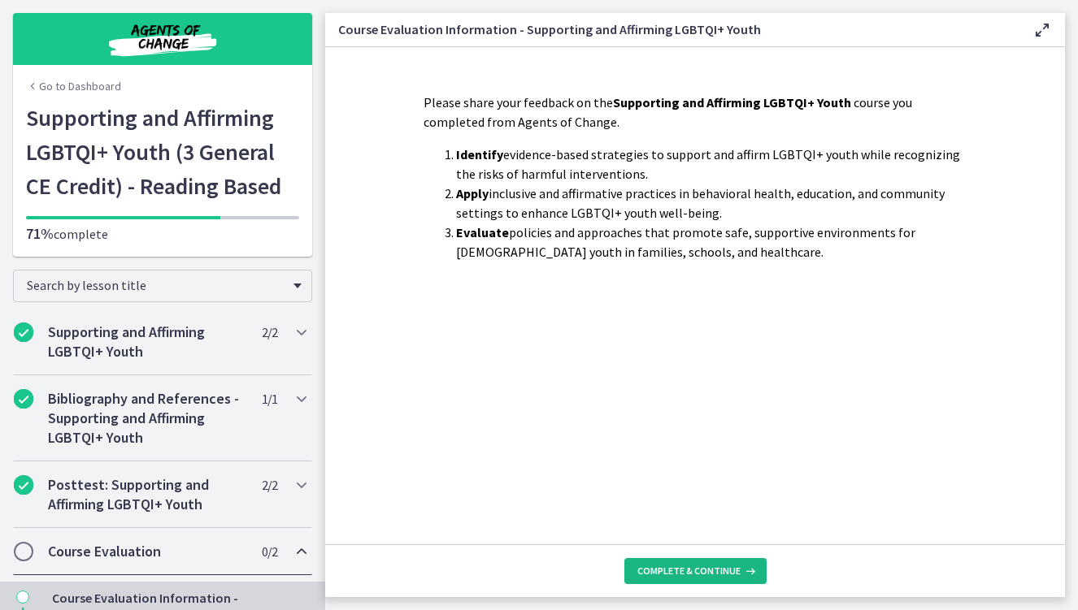
click at [705, 566] on span "Complete & continue" at bounding box center [688, 571] width 103 height 13
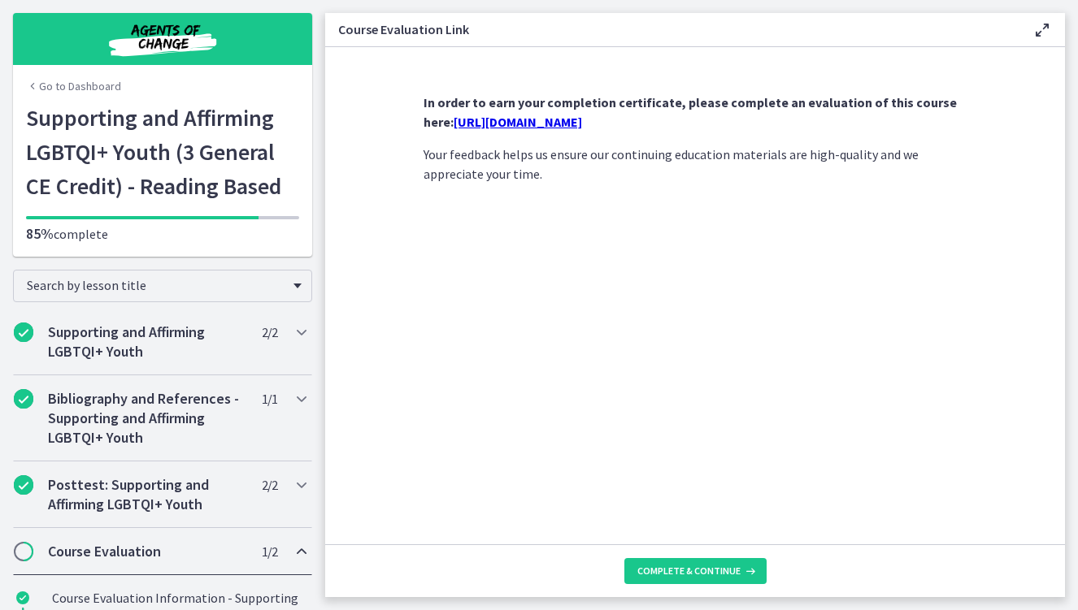
click at [579, 119] on link "https://forms.gle/HrTKVpR4zT23TDTq9" at bounding box center [518, 122] width 128 height 16
click at [630, 568] on button "Complete & continue" at bounding box center [695, 571] width 142 height 26
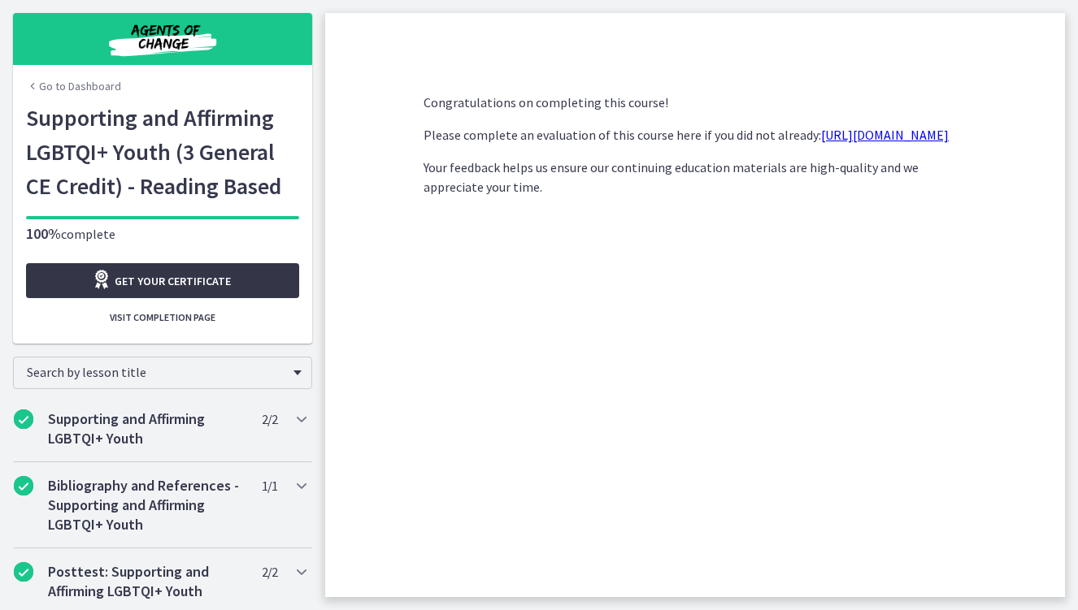
click at [274, 284] on link "Get your certificate" at bounding box center [162, 280] width 273 height 35
click at [67, 64] on div "Chapters" at bounding box center [162, 39] width 195 height 52
click at [71, 80] on link "Go to Dashboard" at bounding box center [73, 86] width 95 height 16
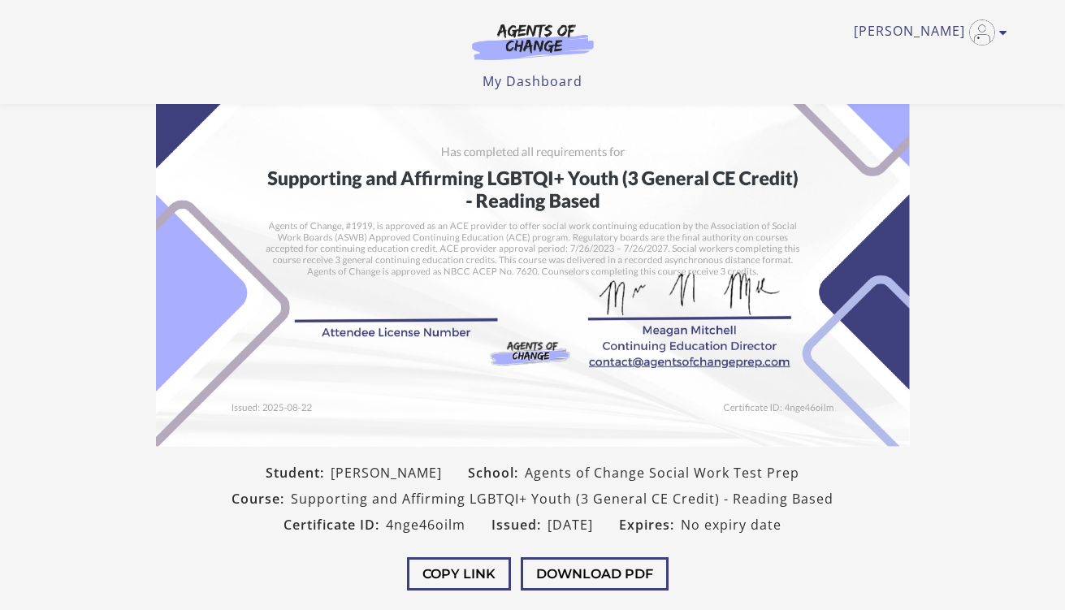
scroll to position [265, 0]
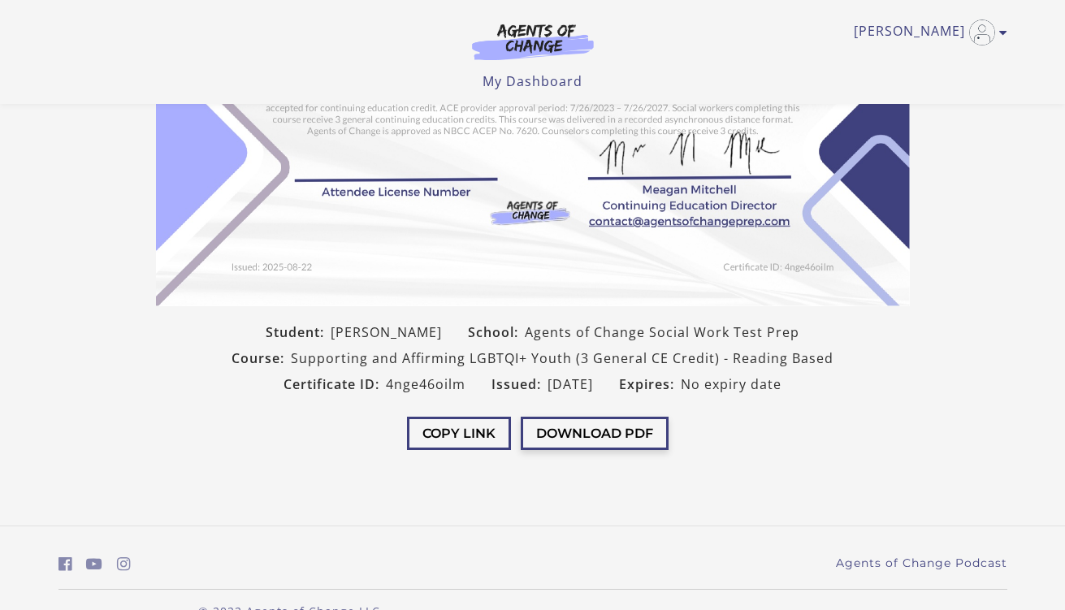
click at [603, 427] on button "Download PDF" at bounding box center [595, 433] width 148 height 33
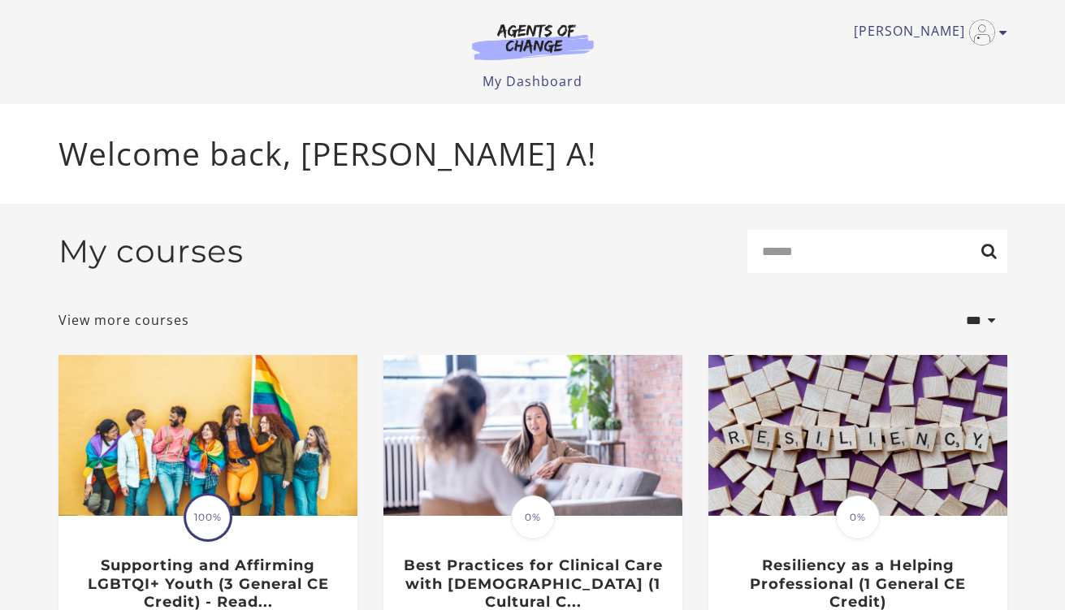
click at [857, 250] on input "Search" at bounding box center [878, 251] width 260 height 43
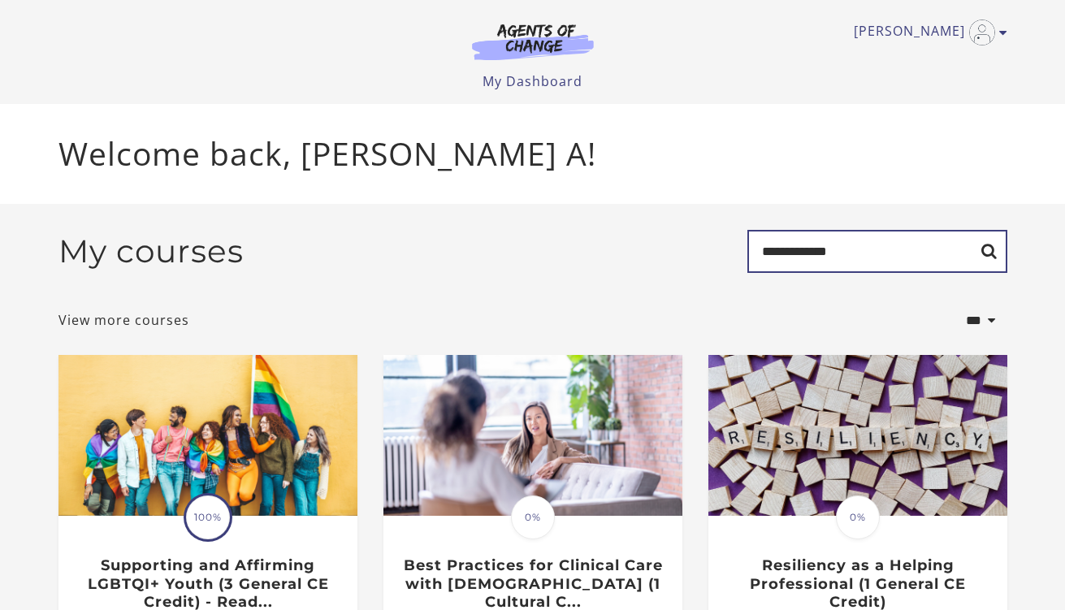
type input "**********"
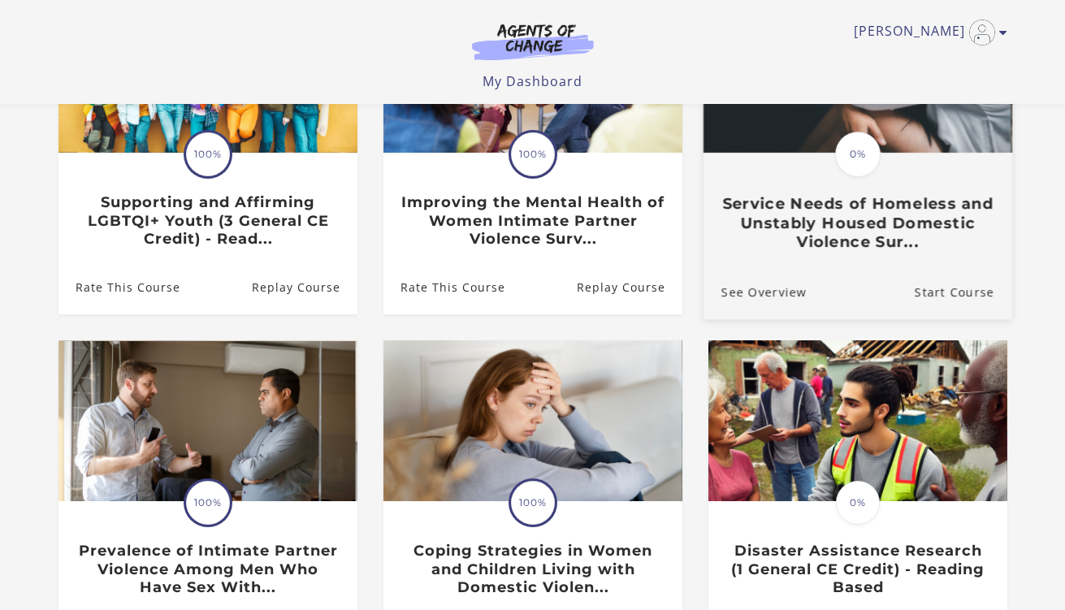
scroll to position [274, 0]
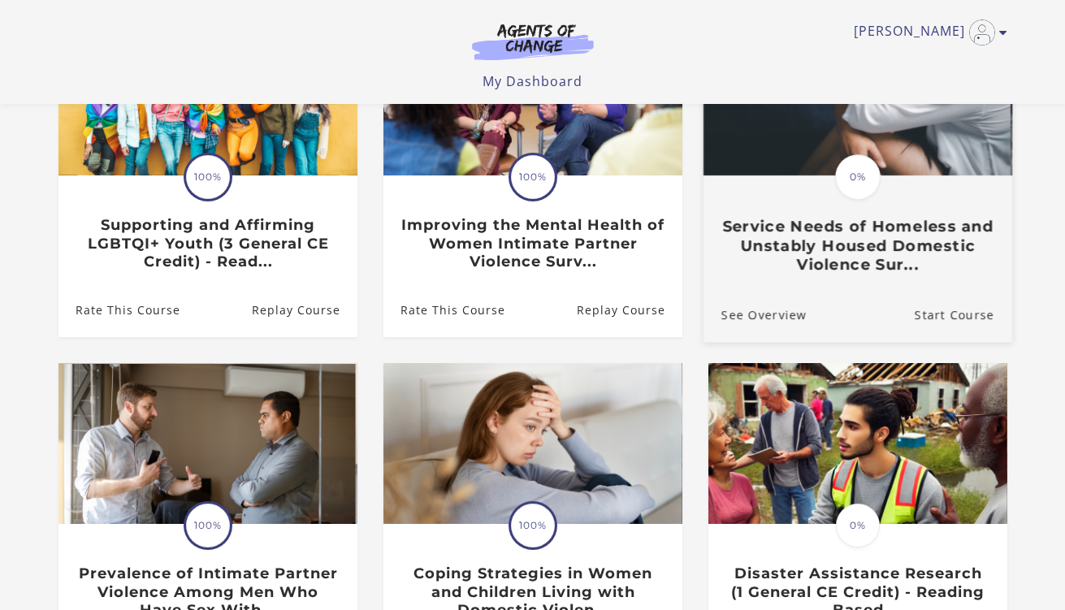
click at [827, 288] on link "Translation missing: en.liquid.partials.dashboard_course_card.progress_descript…" at bounding box center [857, 149] width 309 height 278
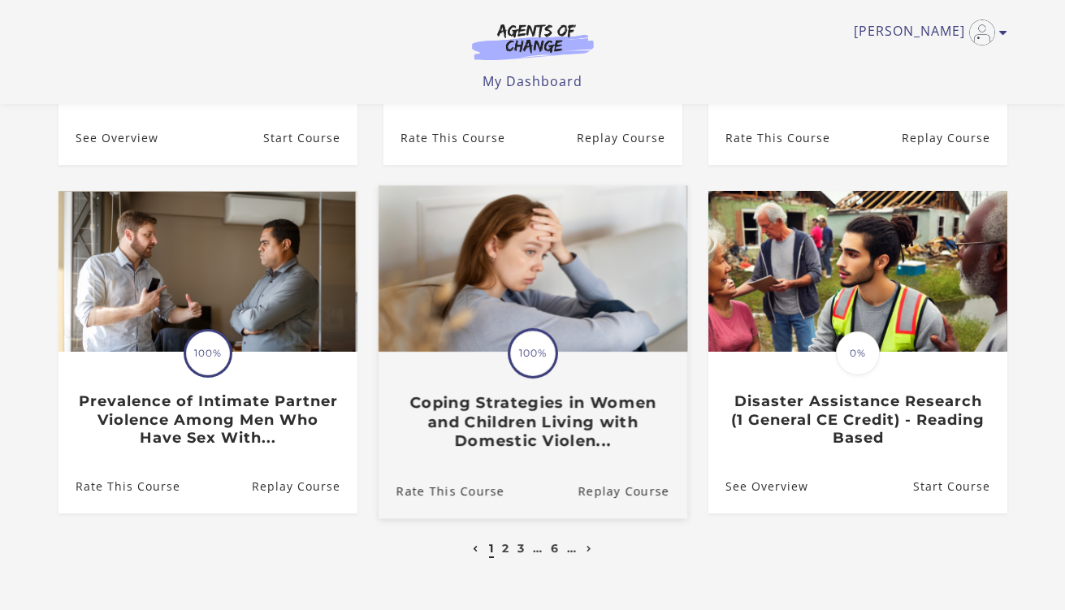
scroll to position [568, 0]
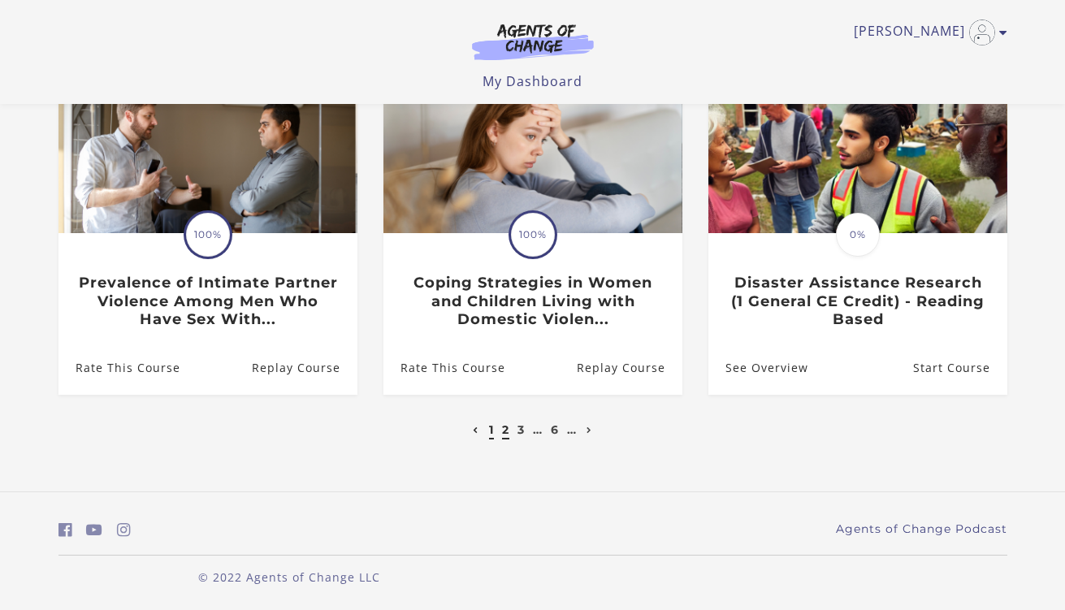
click at [502, 427] on link "2" at bounding box center [505, 430] width 7 height 15
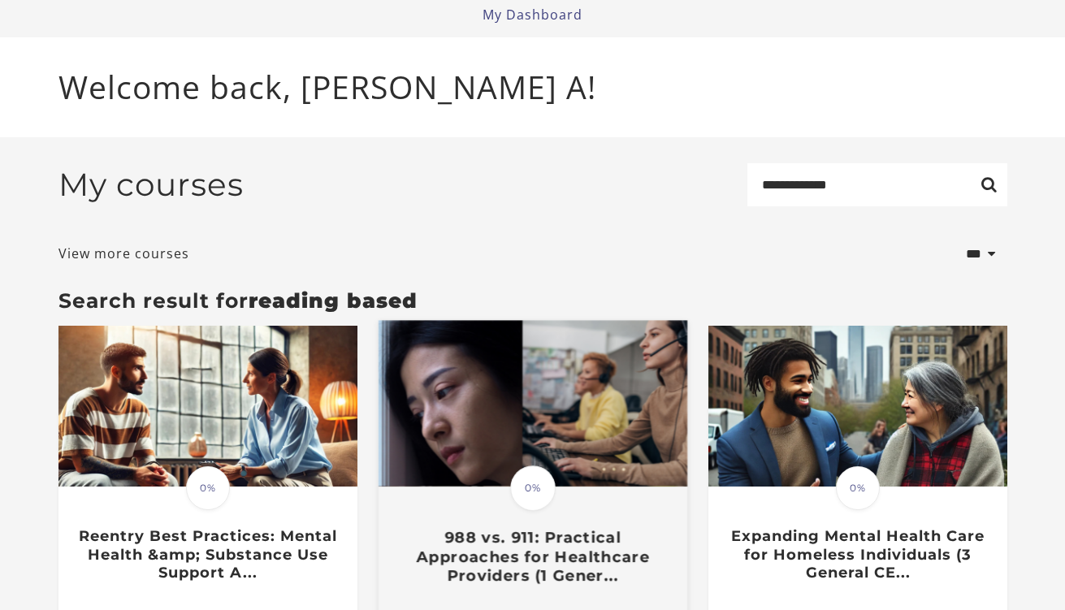
scroll to position [127, 0]
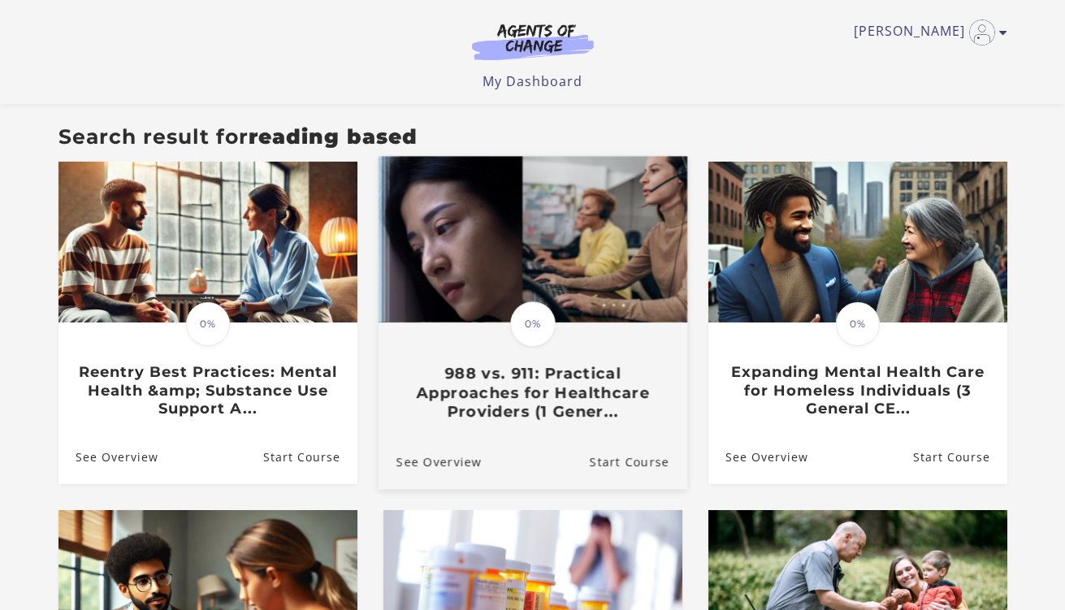
click at [475, 367] on div "Translation missing: en.liquid.partials.dashboard_course_card.progress_descript…" at bounding box center [532, 372] width 309 height 97
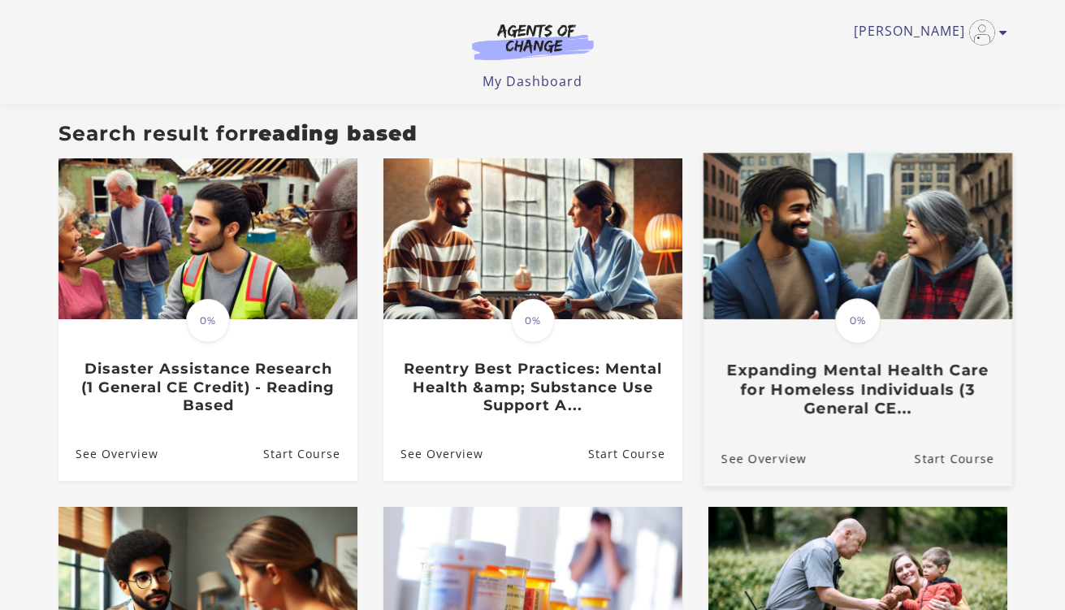
scroll to position [127, 0]
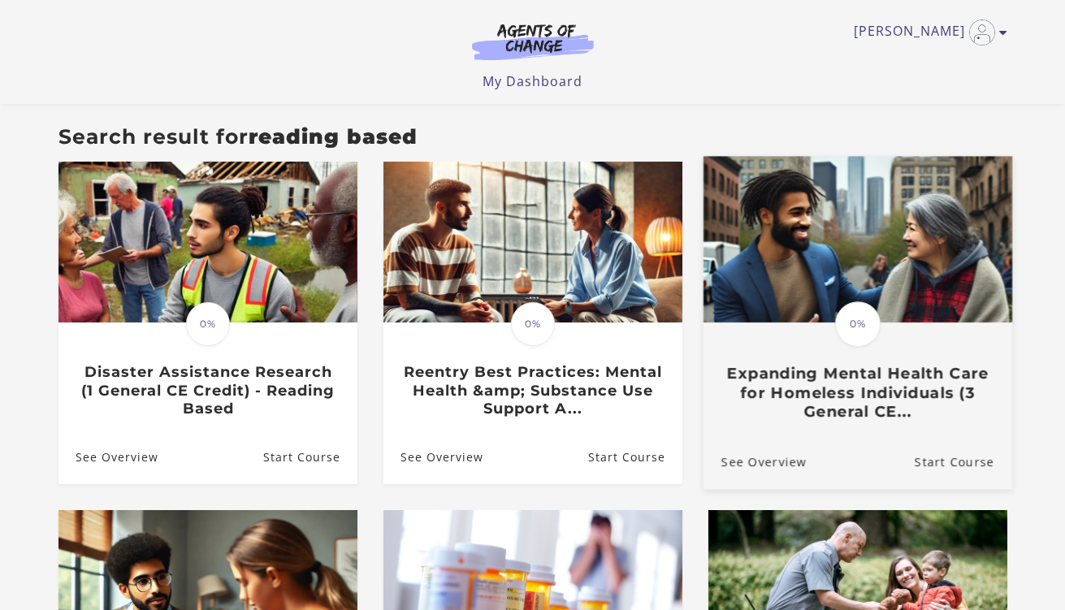
click at [856, 380] on h3 "Expanding Mental Health Care for Homeless Individuals (3 General CE..." at bounding box center [857, 393] width 273 height 57
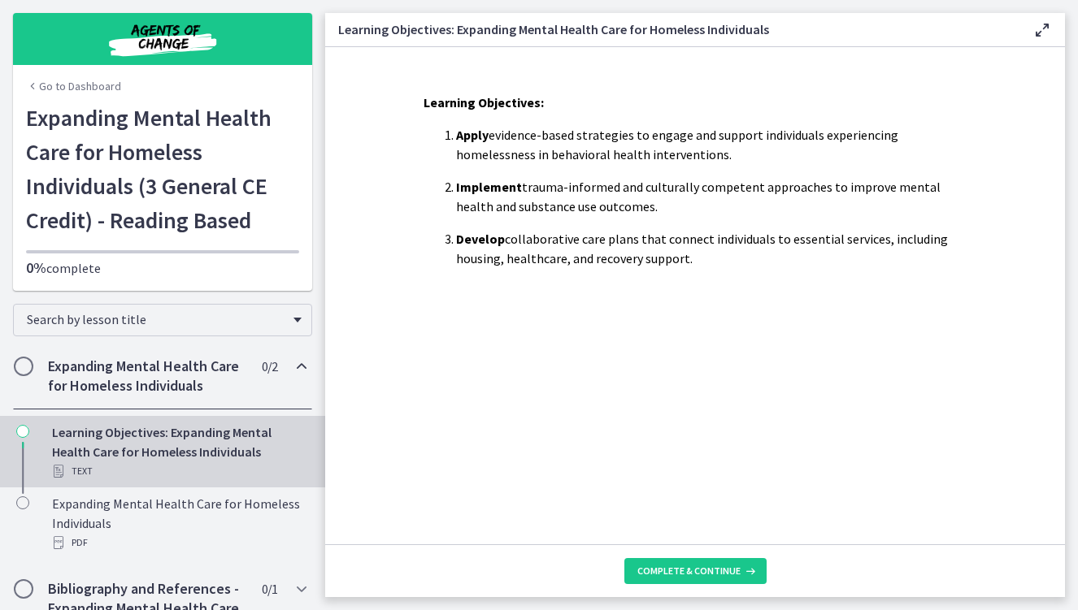
click at [745, 558] on footer "Complete & continue" at bounding box center [695, 571] width 740 height 53
click at [742, 564] on button "Complete & continue" at bounding box center [695, 571] width 142 height 26
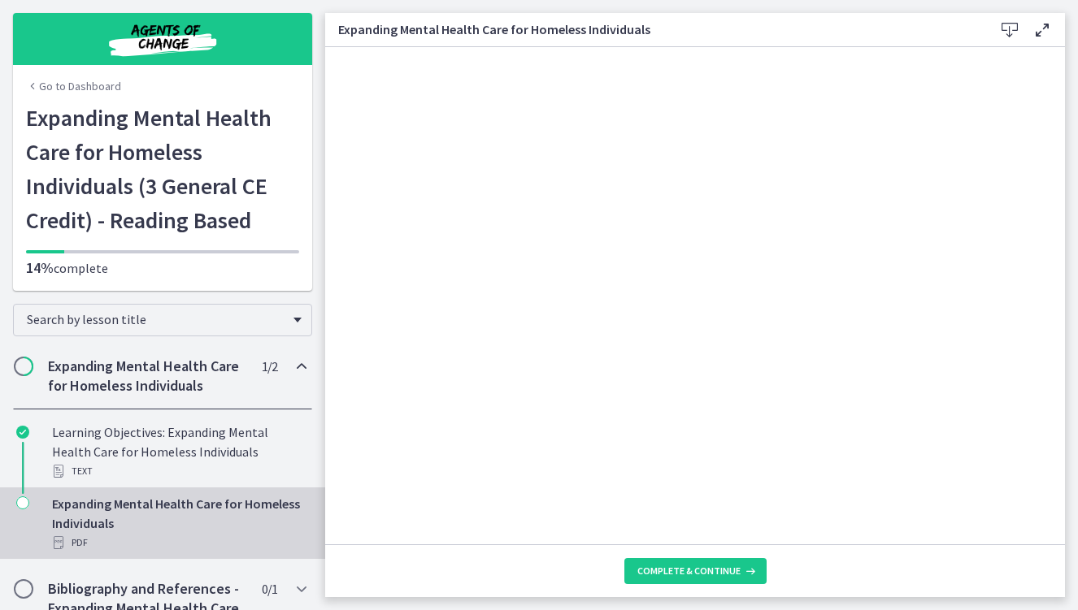
click at [1005, 34] on icon at bounding box center [1010, 30] width 20 height 20
